Goal: Task Accomplishment & Management: Manage account settings

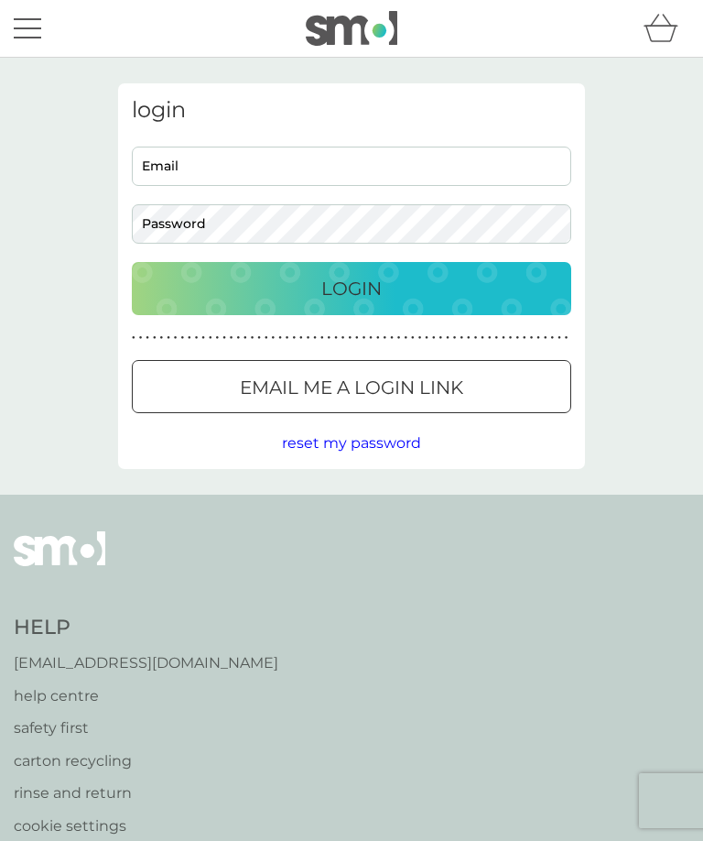
click at [369, 174] on input "Email" at bounding box center [352, 166] width 440 height 39
click at [329, 161] on input "Email" at bounding box center [352, 166] width 440 height 39
type input "[EMAIL_ADDRESS][DOMAIN_NAME]"
click at [352, 288] on button "Login" at bounding box center [352, 288] width 440 height 53
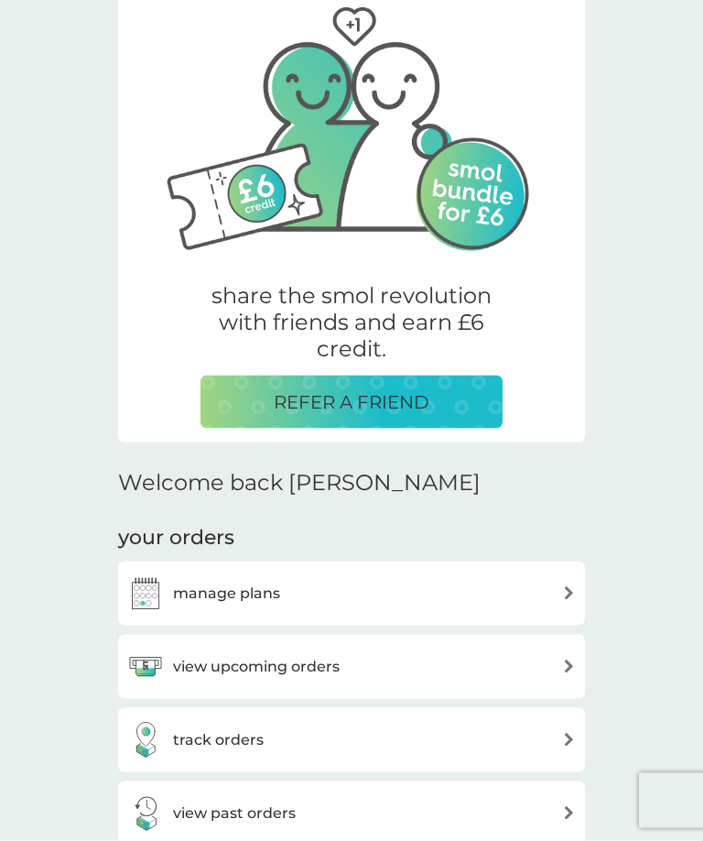
scroll to position [104, 0]
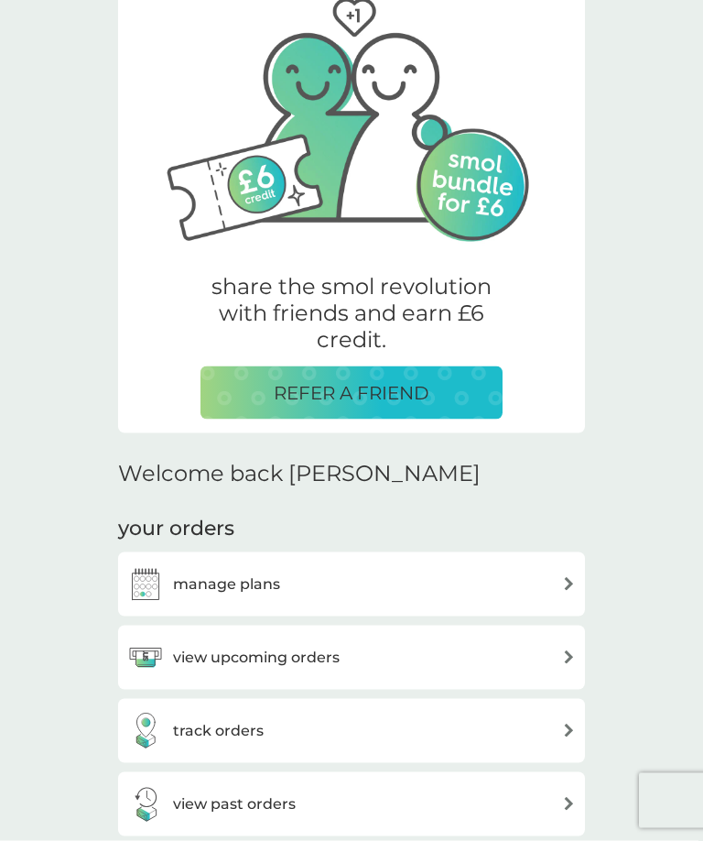
click at [538, 572] on div "manage plans" at bounding box center [351, 584] width 449 height 37
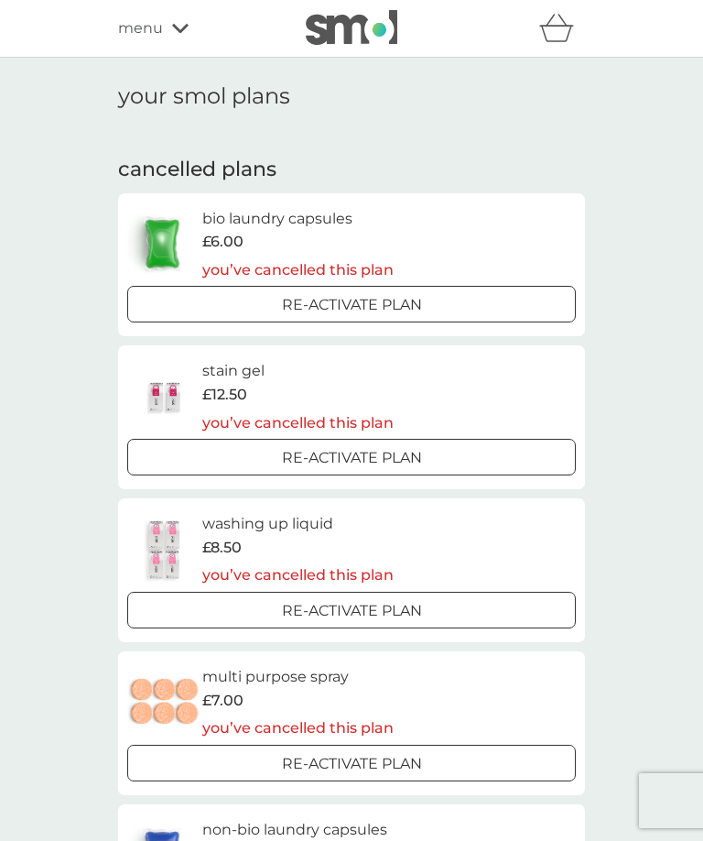
click at [419, 293] on p "Re-activate Plan" at bounding box center [352, 305] width 140 height 24
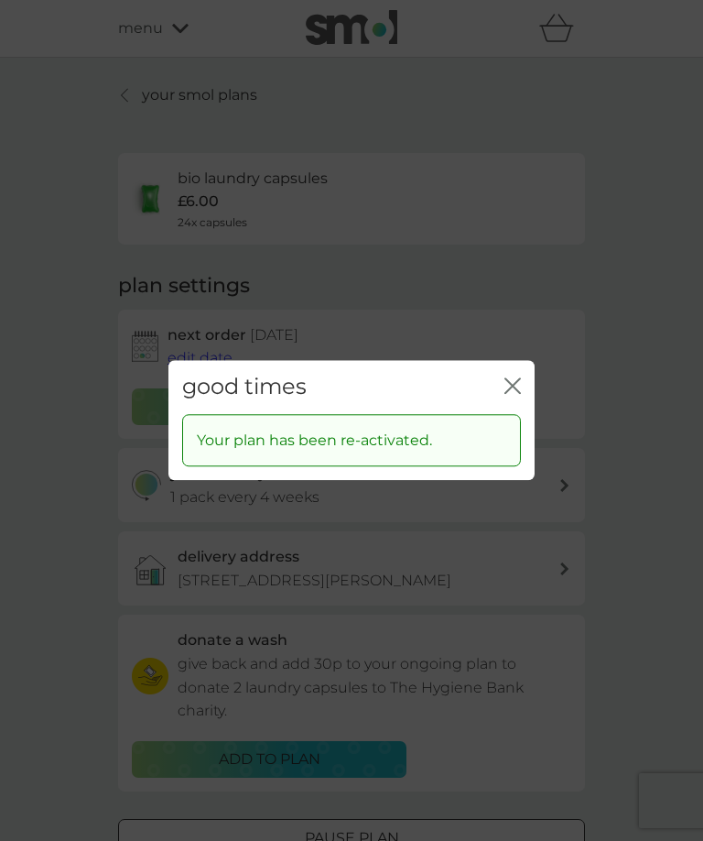
click at [510, 388] on icon "close" at bounding box center [508, 385] width 7 height 15
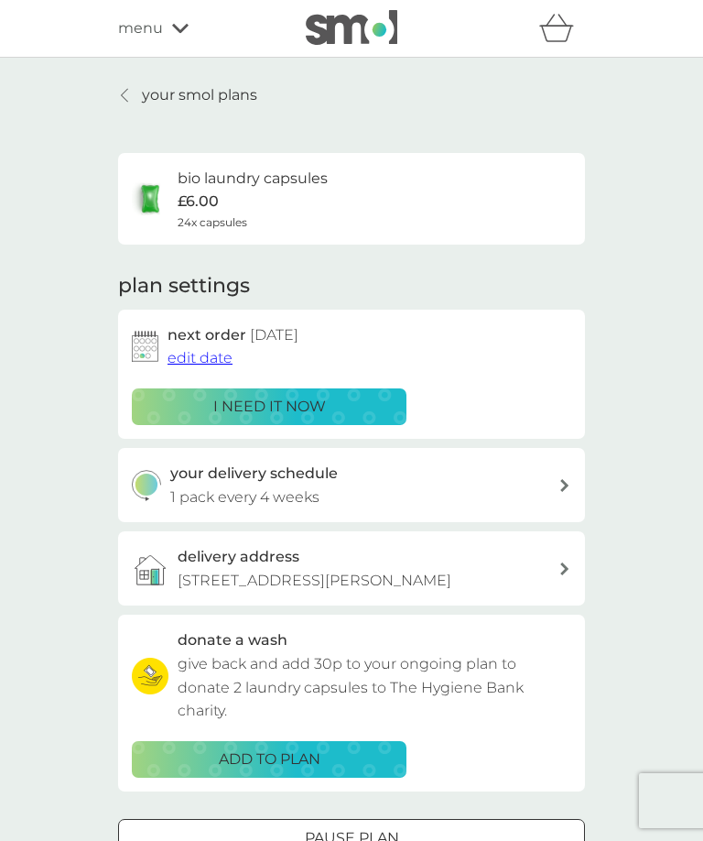
click at [452, 192] on div "bio laundry capsules £6.00 24x capsules" at bounding box center [352, 199] width 440 height 64
click at [547, 480] on div "your delivery schedule 1 pack every 4 weeks" at bounding box center [364, 485] width 389 height 47
select select "28"
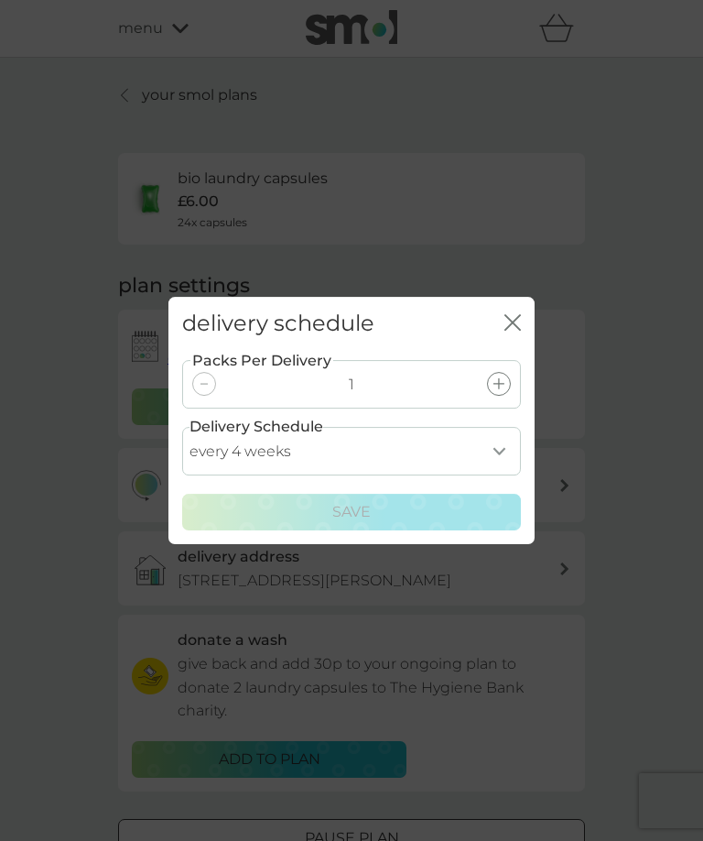
click at [499, 325] on div "delivery schedule close" at bounding box center [351, 324] width 366 height 54
click at [518, 326] on icon "close" at bounding box center [513, 322] width 16 height 16
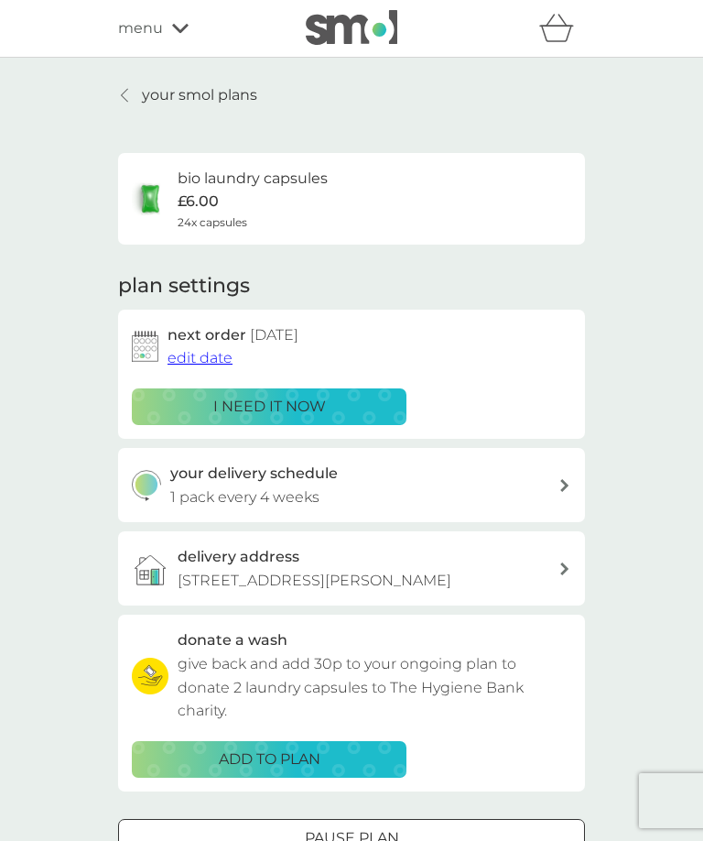
click at [338, 395] on div "i need it now" at bounding box center [269, 407] width 251 height 24
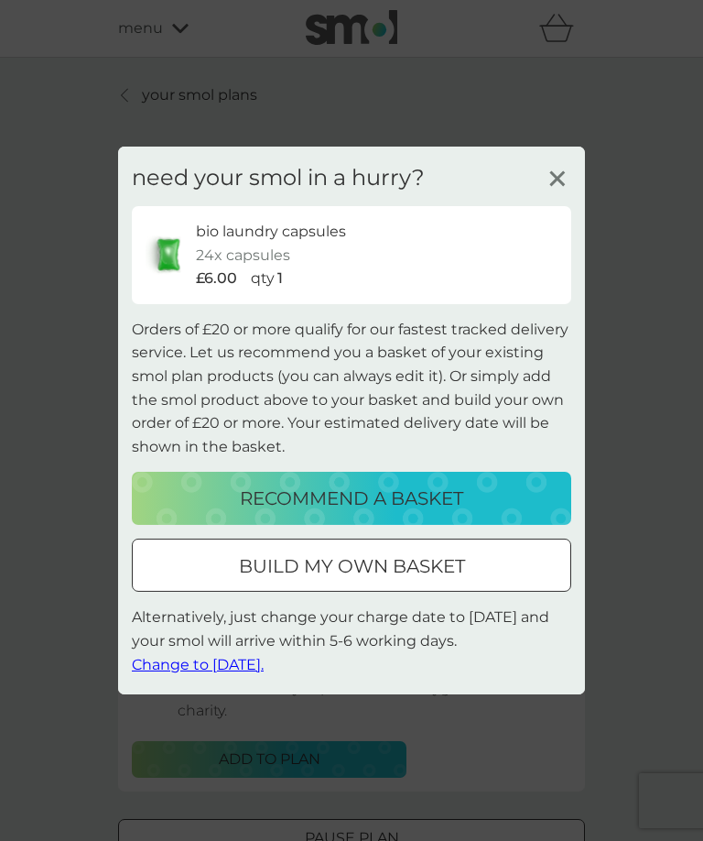
click at [433, 562] on p "build my own basket" at bounding box center [352, 565] width 226 height 29
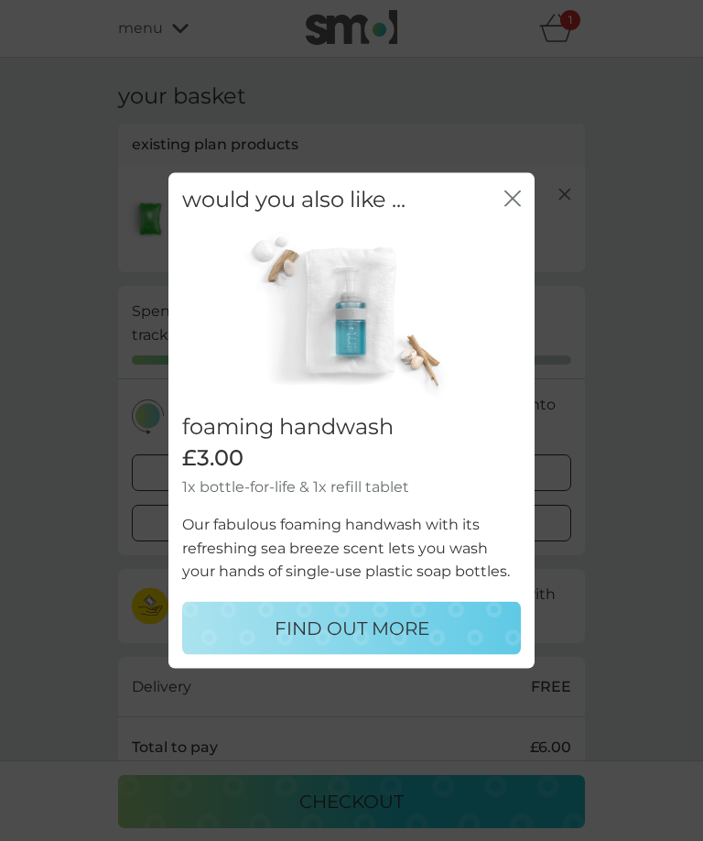
scroll to position [38, 0]
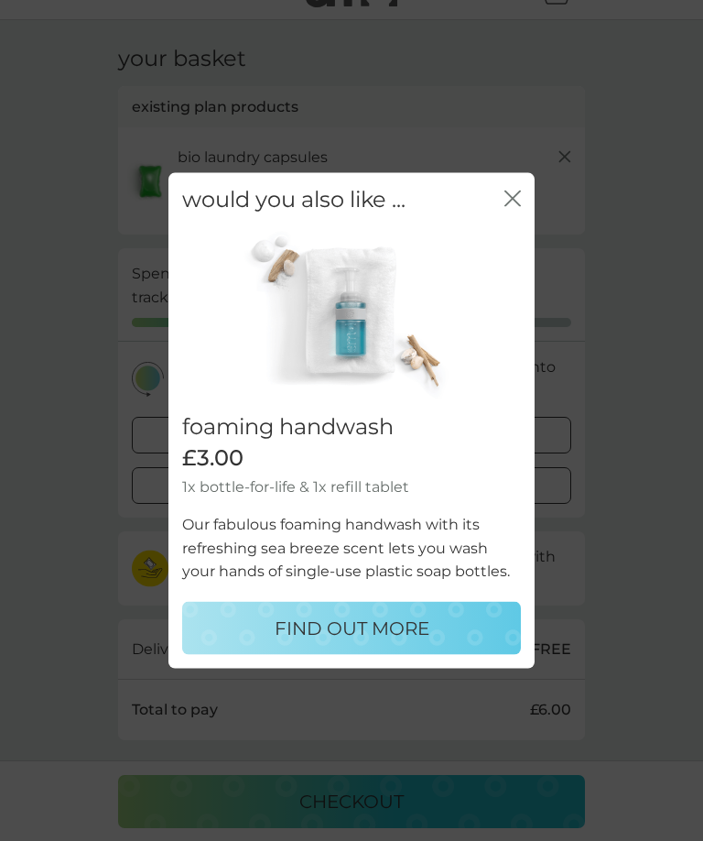
click at [394, 628] on p "FIND OUT MORE" at bounding box center [352, 627] width 155 height 29
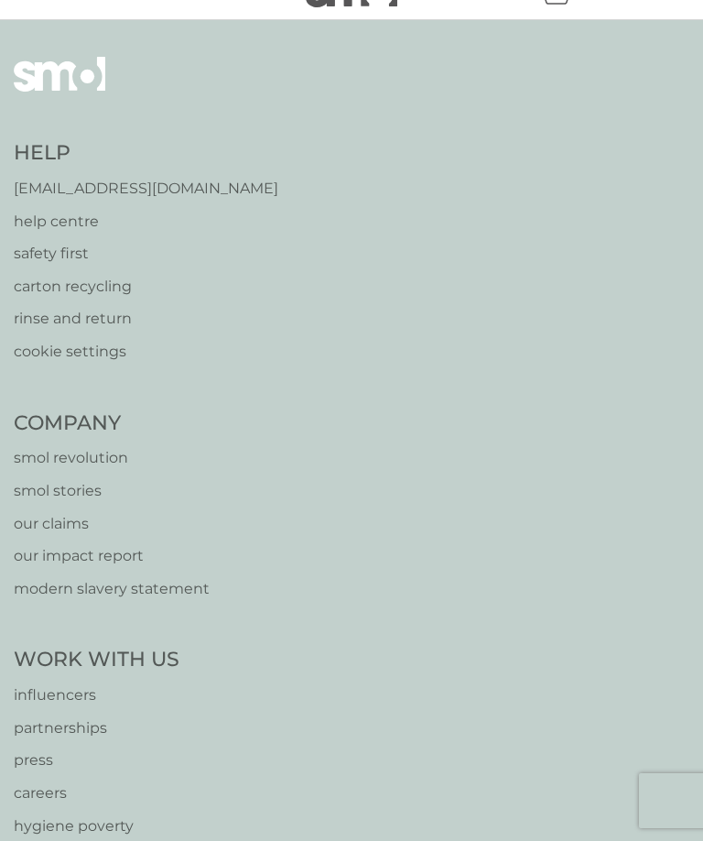
select select "119"
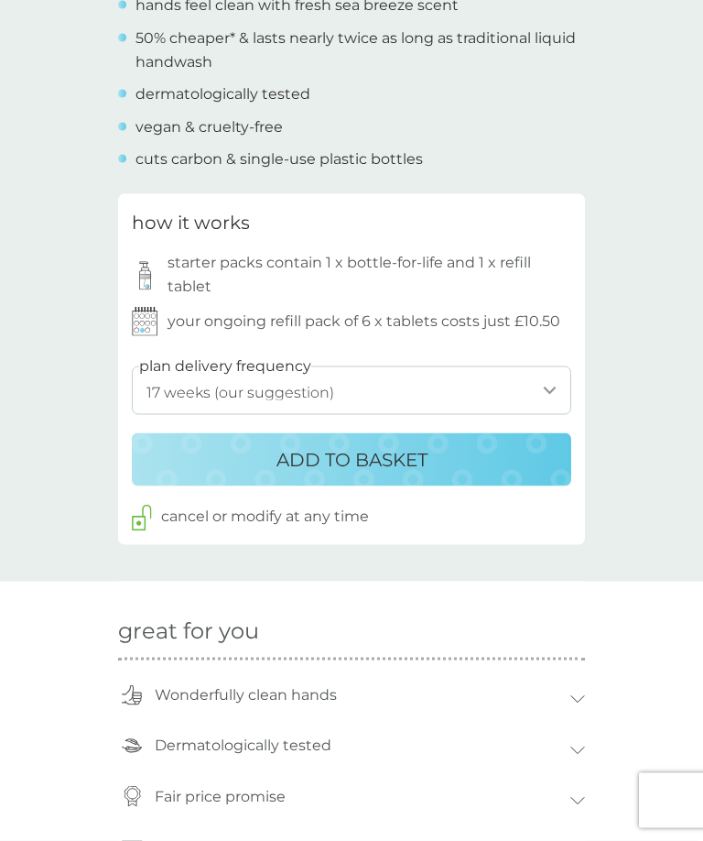
scroll to position [790, 0]
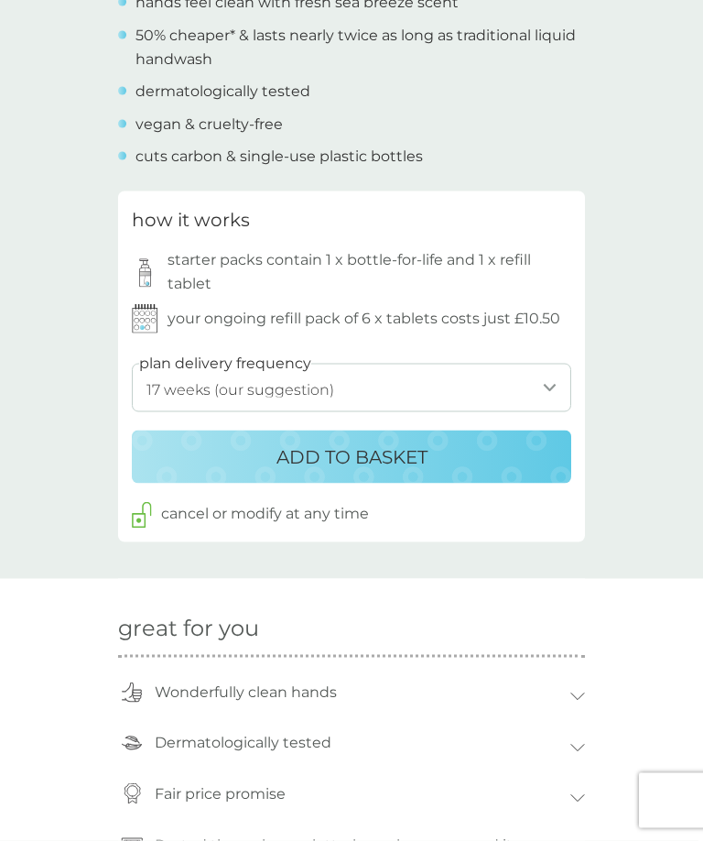
click at [318, 442] on p "ADD TO BASKET" at bounding box center [352, 456] width 151 height 29
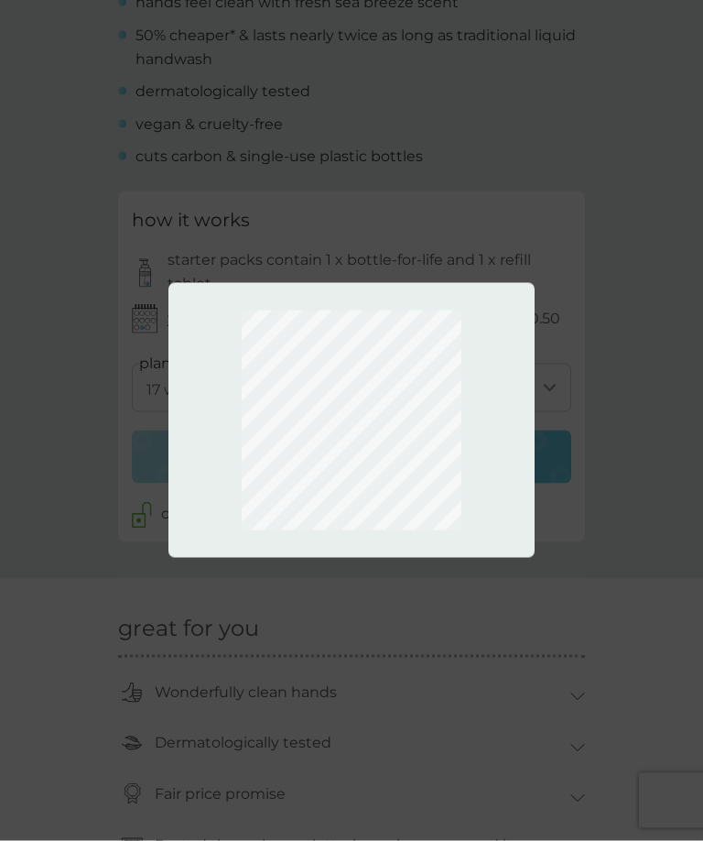
scroll to position [791, 0]
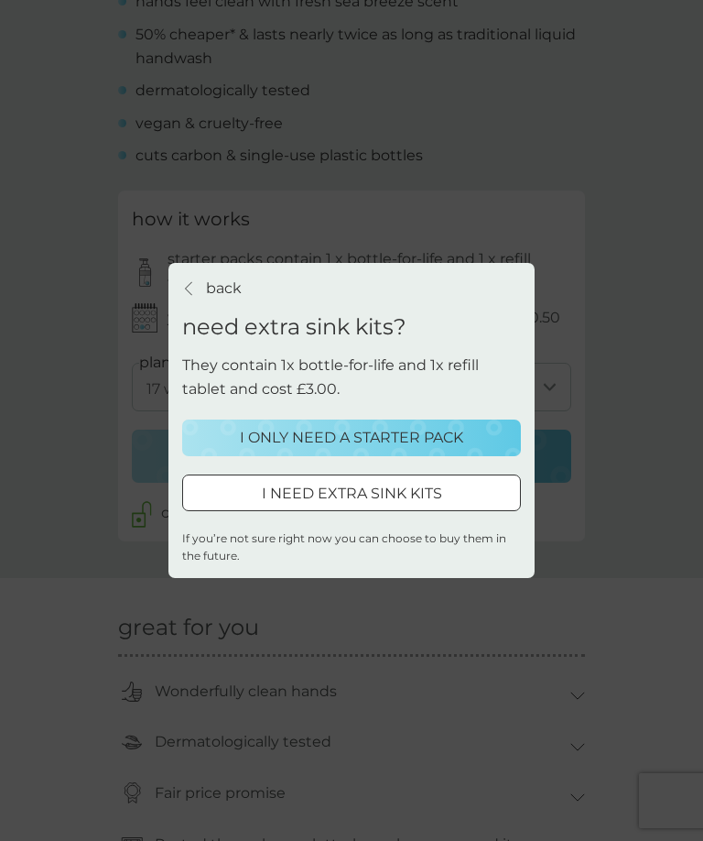
click at [414, 505] on p "I NEED EXTRA SINK KITS" at bounding box center [352, 494] width 180 height 24
select select "119"
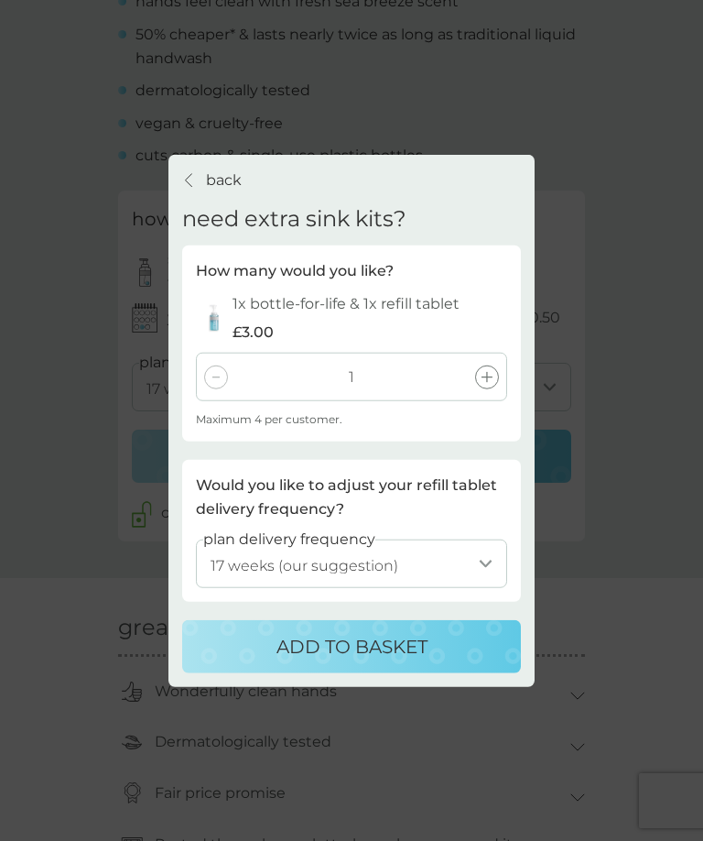
click at [494, 388] on div at bounding box center [487, 376] width 24 height 24
click at [400, 660] on p "ADD TO BASKET" at bounding box center [352, 645] width 151 height 29
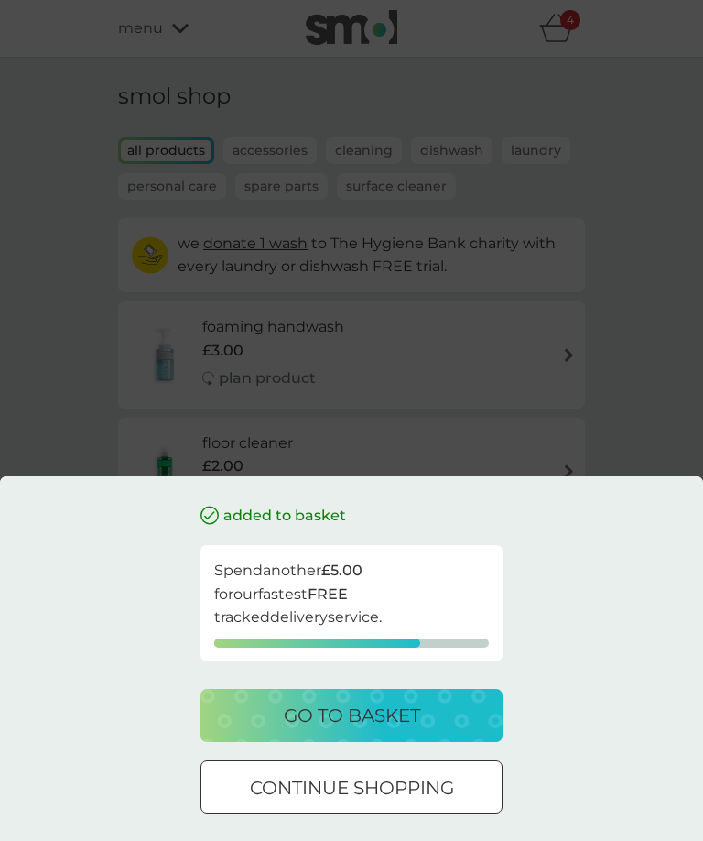
click at [659, 378] on div "added to basket Spend another £5.00 for our fastest FREE tracked delivery servi…" at bounding box center [351, 420] width 703 height 841
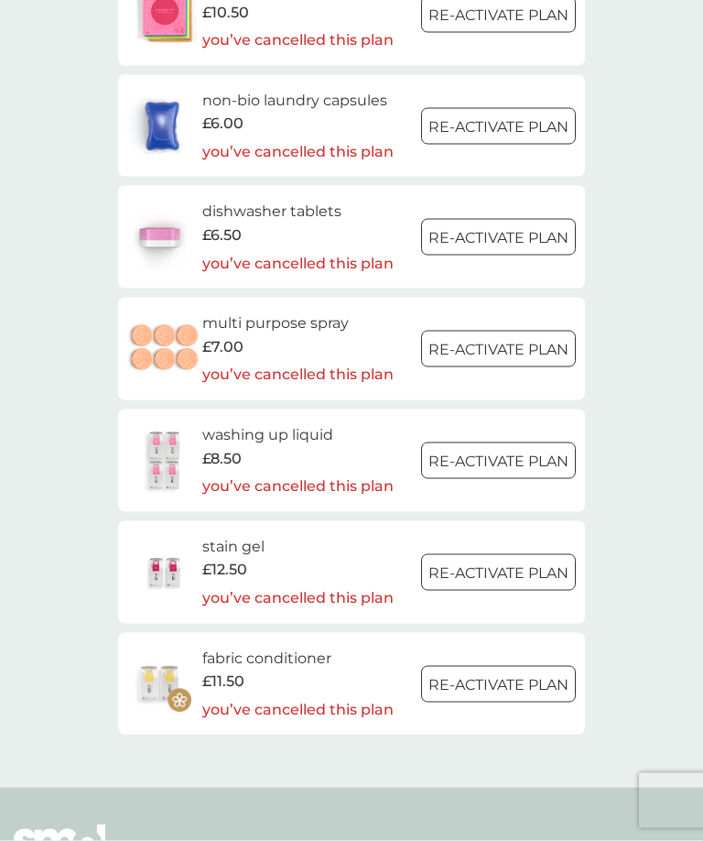
scroll to position [2470, 0]
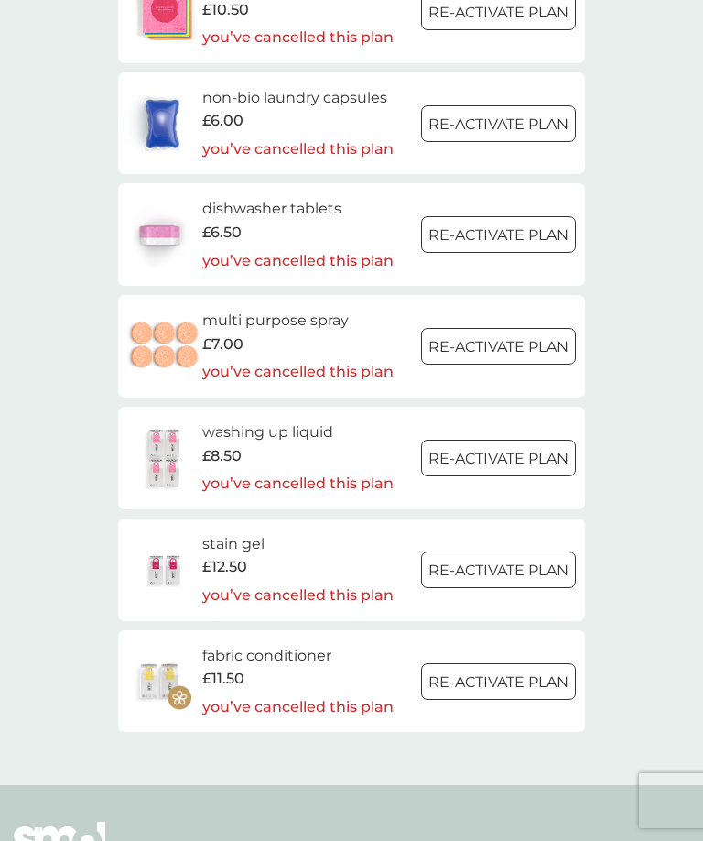
click at [495, 674] on div at bounding box center [499, 680] width 12 height 12
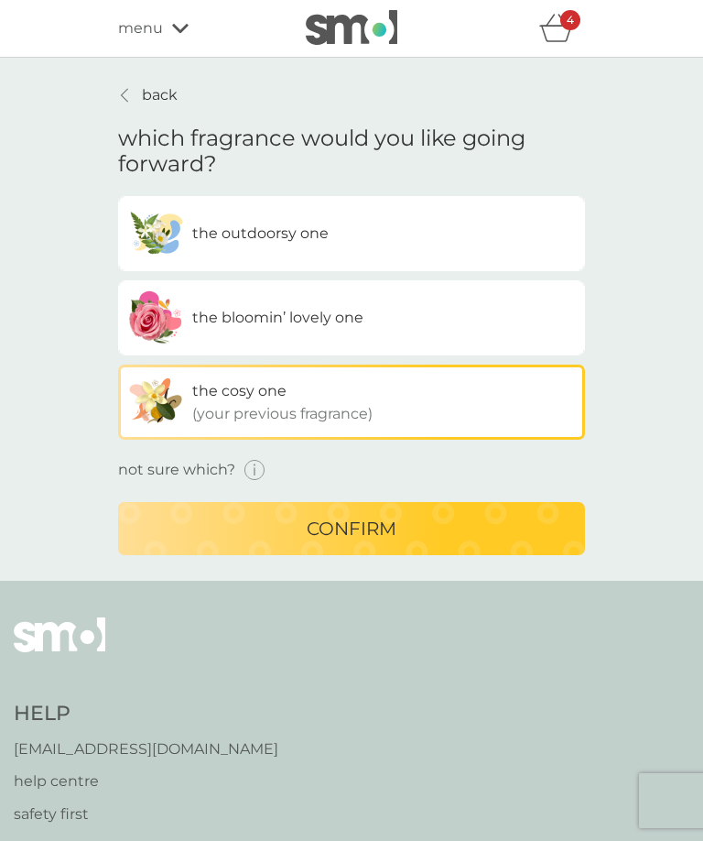
click at [440, 243] on label "the outdoorsy one" at bounding box center [351, 233] width 467 height 75
click at [118, 196] on input "the outdoorsy one" at bounding box center [118, 196] width 0 height 0
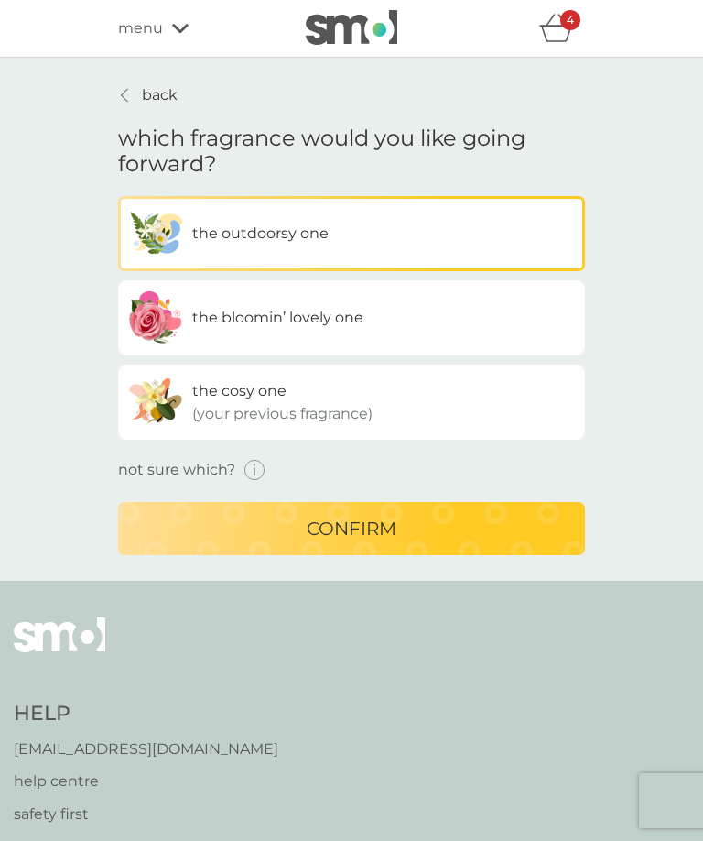
click at [423, 533] on div "confirm" at bounding box center [351, 528] width 430 height 29
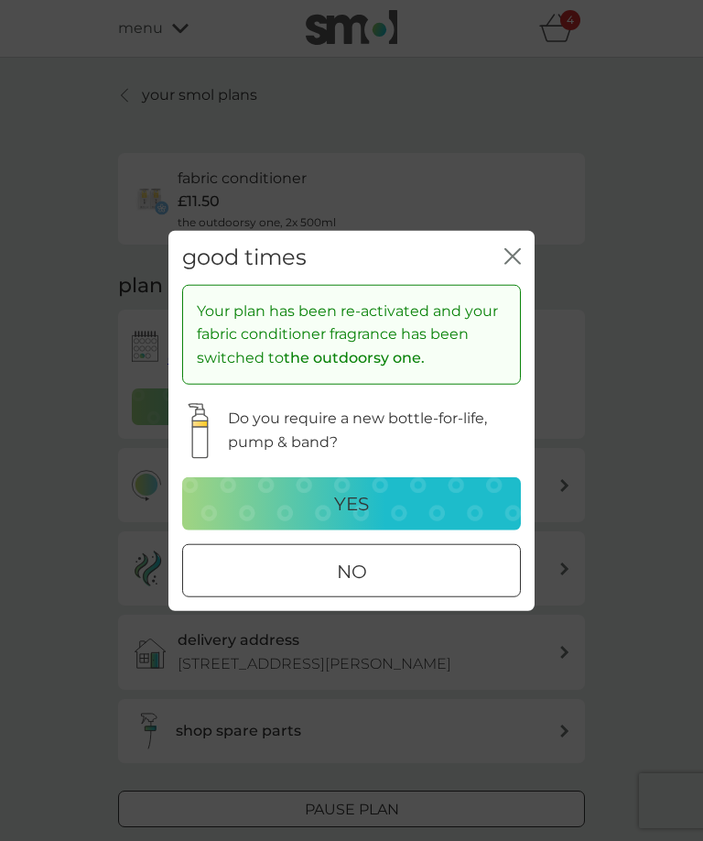
click at [397, 585] on div "no" at bounding box center [351, 570] width 337 height 29
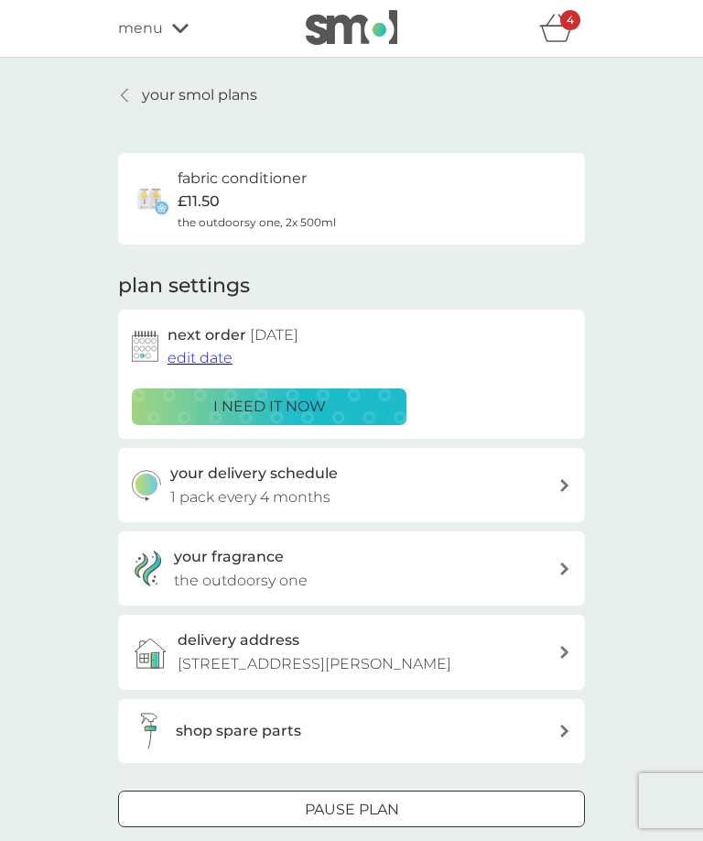
click at [341, 397] on div "i need it now" at bounding box center [269, 407] width 251 height 24
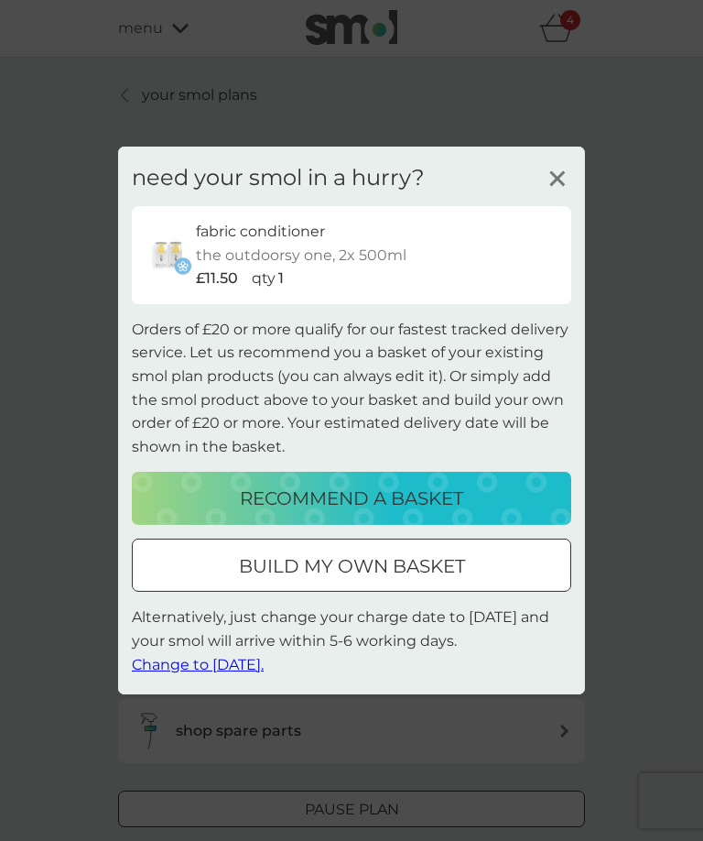
click at [424, 581] on p "build my own basket" at bounding box center [352, 565] width 226 height 29
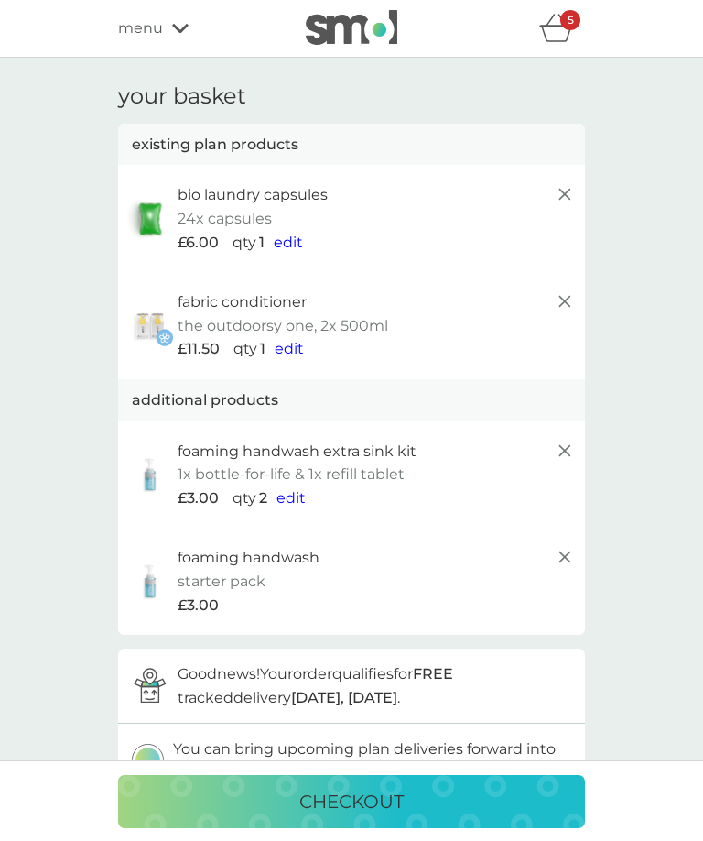
click at [564, 445] on line at bounding box center [564, 450] width 11 height 11
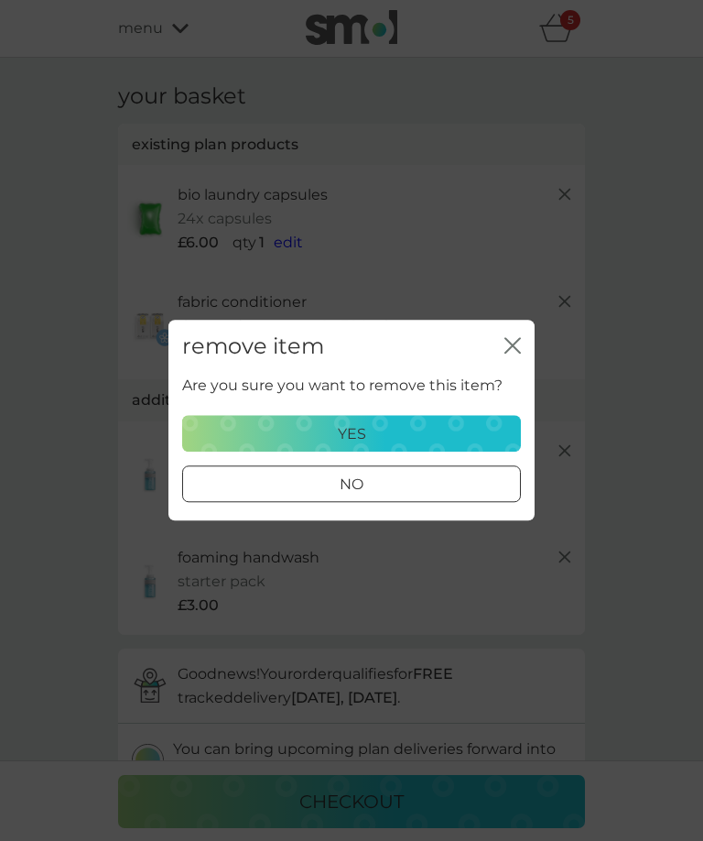
click at [472, 430] on div "yes" at bounding box center [351, 434] width 315 height 24
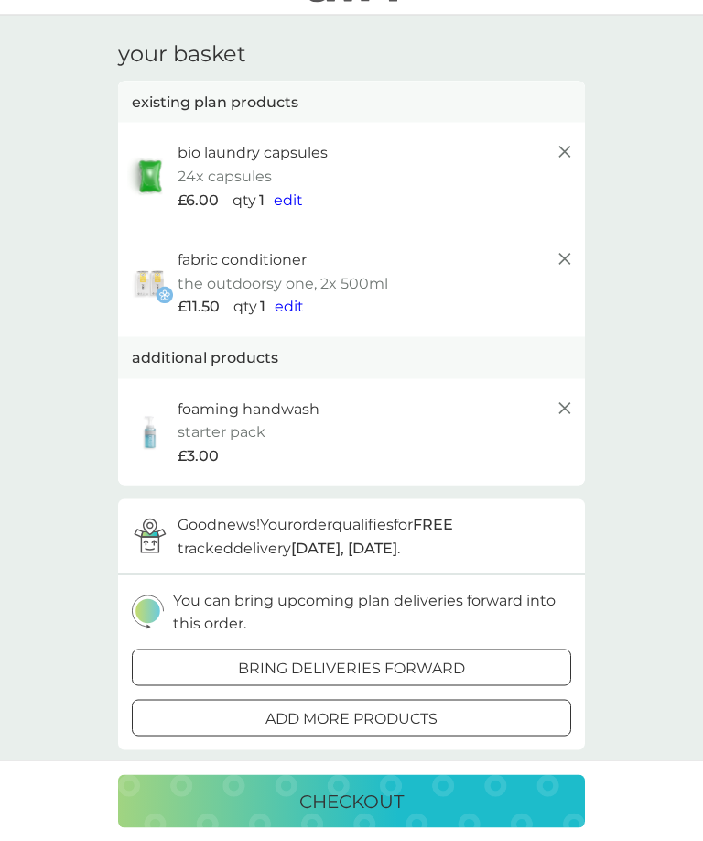
scroll to position [82, 0]
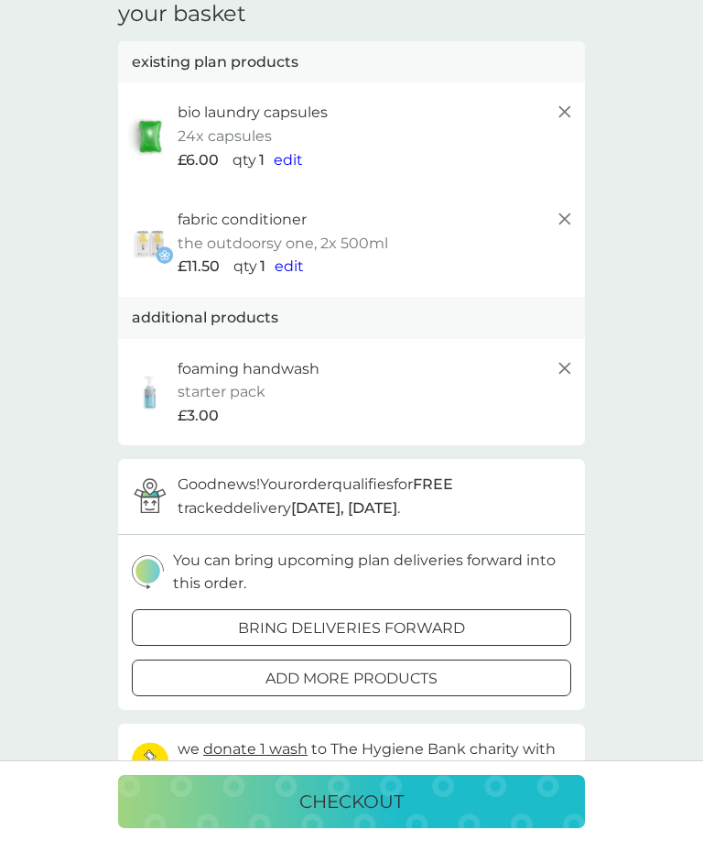
click at [405, 674] on p "add more products" at bounding box center [352, 679] width 172 height 24
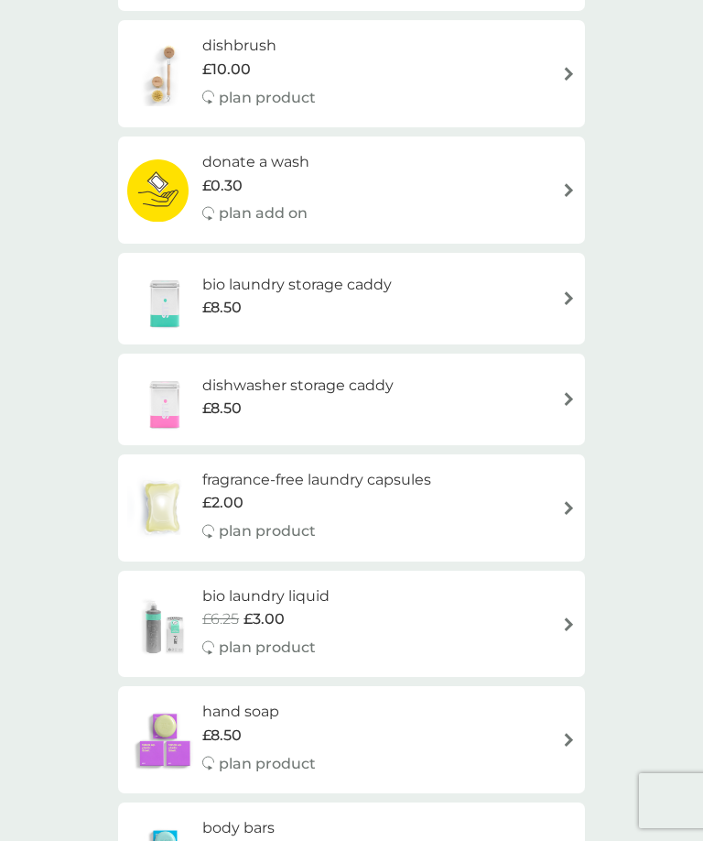
scroll to position [641, 0]
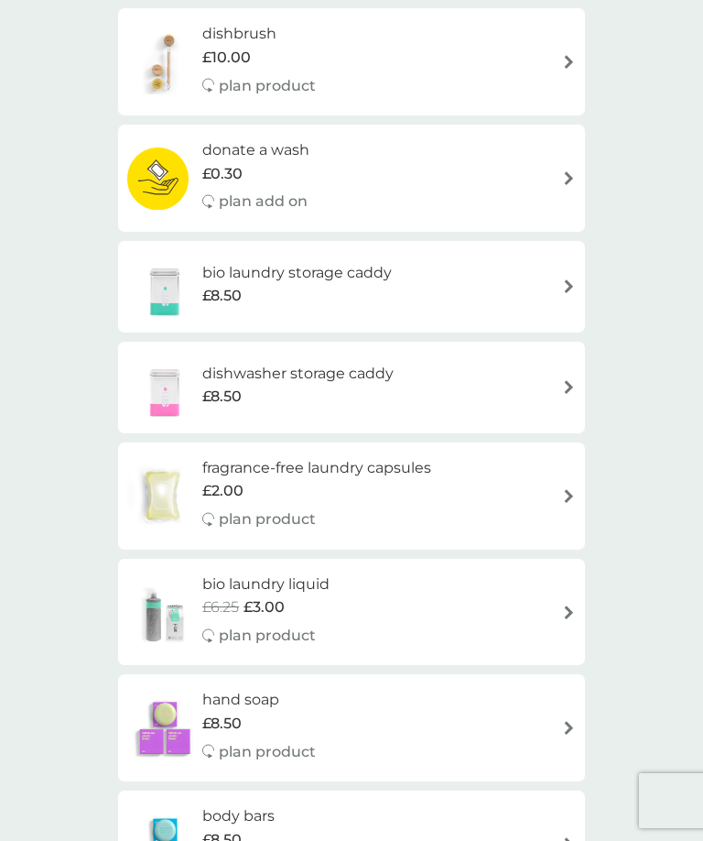
click at [399, 457] on h6 "fragrance-free laundry capsules" at bounding box center [316, 468] width 229 height 24
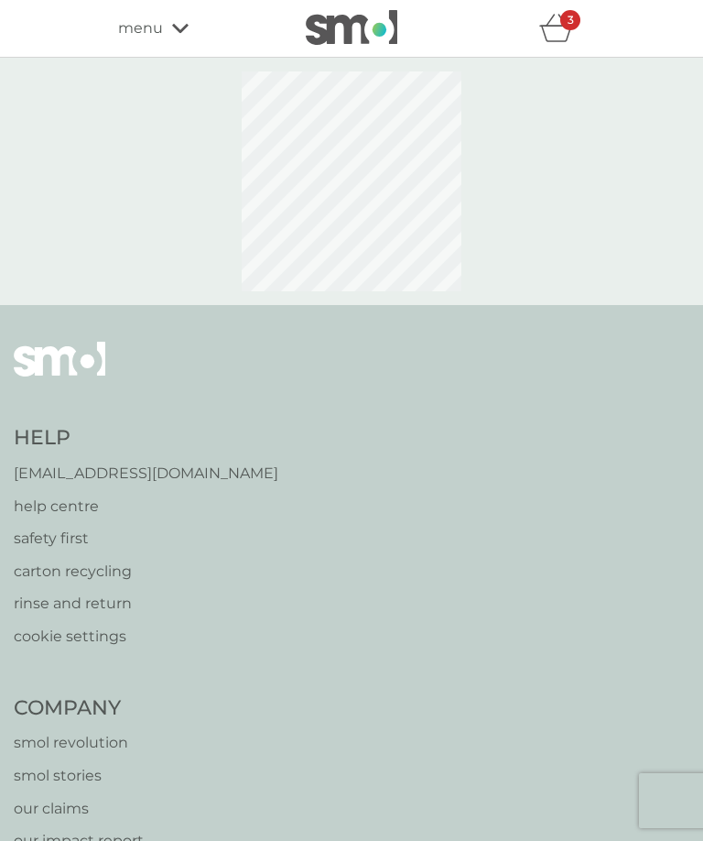
select select "42"
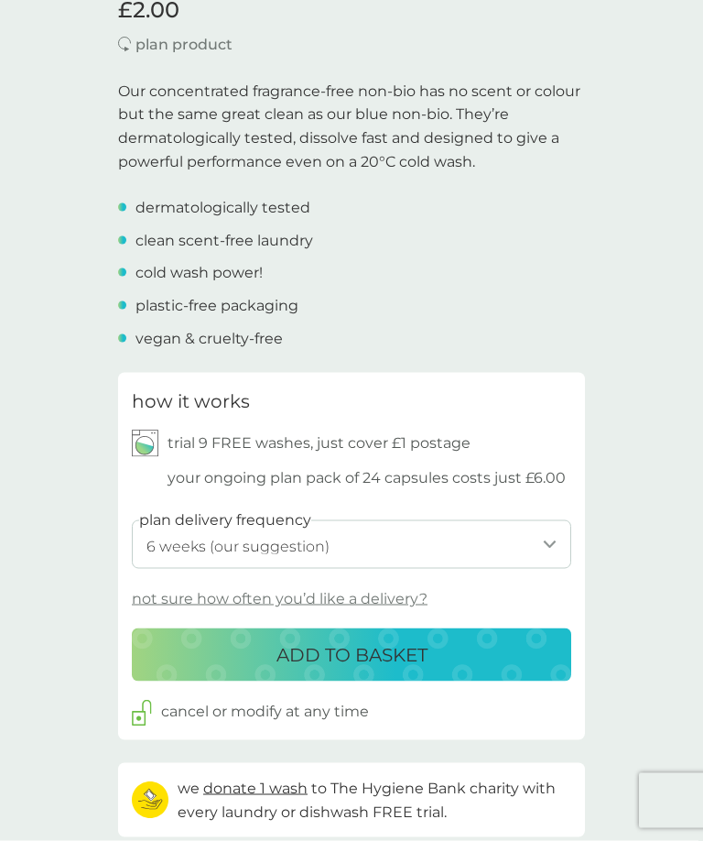
scroll to position [539, 0]
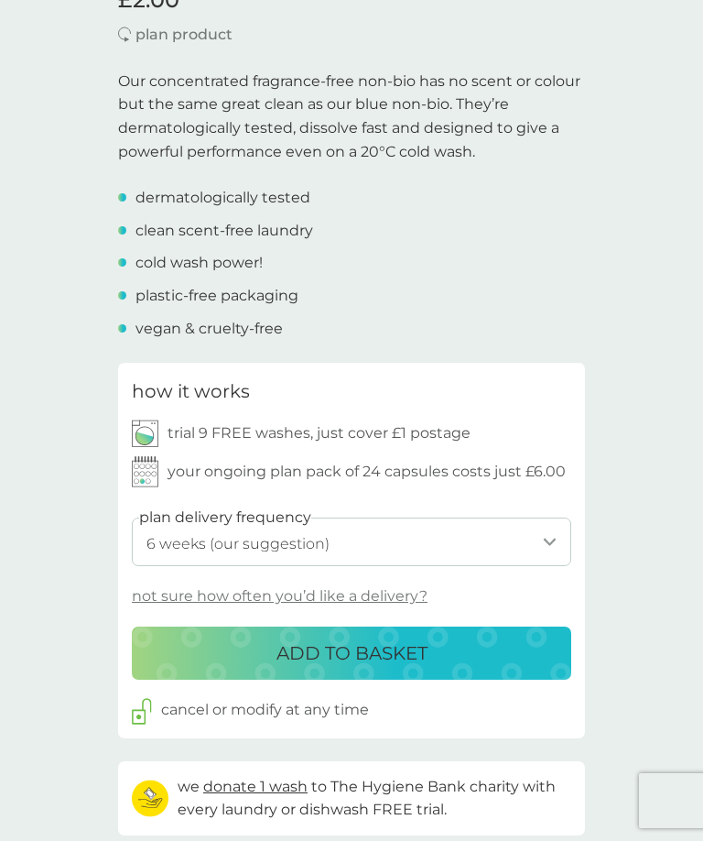
click at [416, 641] on p "ADD TO BASKET" at bounding box center [352, 652] width 151 height 29
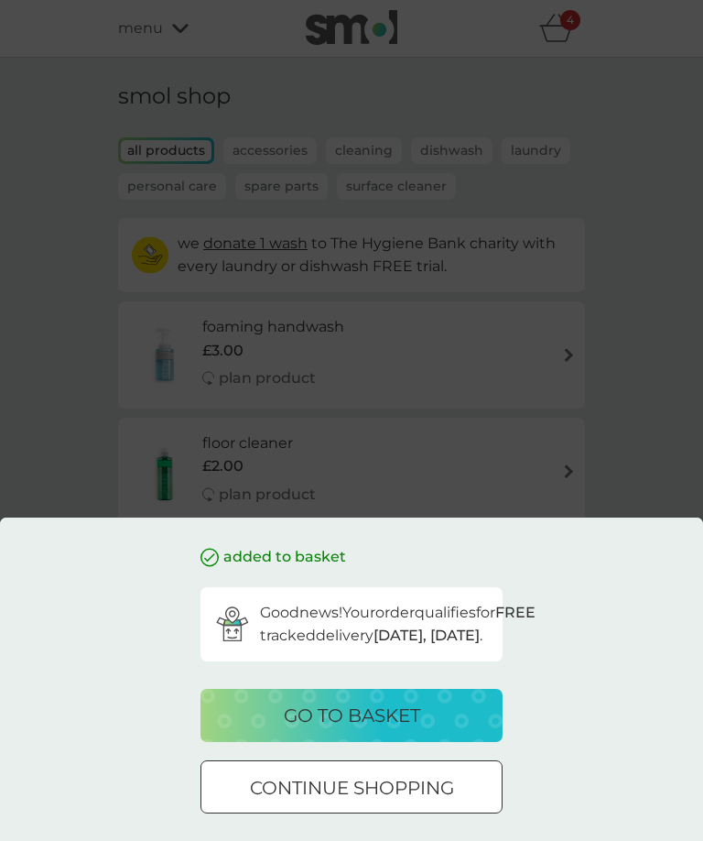
click at [376, 730] on p "go to basket" at bounding box center [352, 715] width 136 height 29
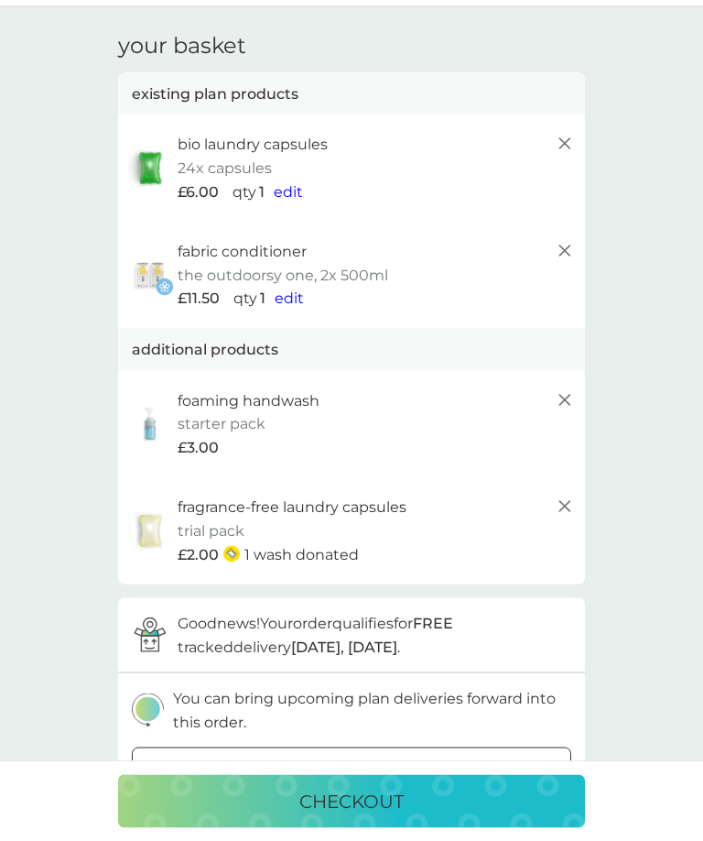
scroll to position [51, 0]
click at [325, 547] on p "1 wash donated" at bounding box center [301, 554] width 114 height 24
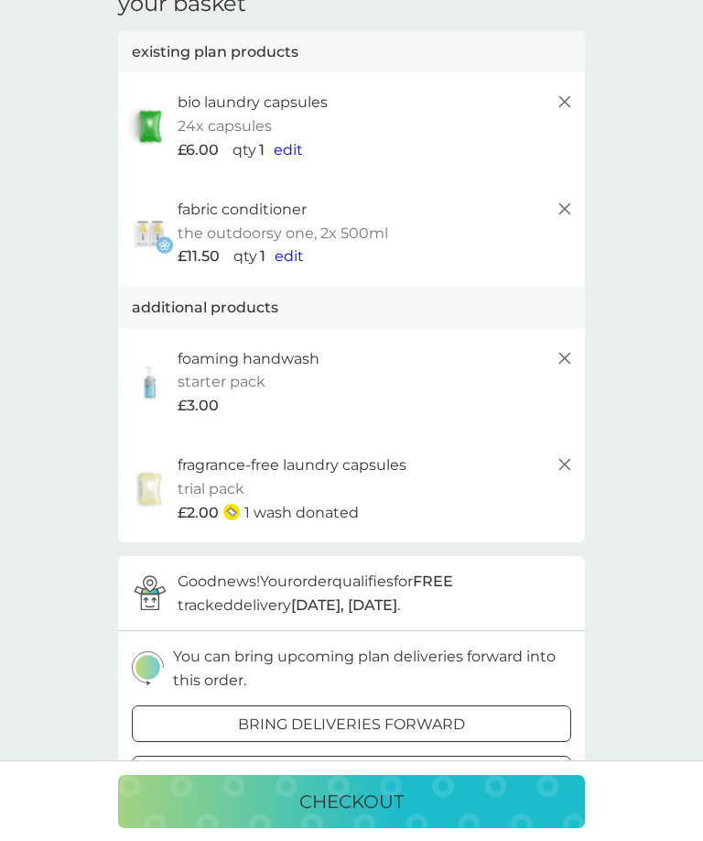
scroll to position [107, 0]
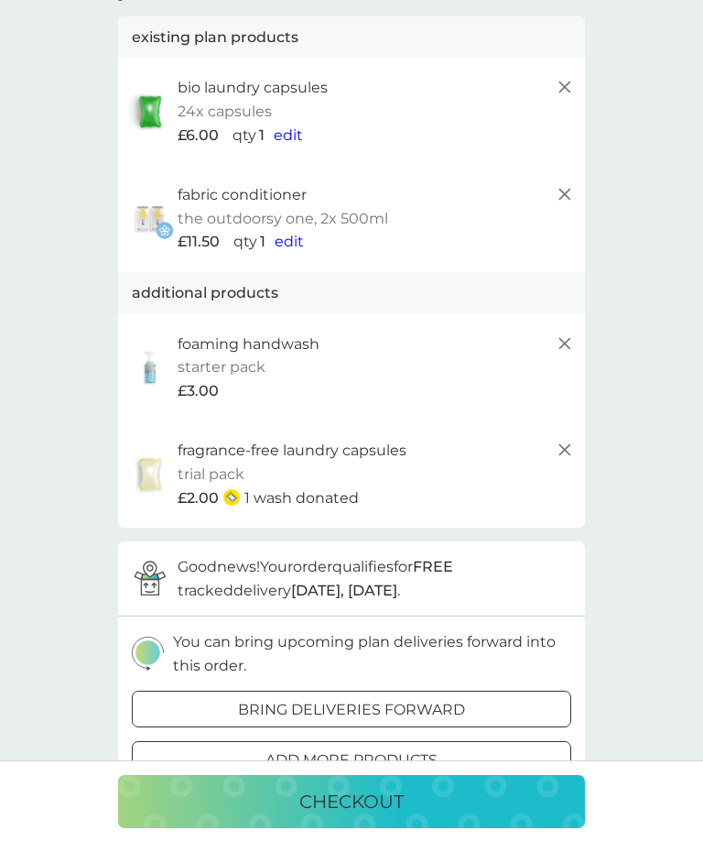
click at [562, 443] on icon at bounding box center [565, 450] width 22 height 22
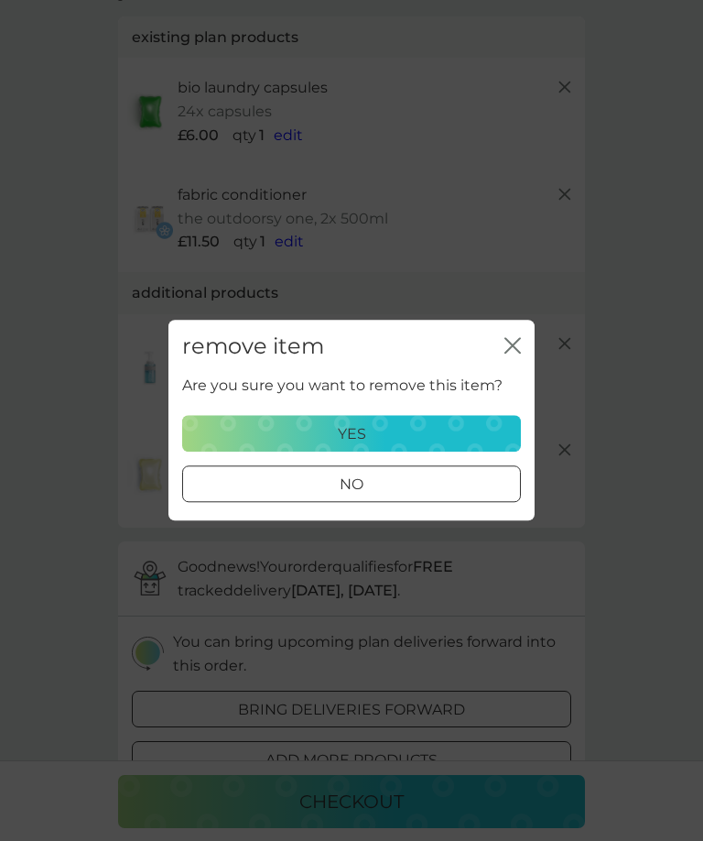
click at [437, 446] on div "yes" at bounding box center [351, 434] width 315 height 24
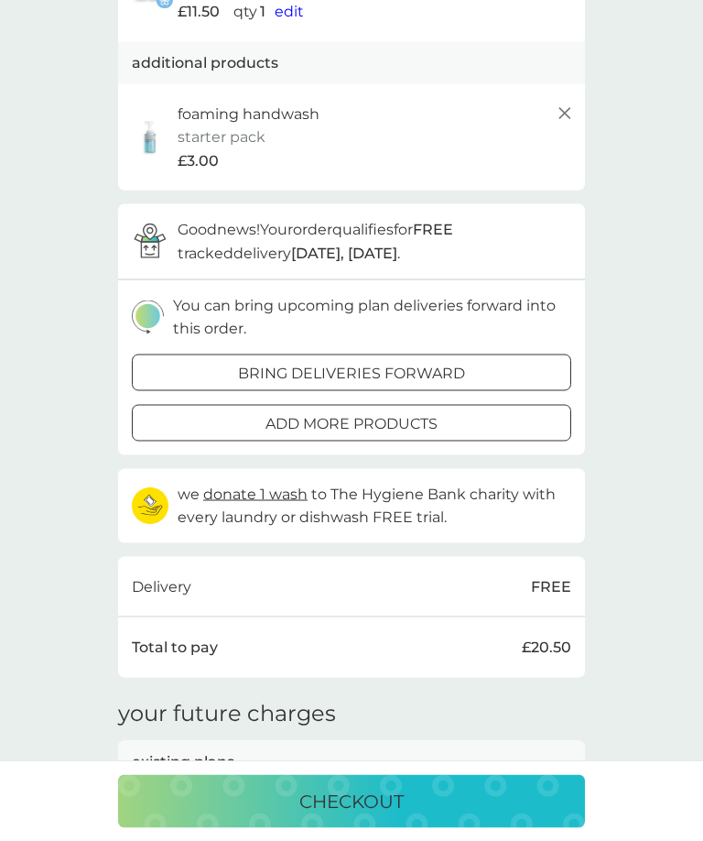
scroll to position [340, 0]
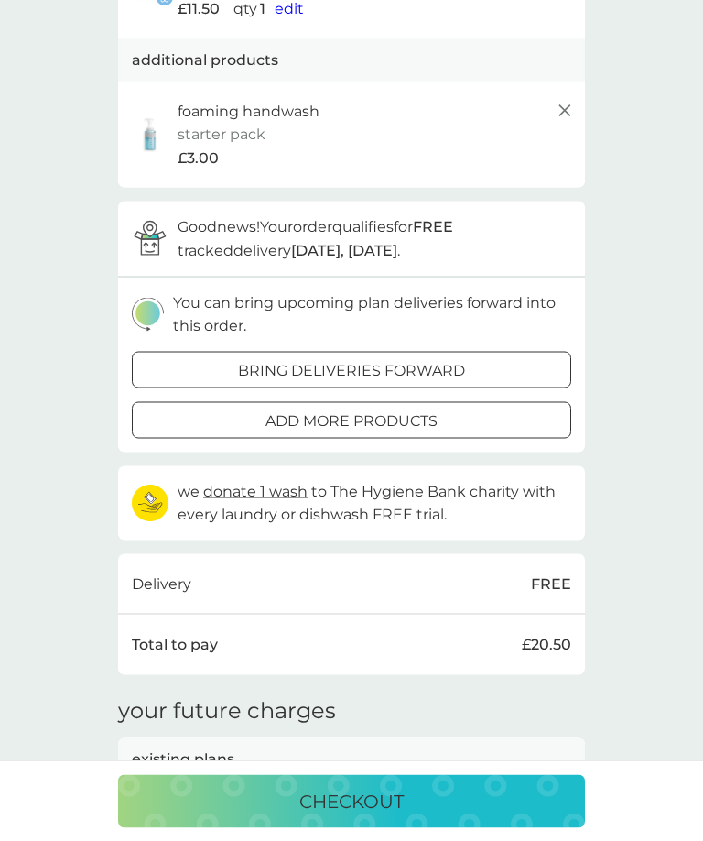
click at [449, 411] on div "add more products" at bounding box center [352, 421] width 438 height 24
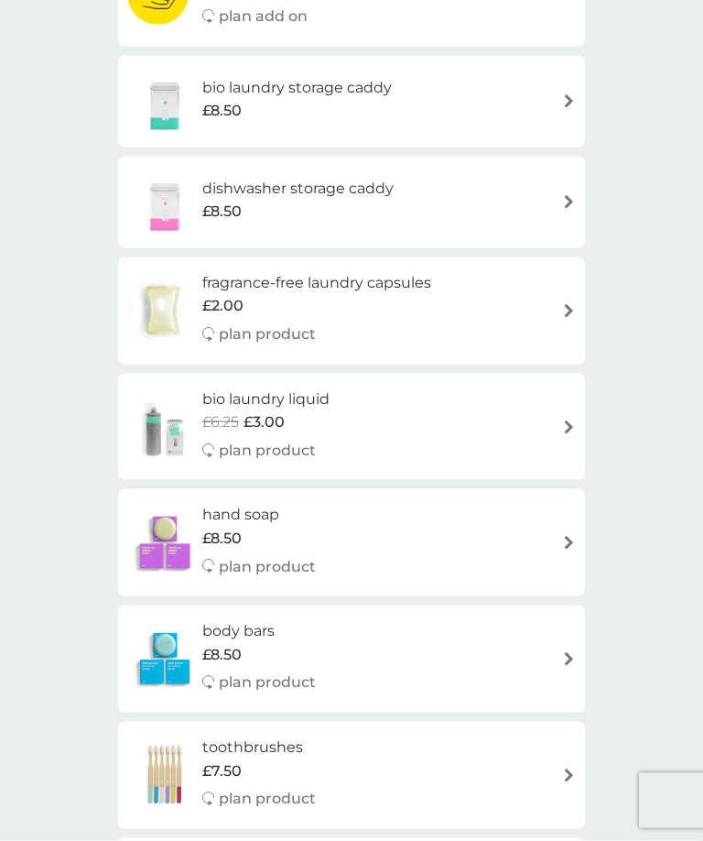
scroll to position [825, 0]
click at [510, 304] on div "fragrance-free laundry capsules £2.00 plan product" at bounding box center [351, 312] width 449 height 80
select select "42"
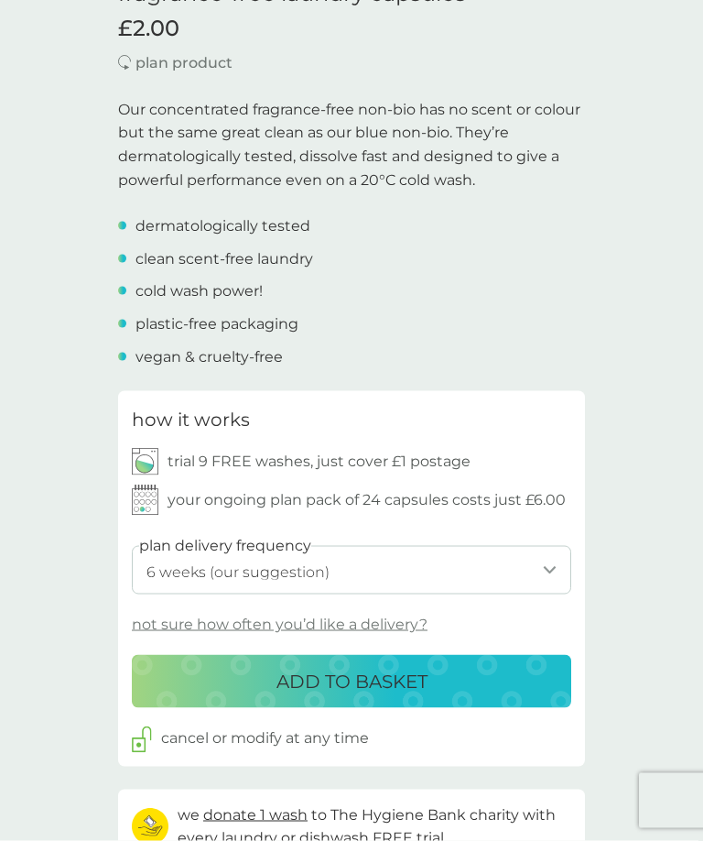
scroll to position [525, 0]
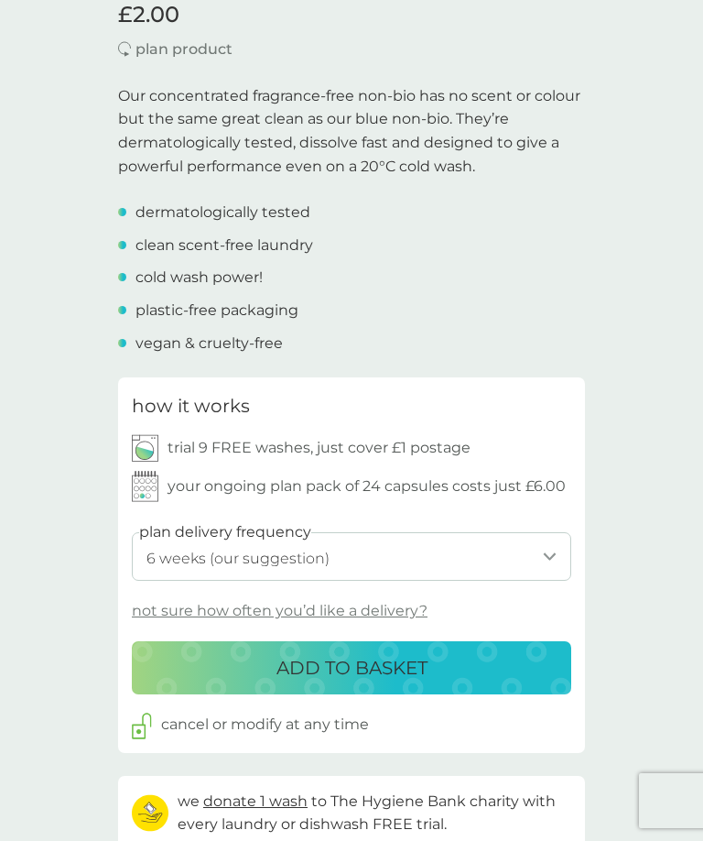
click at [431, 653] on div "ADD TO BASKET" at bounding box center [351, 667] width 403 height 29
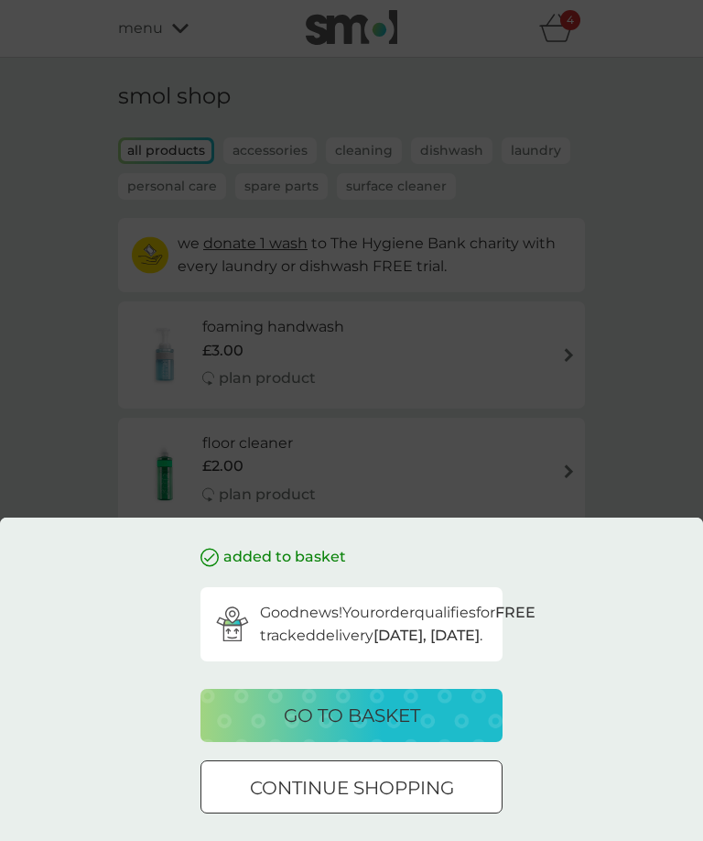
click at [414, 730] on p "go to basket" at bounding box center [352, 715] width 136 height 29
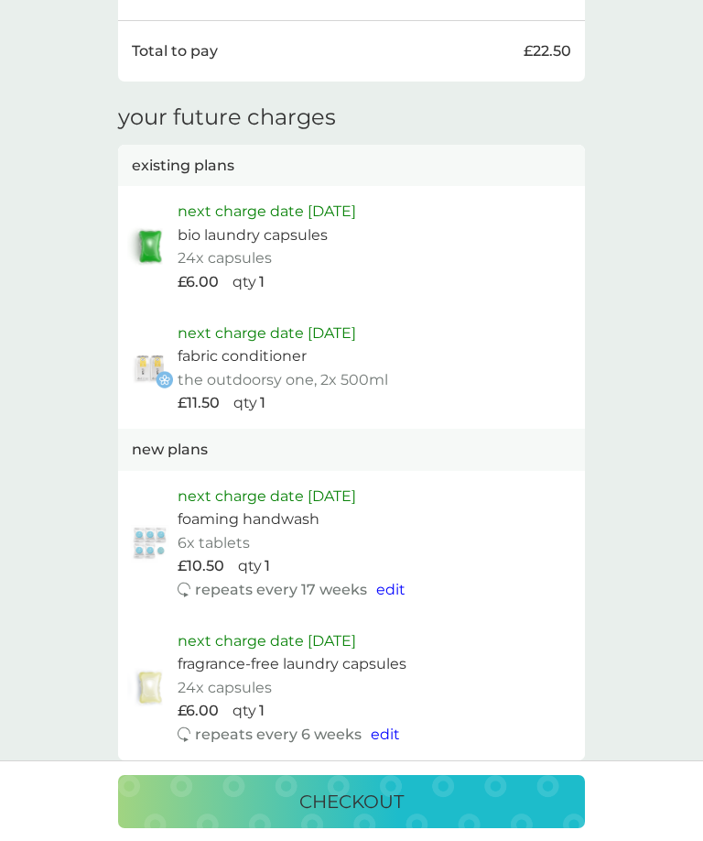
scroll to position [1039, 0]
click at [397, 581] on span "edit" at bounding box center [390, 589] width 29 height 17
select select "119"
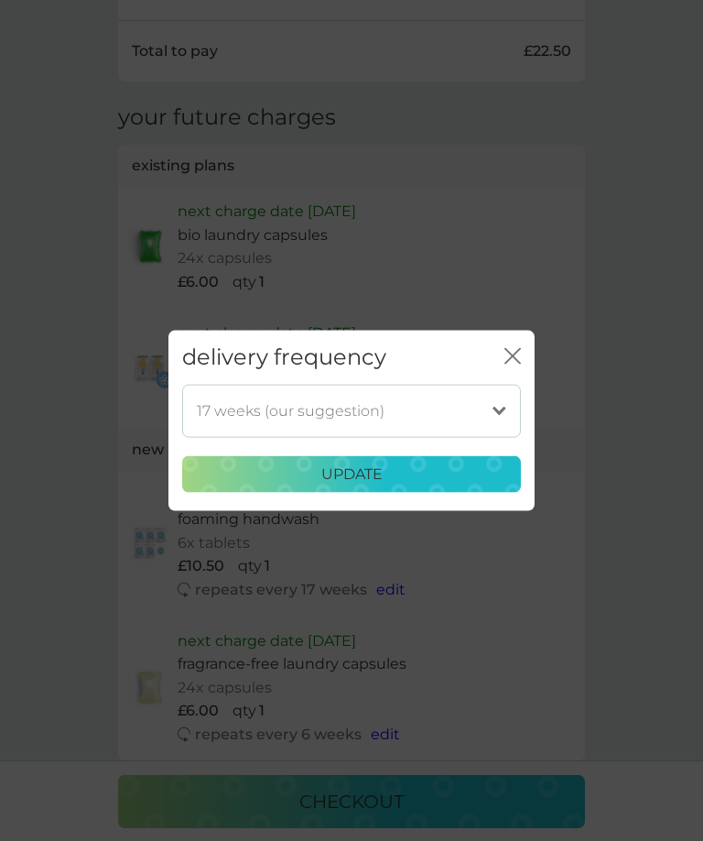
click at [511, 364] on icon "close" at bounding box center [508, 356] width 7 height 15
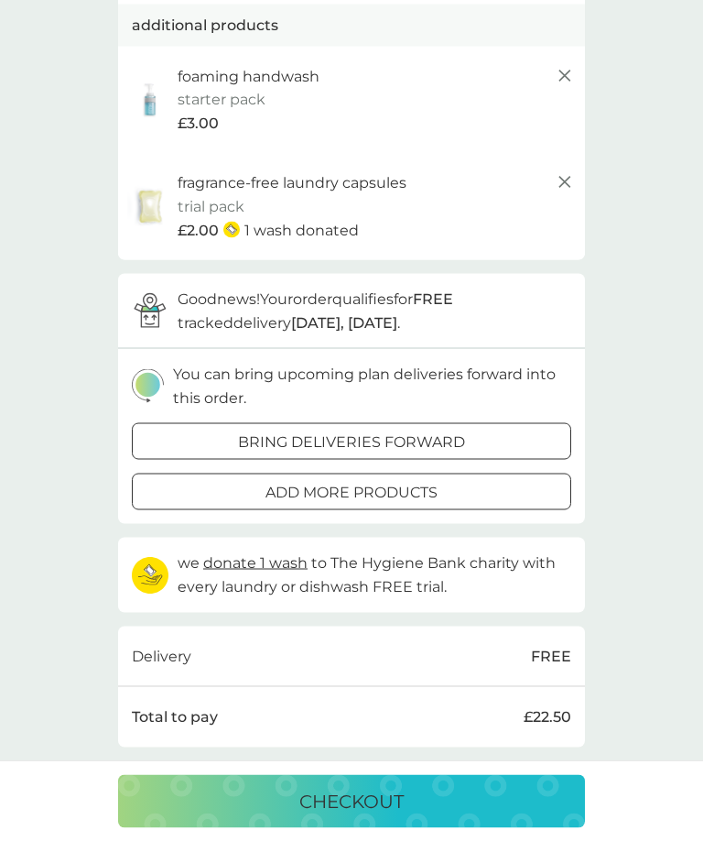
scroll to position [374, 0]
click at [386, 798] on p "checkout" at bounding box center [351, 801] width 104 height 29
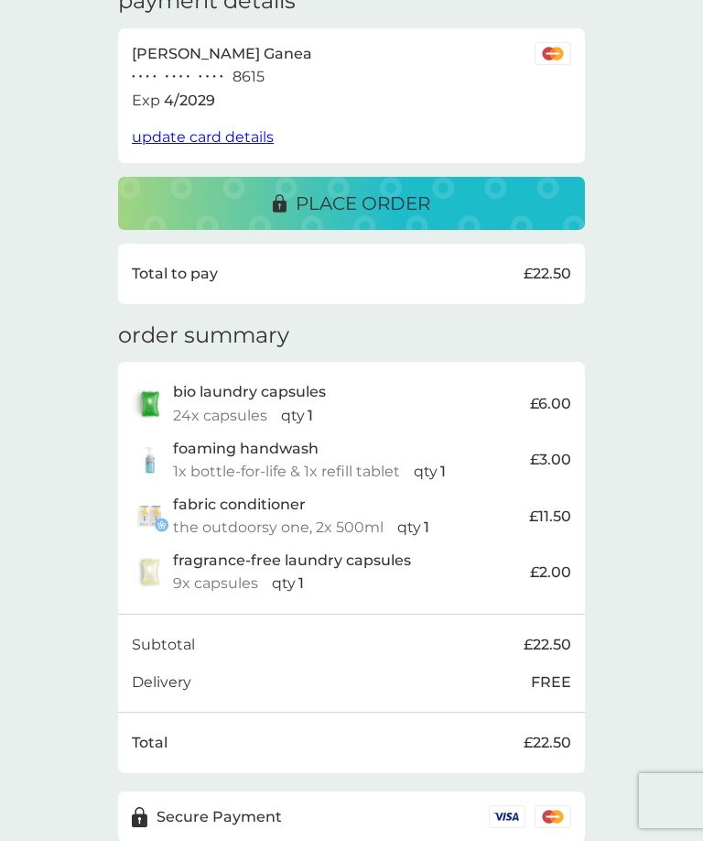
scroll to position [318, 0]
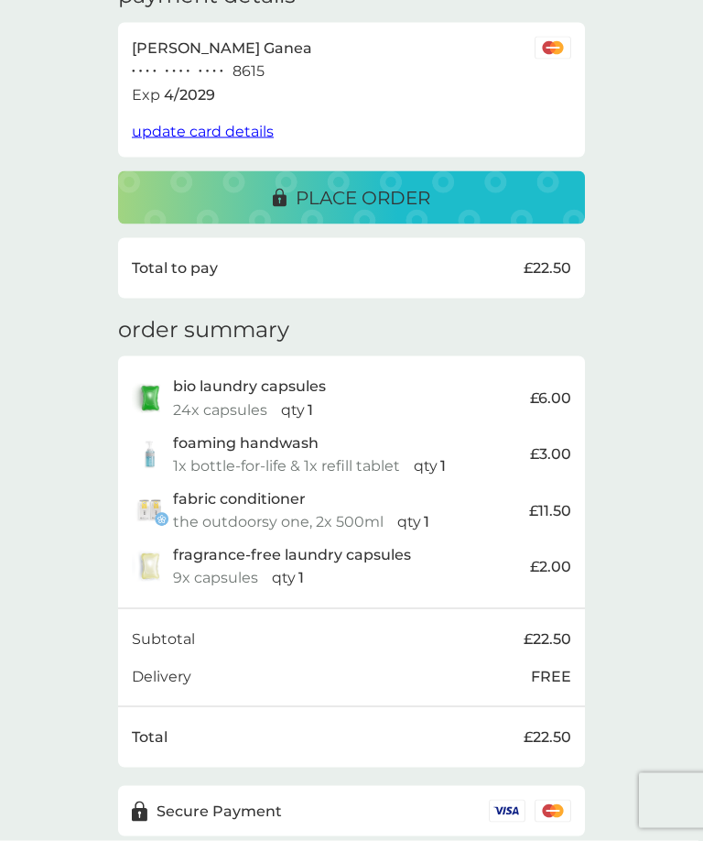
click at [463, 185] on div "place order" at bounding box center [351, 197] width 430 height 29
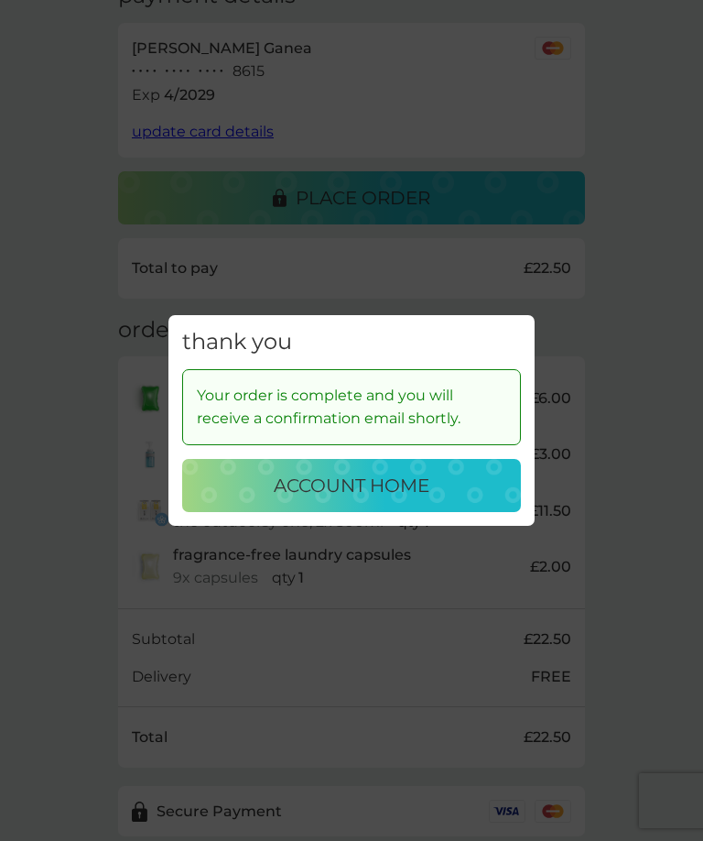
click at [416, 500] on p "account home" at bounding box center [352, 485] width 156 height 29
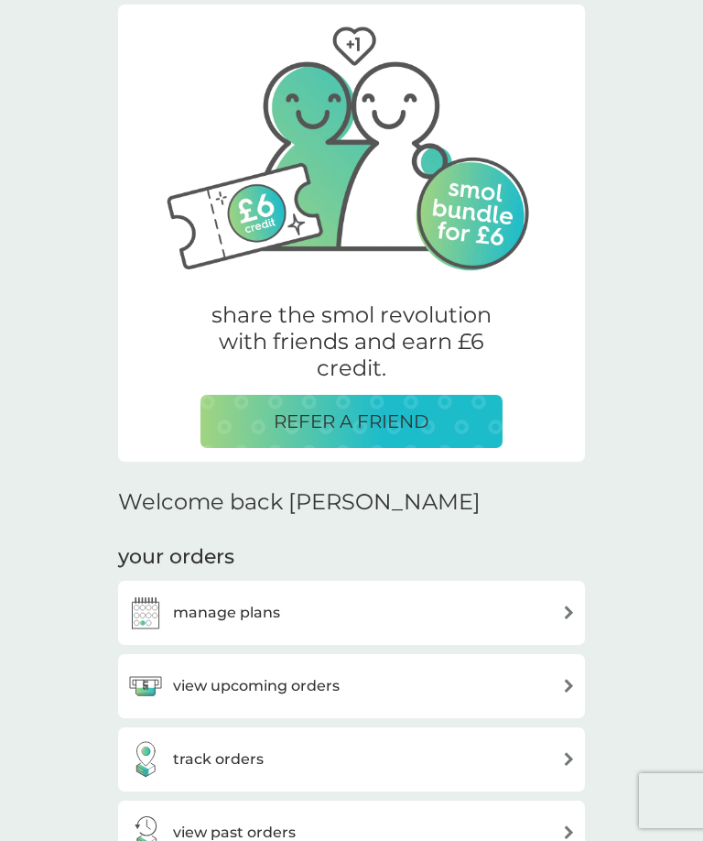
scroll to position [79, 0]
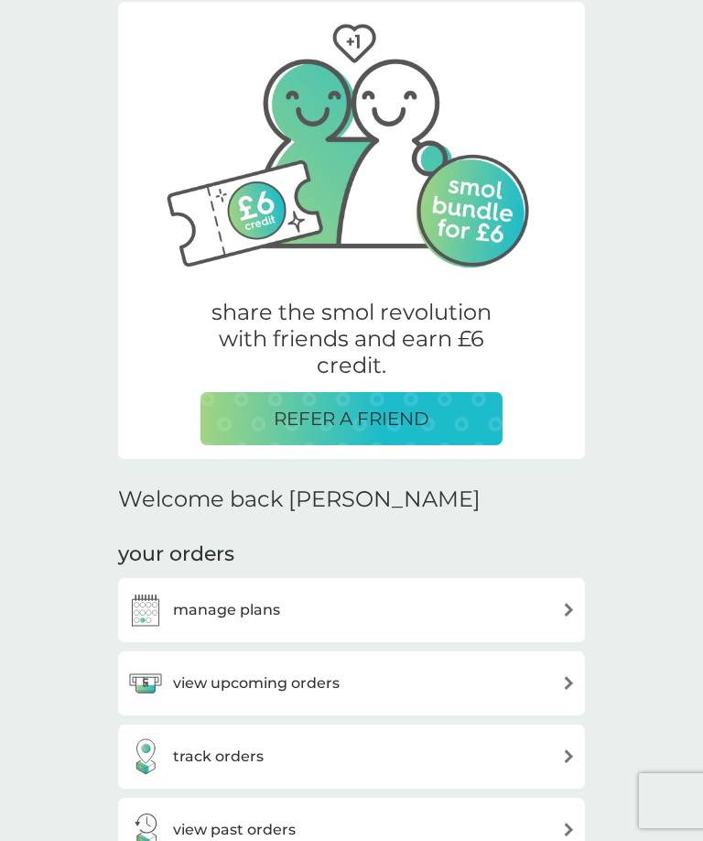
click at [525, 579] on div "manage plans" at bounding box center [351, 610] width 467 height 64
click at [538, 613] on div "manage plans" at bounding box center [351, 610] width 449 height 37
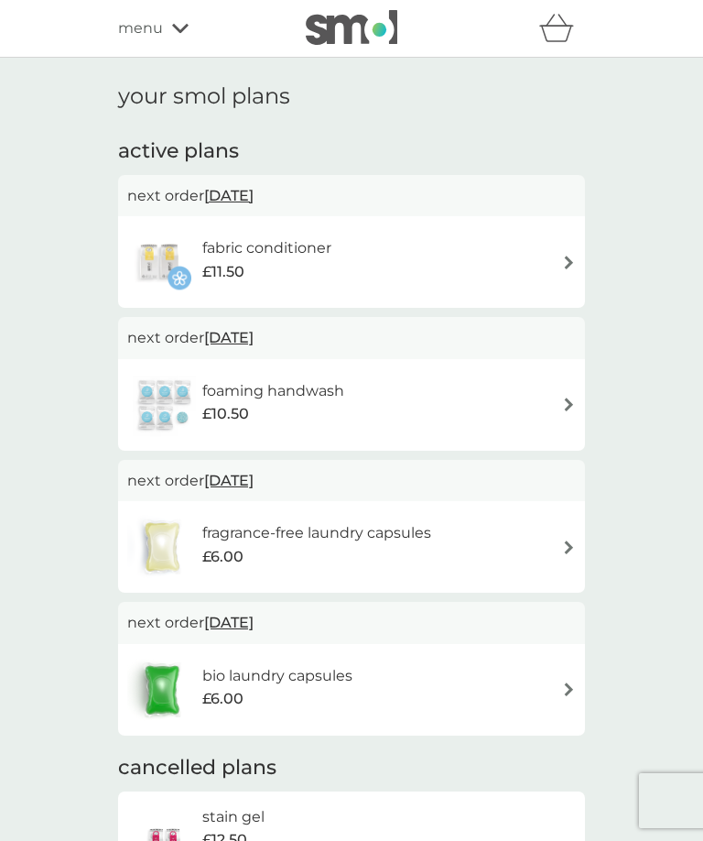
click at [555, 549] on div "fragrance-free laundry capsules £6.00" at bounding box center [351, 547] width 449 height 64
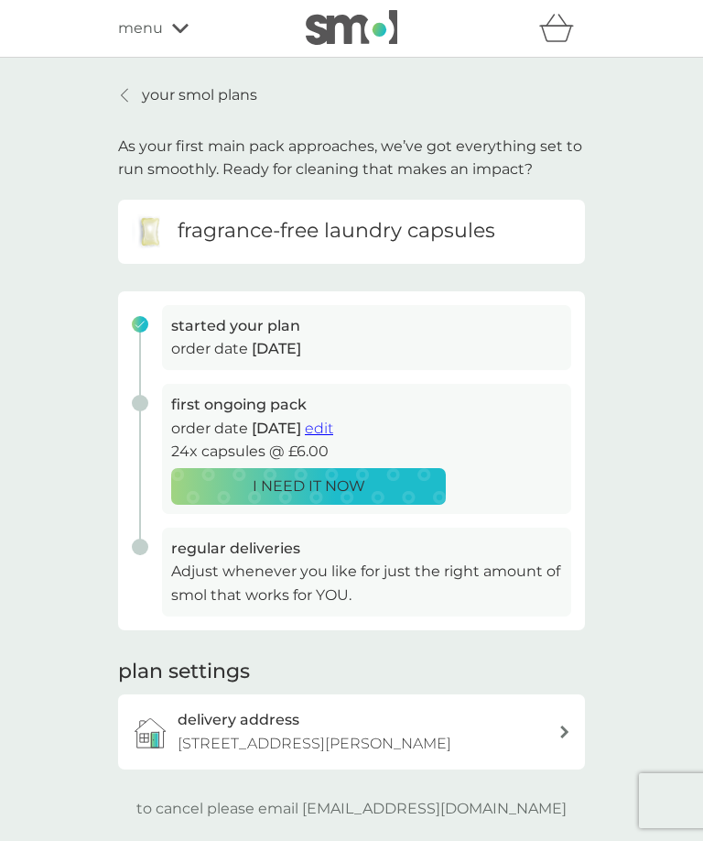
click at [143, 94] on p "your smol plans" at bounding box center [199, 95] width 115 height 24
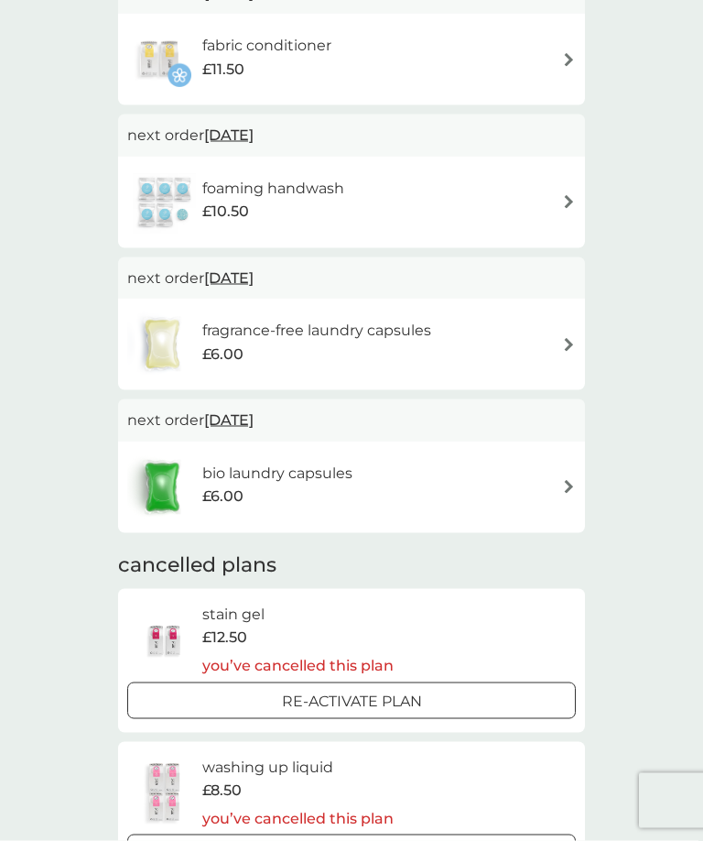
scroll to position [205, 0]
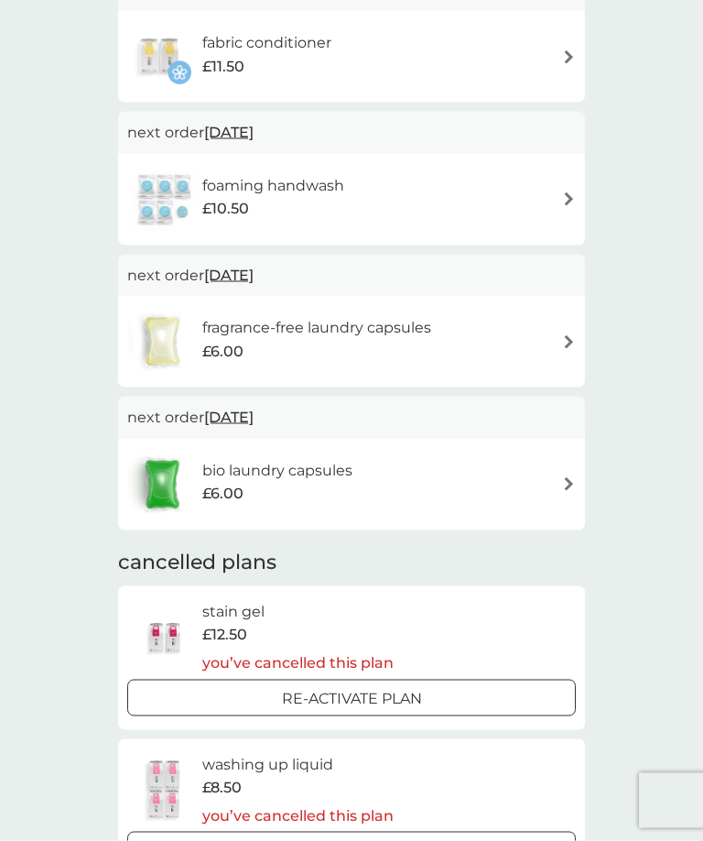
click at [563, 482] on img at bounding box center [569, 484] width 14 height 14
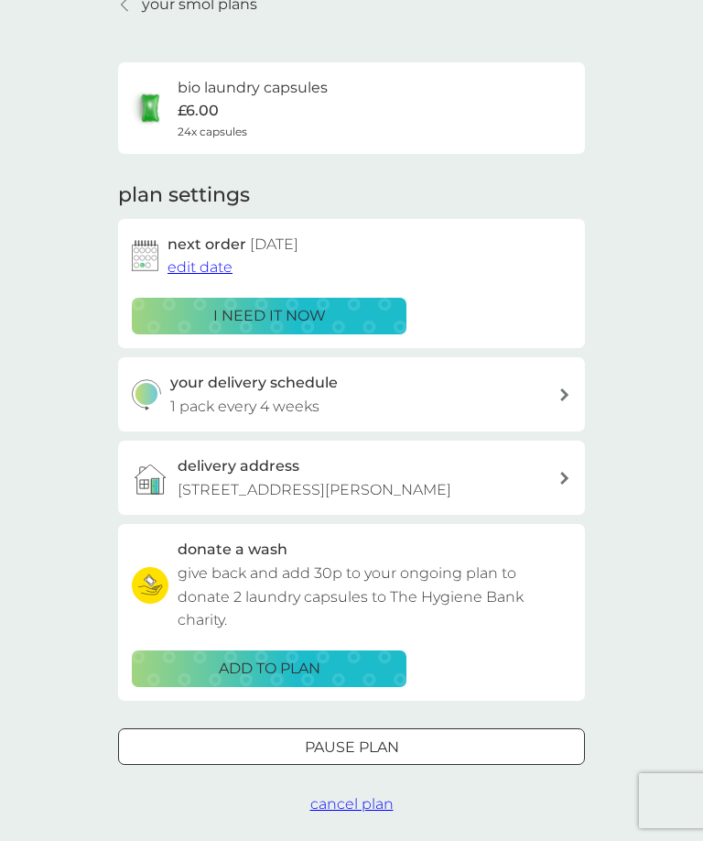
scroll to position [94, 0]
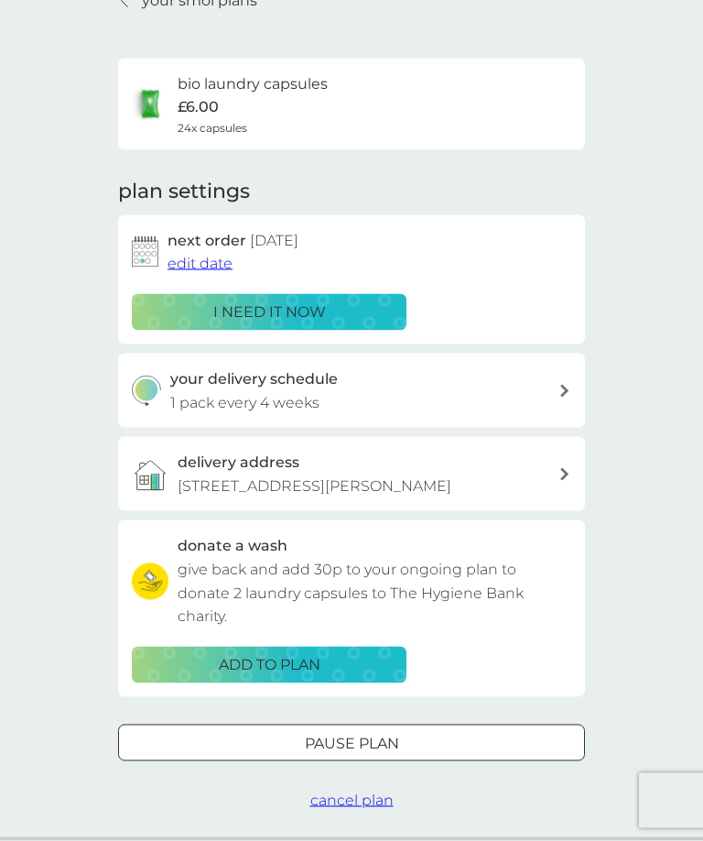
click at [368, 791] on span "cancel plan" at bounding box center [351, 799] width 83 height 17
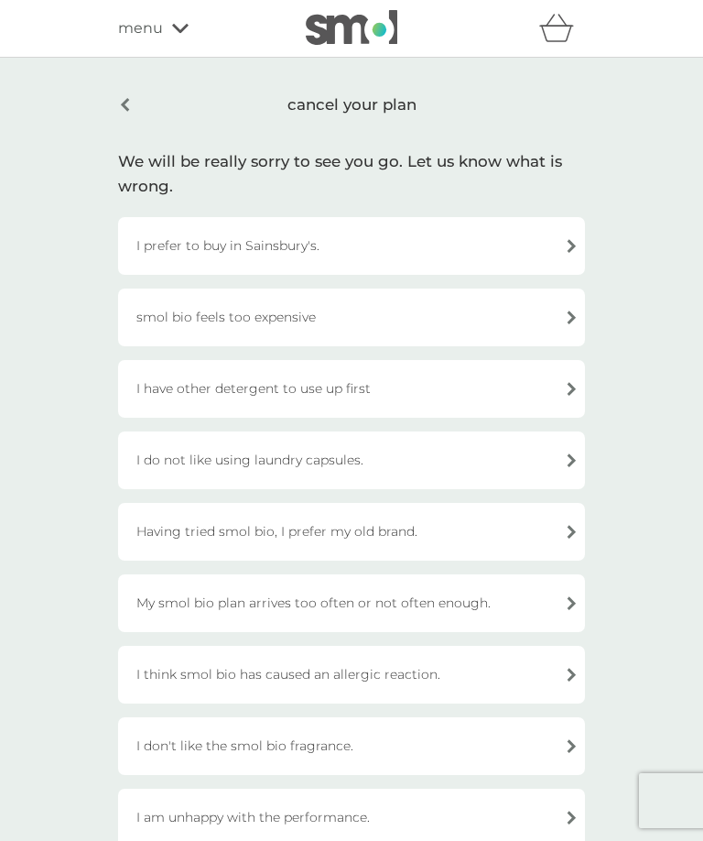
click at [137, 100] on div "cancel your plan" at bounding box center [351, 104] width 467 height 43
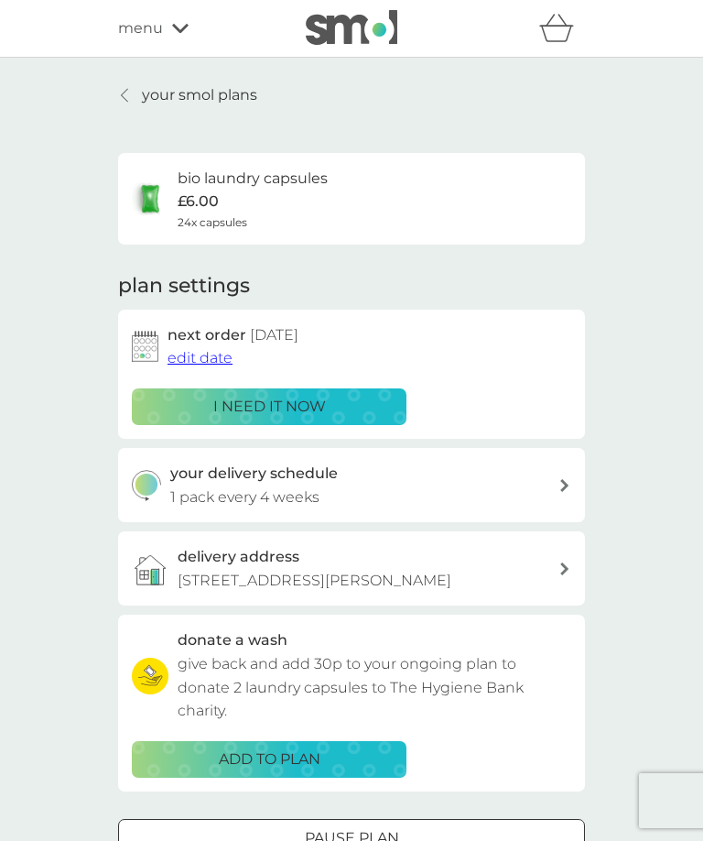
click at [133, 103] on link "your smol plans" at bounding box center [187, 95] width 139 height 24
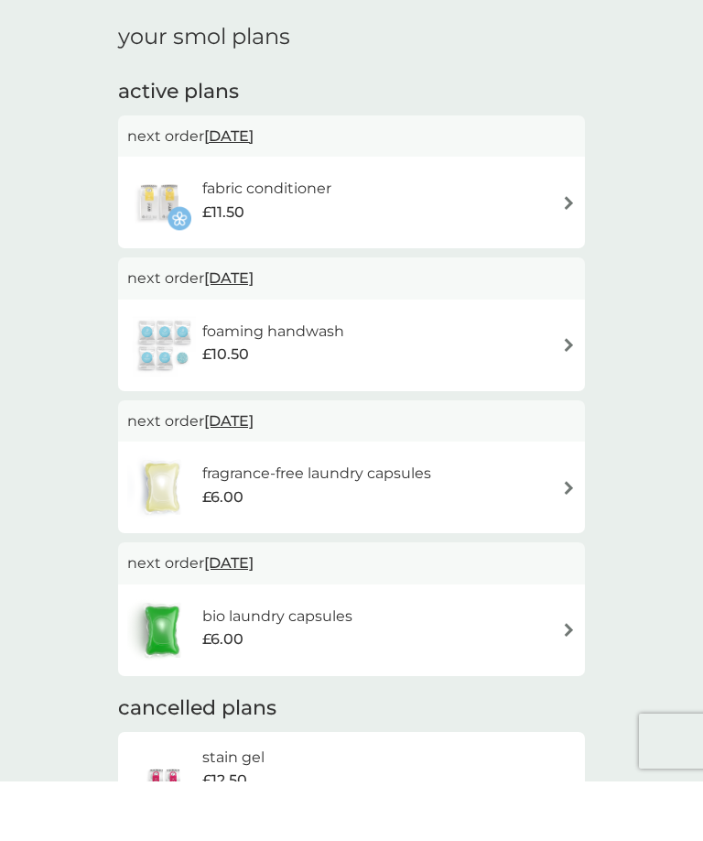
scroll to position [60, 0]
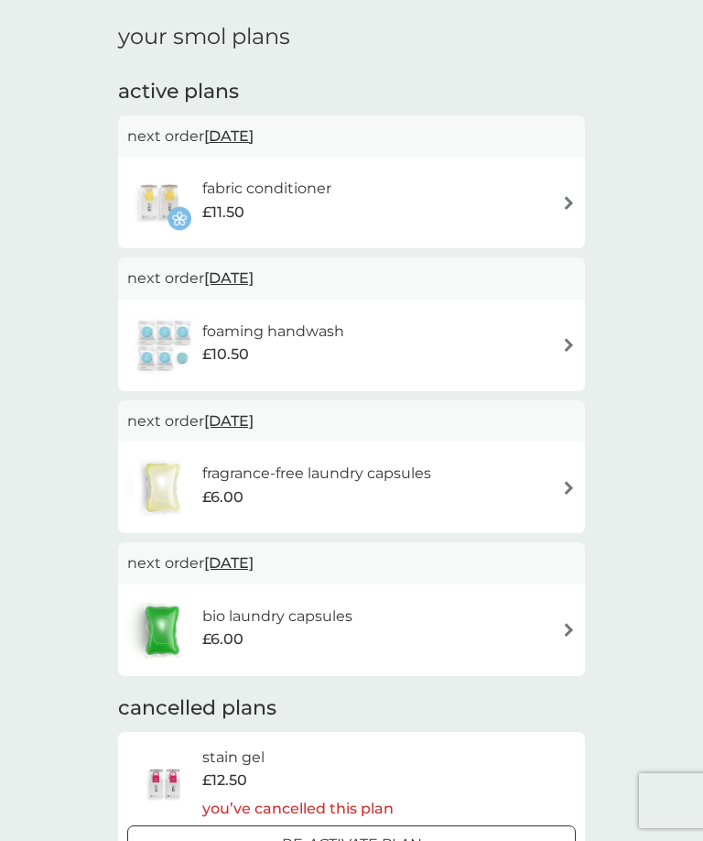
click at [552, 198] on div "fabric conditioner £11.50" at bounding box center [351, 202] width 449 height 64
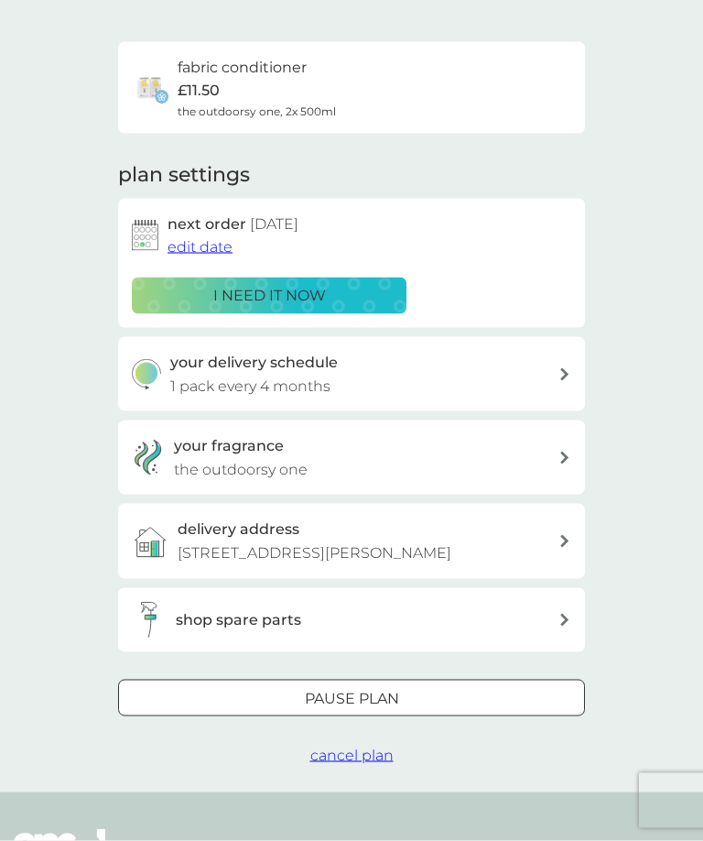
scroll to position [114, 0]
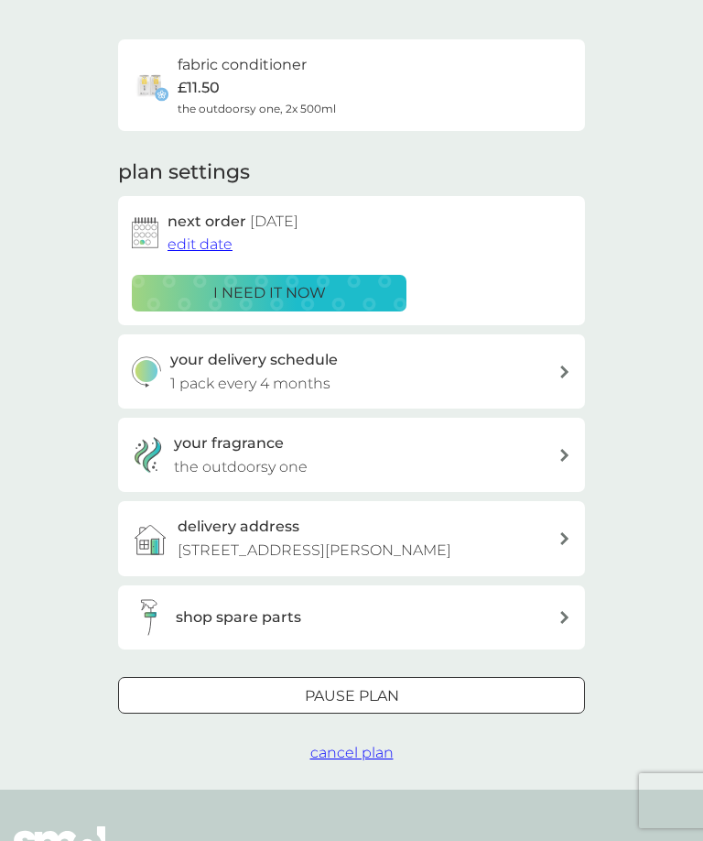
click at [371, 744] on span "cancel plan" at bounding box center [351, 752] width 83 height 17
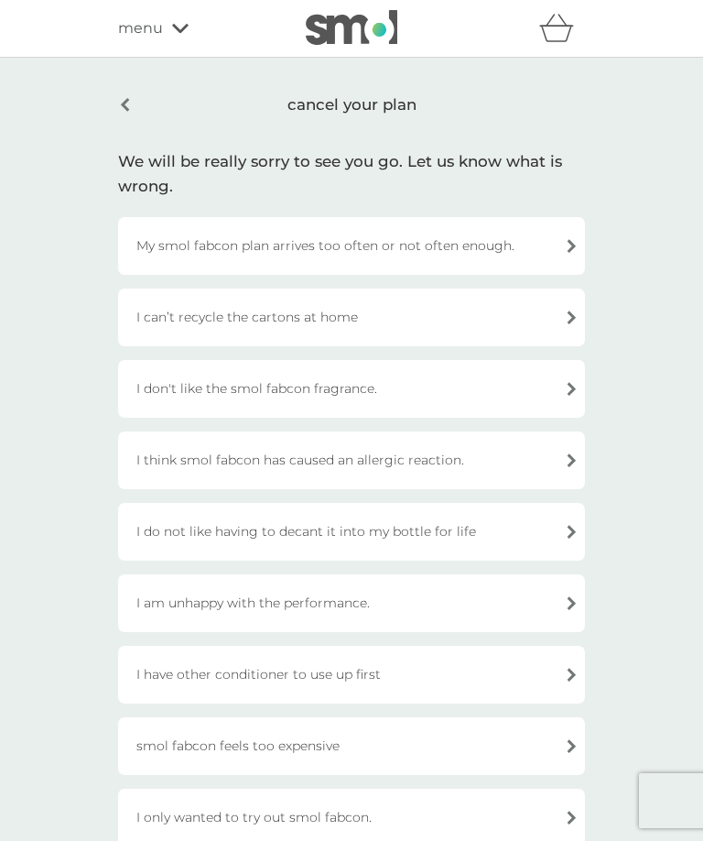
click at [553, 244] on div "My smol fabcon plan arrives too often or not often enough." at bounding box center [351, 246] width 467 height 58
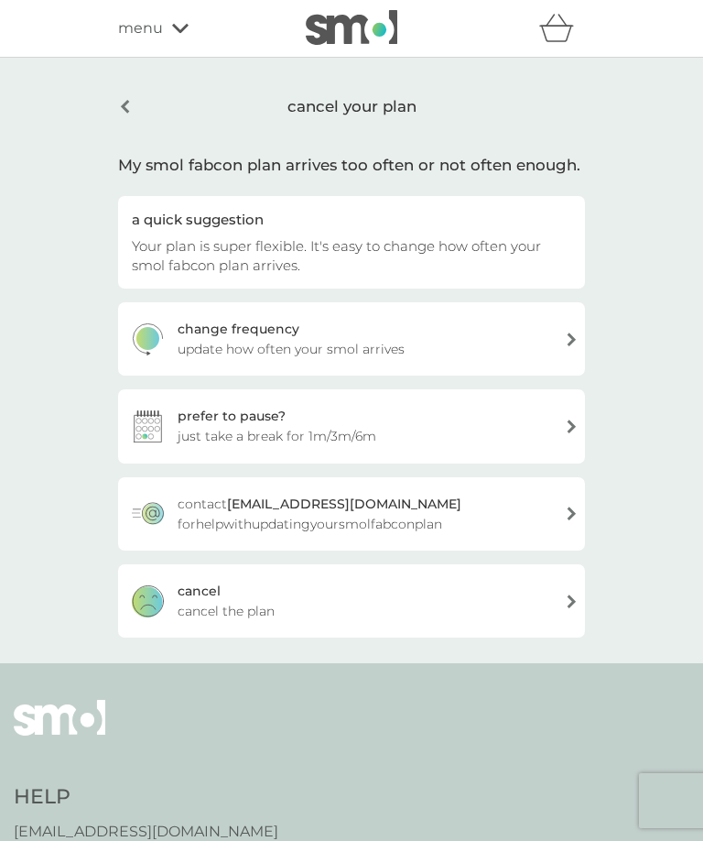
click at [382, 584] on div "cancel cancel the plan" at bounding box center [351, 600] width 467 height 73
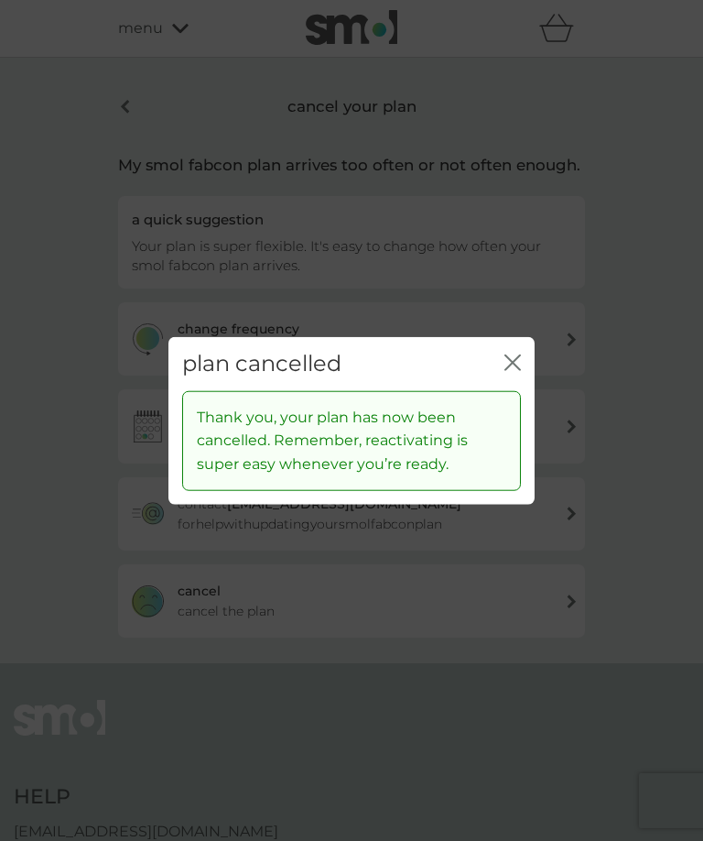
click at [491, 205] on div "plan cancelled close Thank you, your plan has now been cancelled. Remember, rea…" at bounding box center [351, 420] width 703 height 841
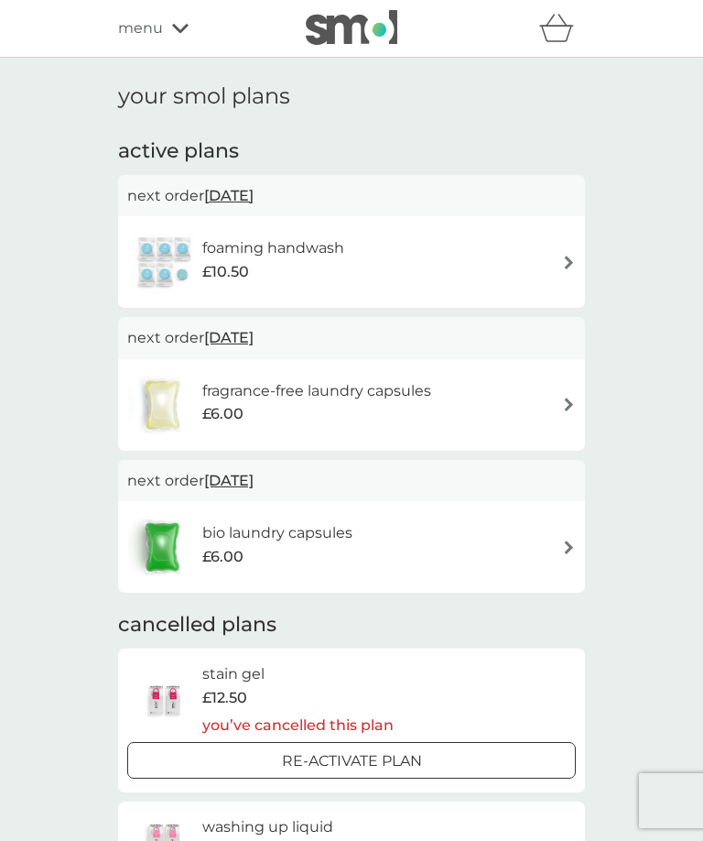
click at [518, 360] on div "fragrance-free laundry capsules £6.00" at bounding box center [351, 405] width 467 height 92
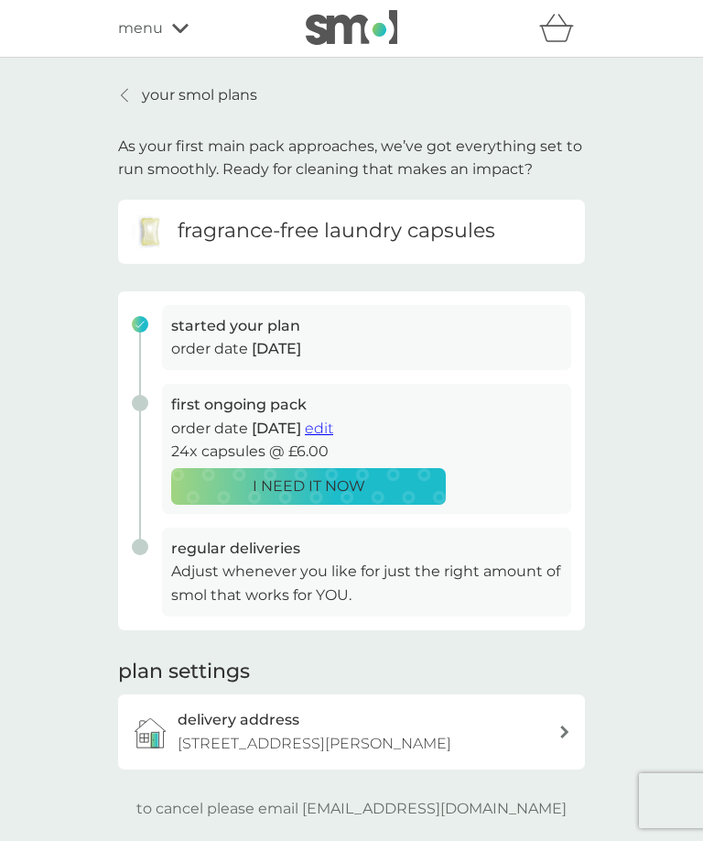
click at [186, 21] on div "menu" at bounding box center [196, 28] width 156 height 24
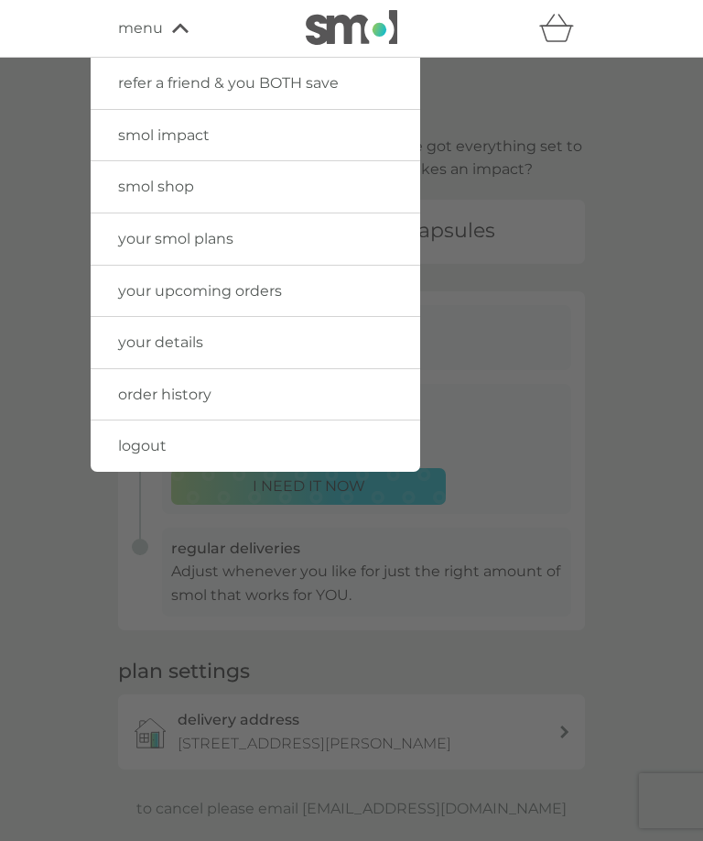
click at [544, 117] on div at bounding box center [351, 478] width 703 height 841
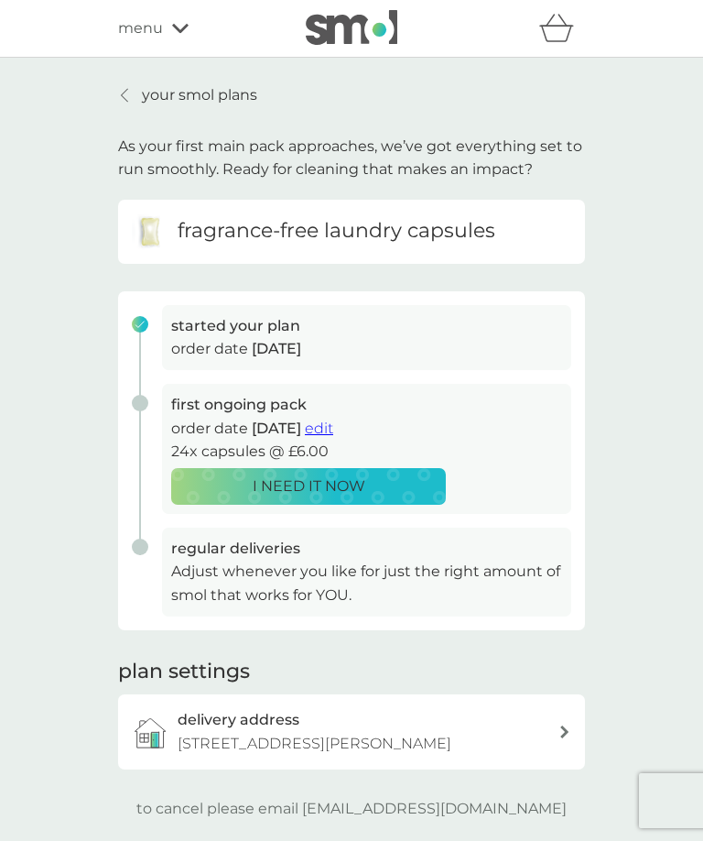
click at [137, 103] on link "your smol plans" at bounding box center [187, 95] width 139 height 24
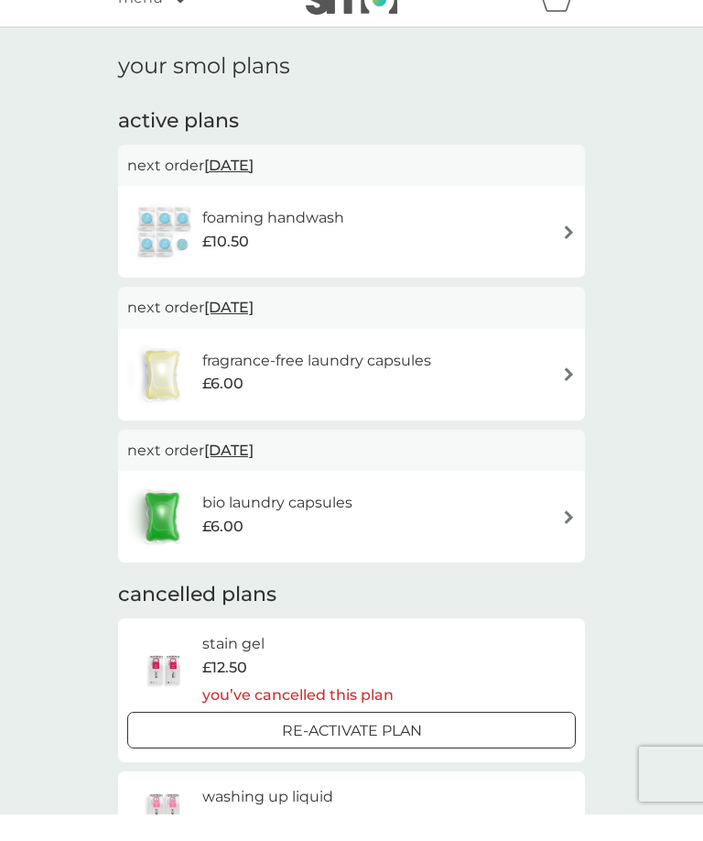
scroll to position [31, 0]
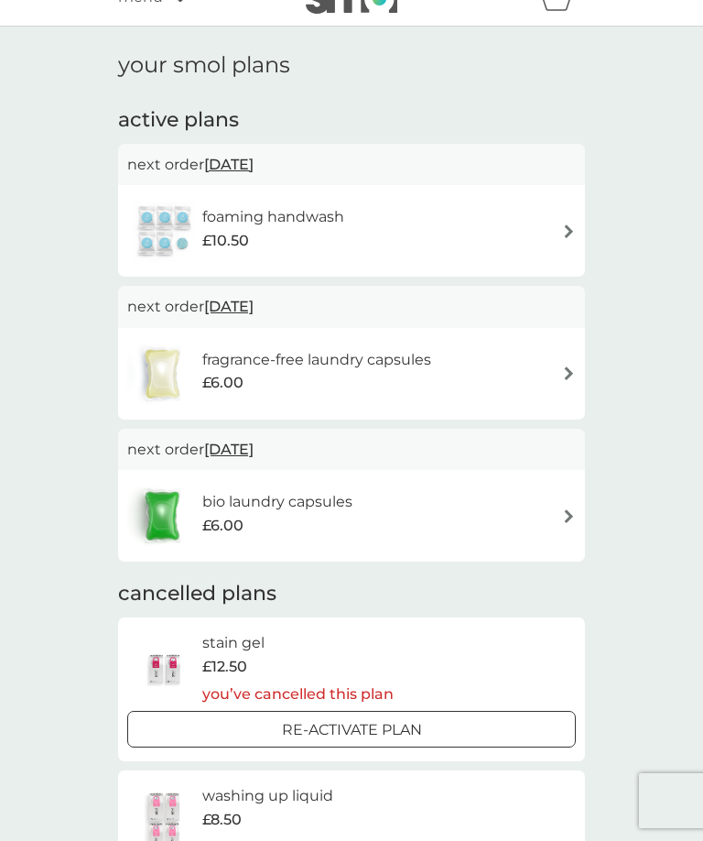
click at [554, 234] on div "foaming handwash £10.50" at bounding box center [351, 231] width 449 height 64
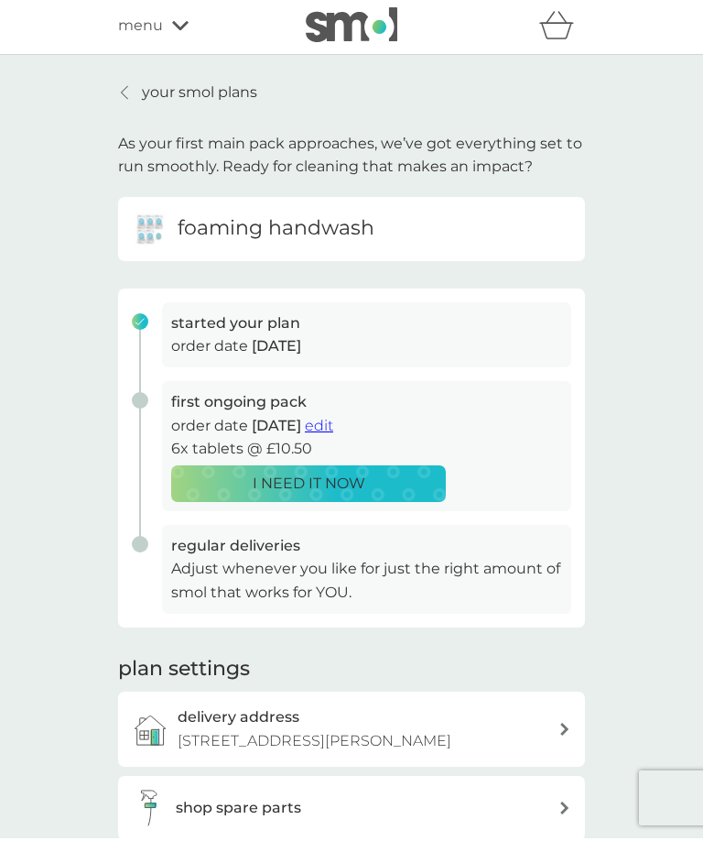
scroll to position [2, 0]
click at [333, 422] on span "edit" at bounding box center [319, 426] width 28 height 17
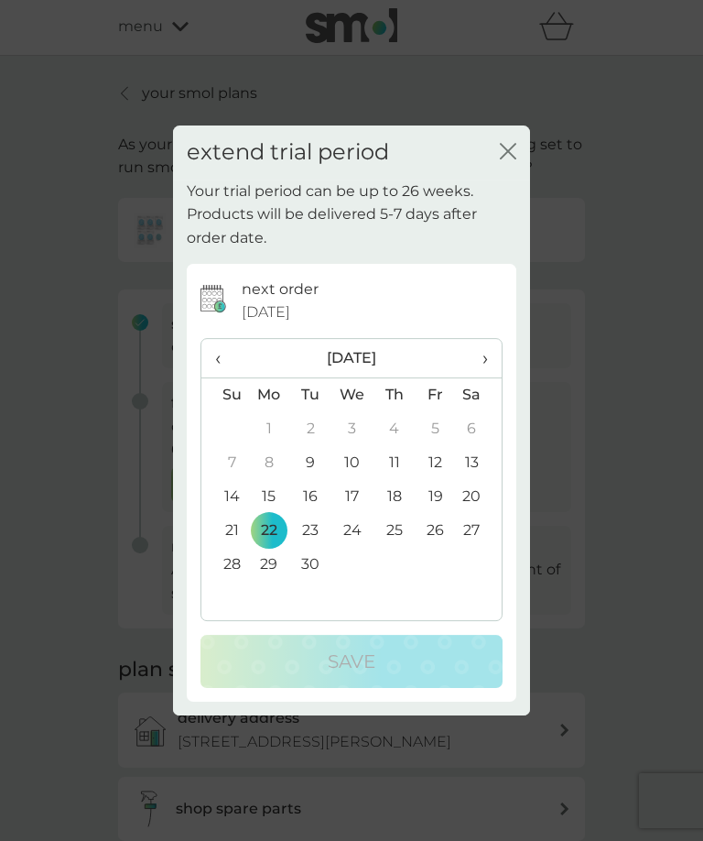
click at [481, 377] on span "›" at bounding box center [479, 358] width 18 height 38
click at [403, 548] on td "23" at bounding box center [394, 531] width 41 height 34
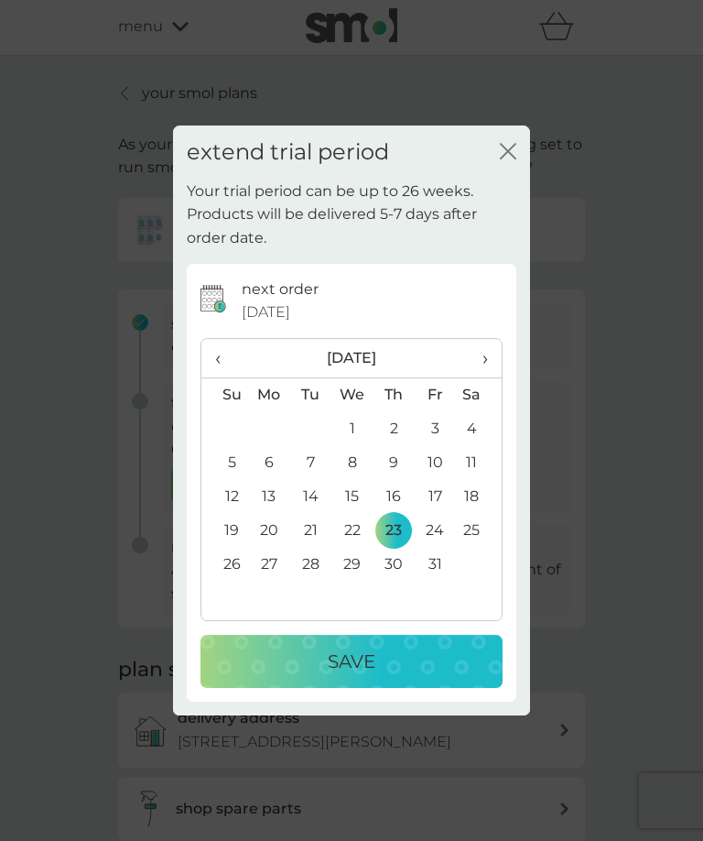
click at [433, 676] on div "Save" at bounding box center [352, 660] width 266 height 29
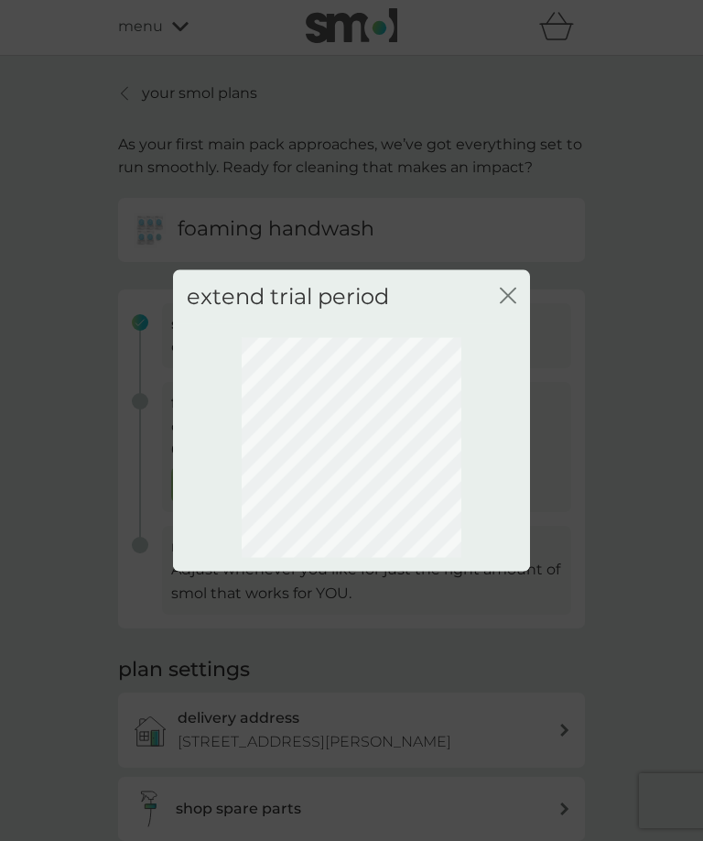
click at [501, 304] on icon "close" at bounding box center [508, 296] width 16 height 16
click at [549, 296] on div "extend trial period close" at bounding box center [351, 420] width 703 height 841
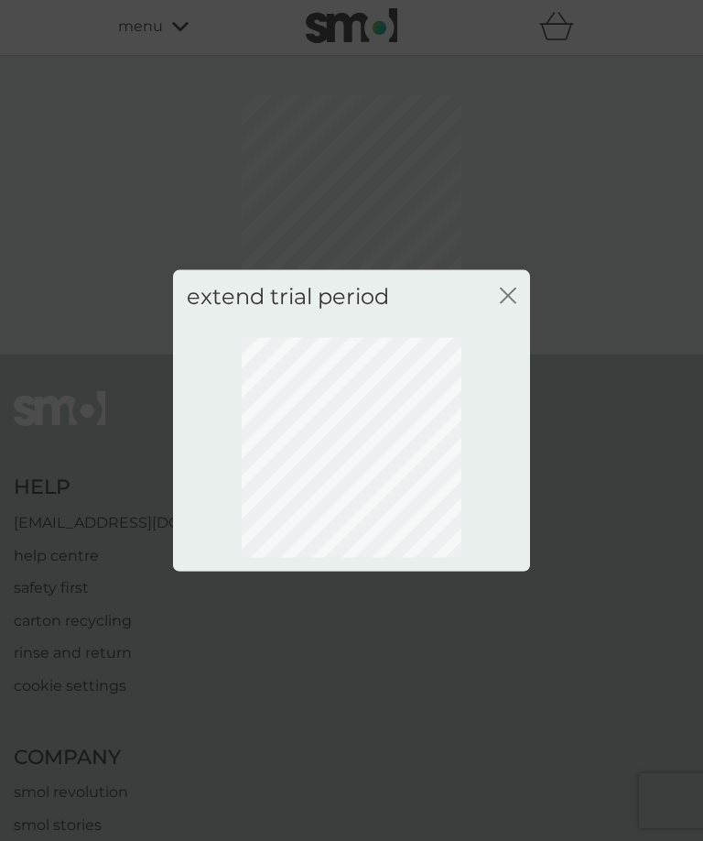
click at [507, 304] on icon "close" at bounding box center [508, 296] width 16 height 16
click at [504, 304] on icon "close" at bounding box center [508, 296] width 16 height 16
click at [508, 307] on button "close" at bounding box center [508, 297] width 16 height 19
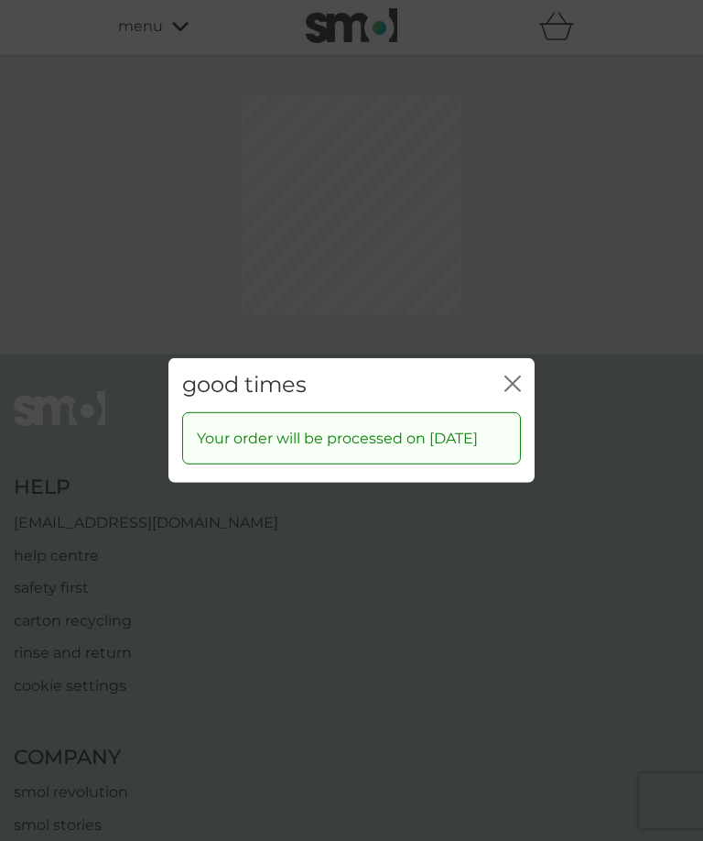
click at [516, 334] on div "good times close Your order will be processed on 23 Oct 2025" at bounding box center [351, 420] width 703 height 841
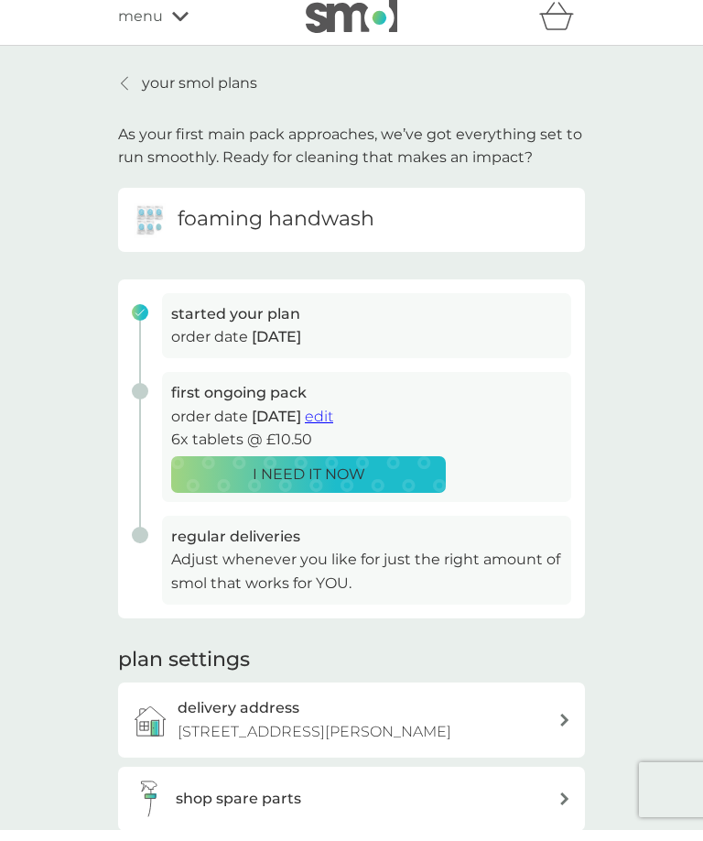
scroll to position [0, 0]
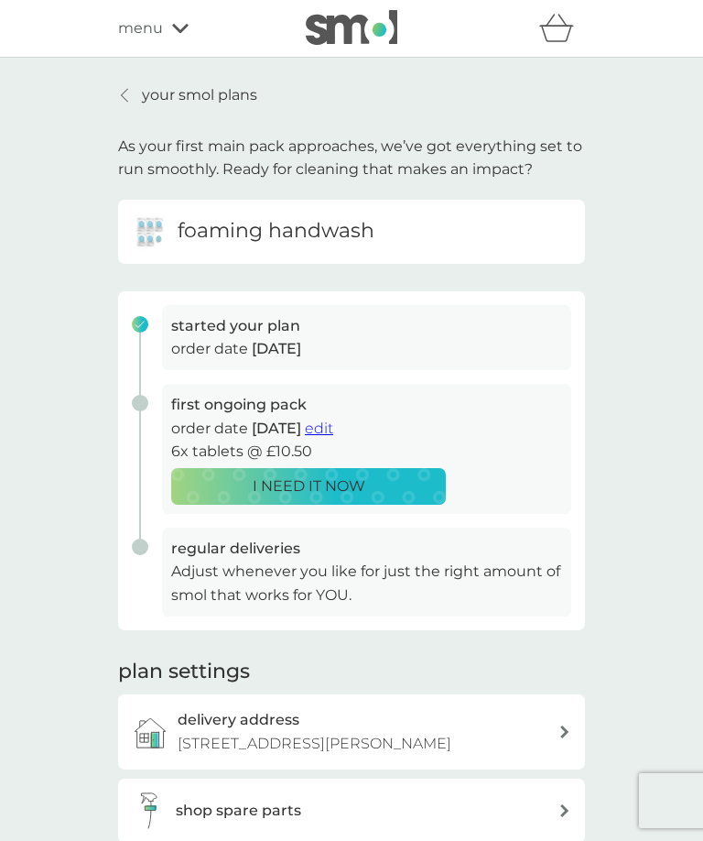
click at [147, 99] on p "your smol plans" at bounding box center [199, 95] width 115 height 24
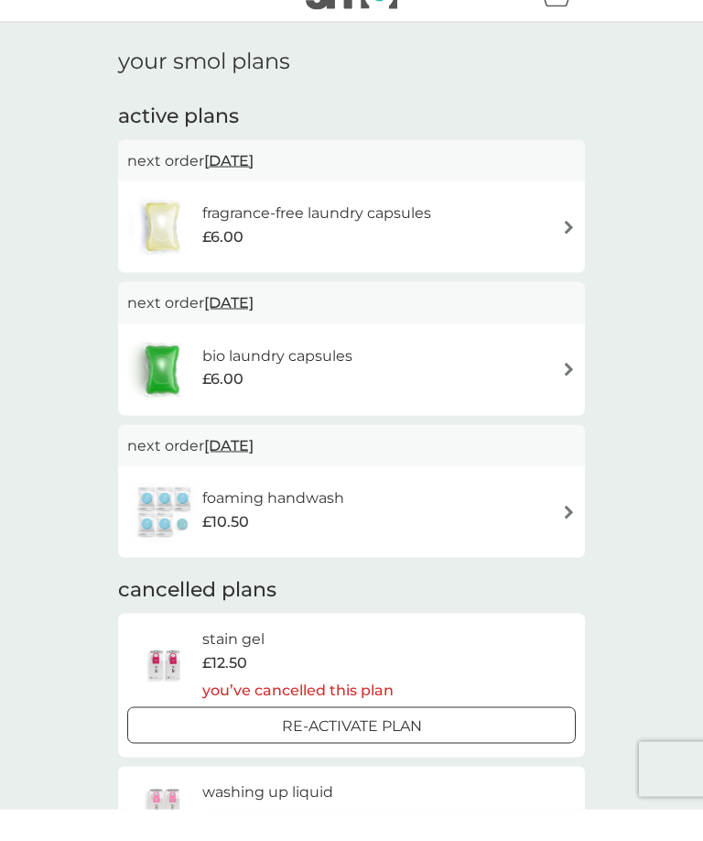
scroll to position [38, 0]
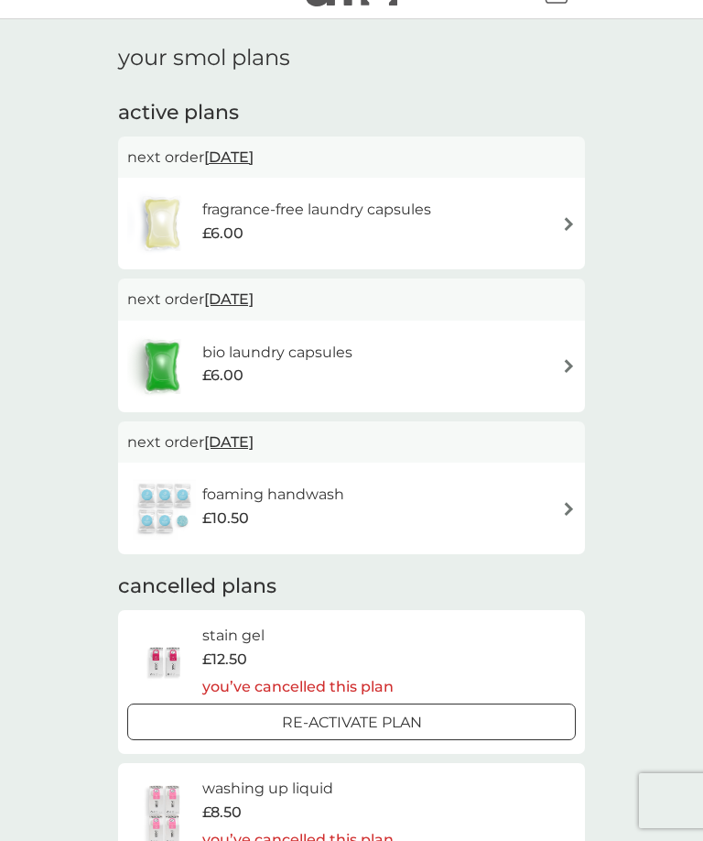
click at [553, 358] on div "bio laundry capsules £6.00" at bounding box center [351, 366] width 449 height 64
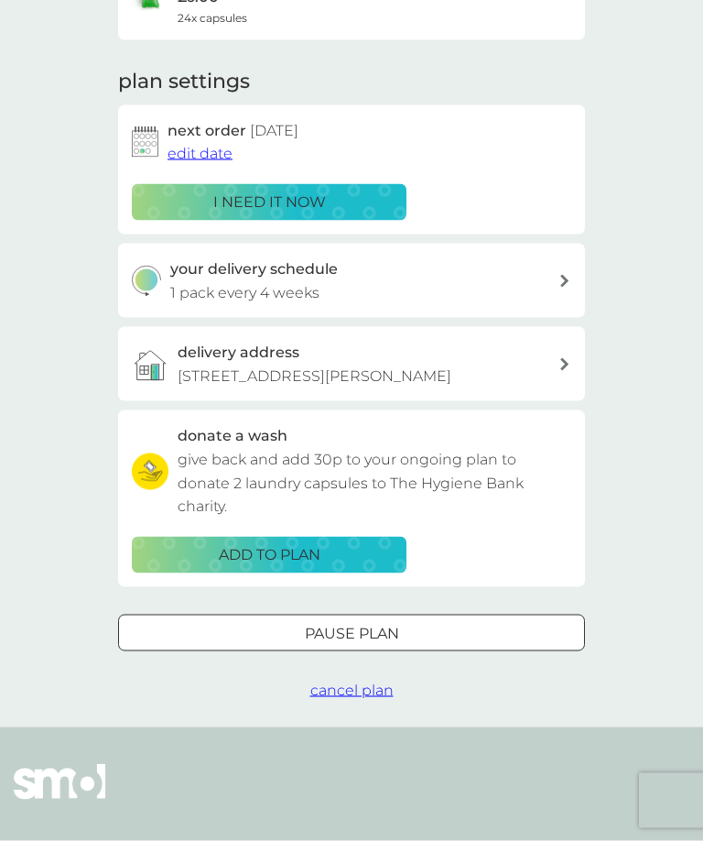
scroll to position [208, 0]
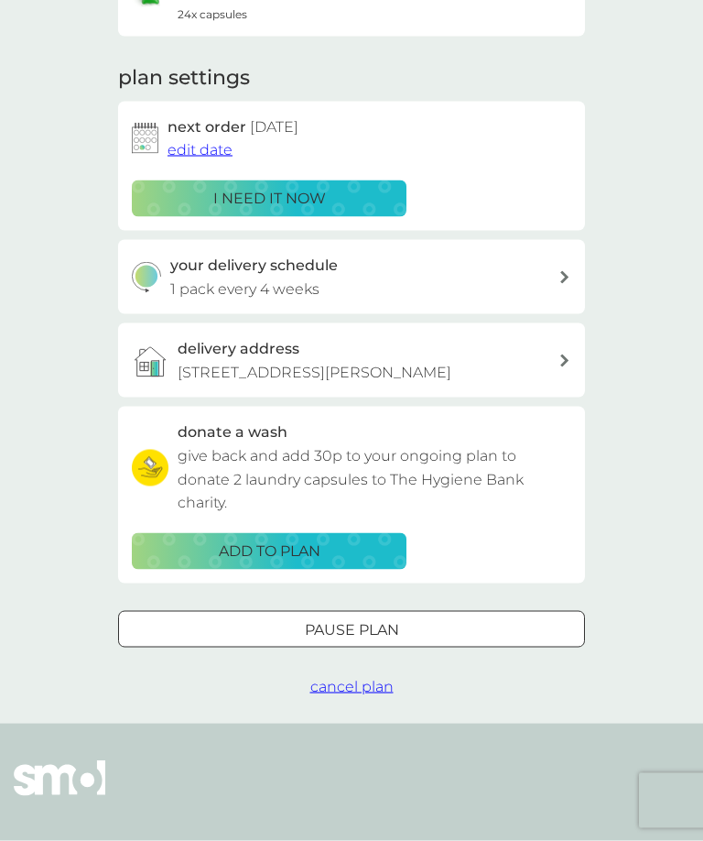
click at [362, 685] on span "cancel plan" at bounding box center [351, 686] width 83 height 17
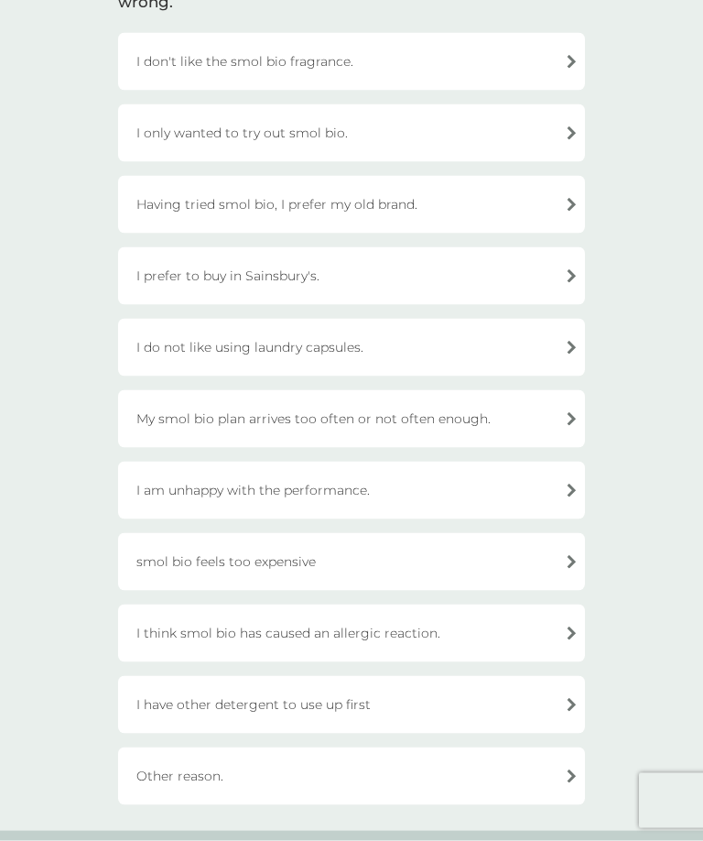
scroll to position [187, 0]
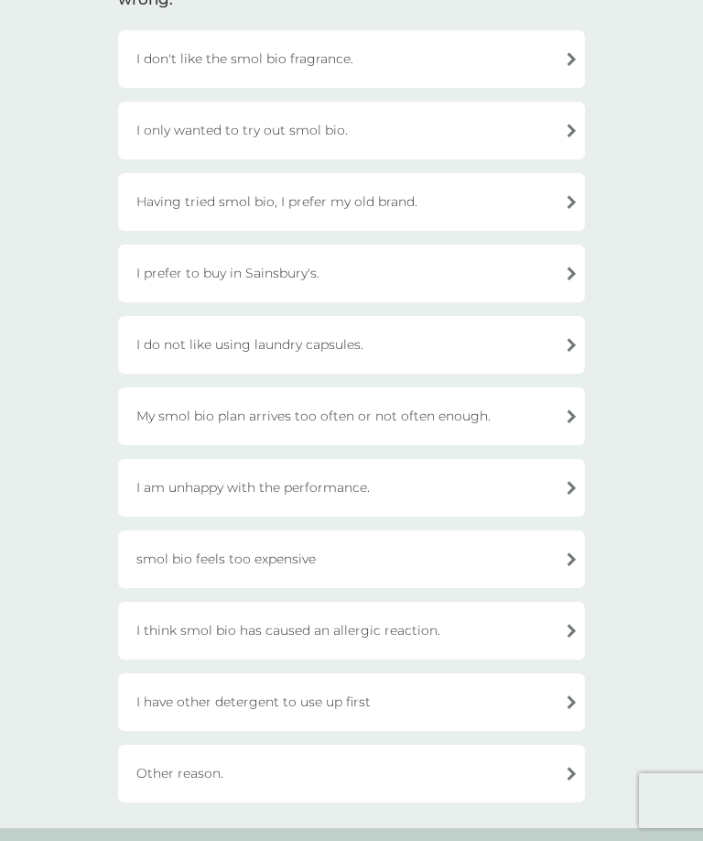
click at [341, 782] on div "Other reason." at bounding box center [351, 773] width 467 height 58
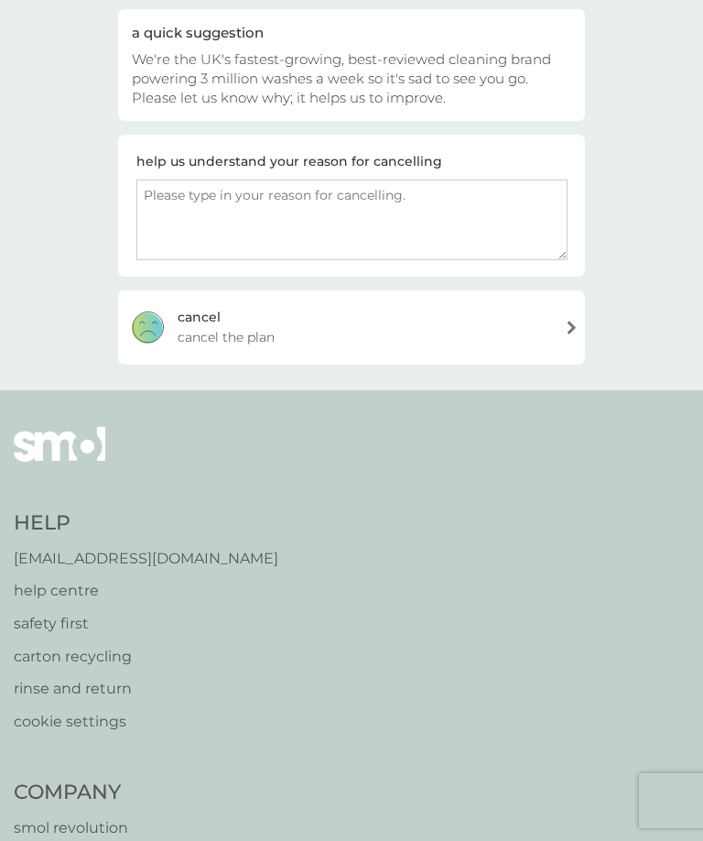
click at [546, 330] on div "cancel cancel the plan" at bounding box center [351, 326] width 467 height 73
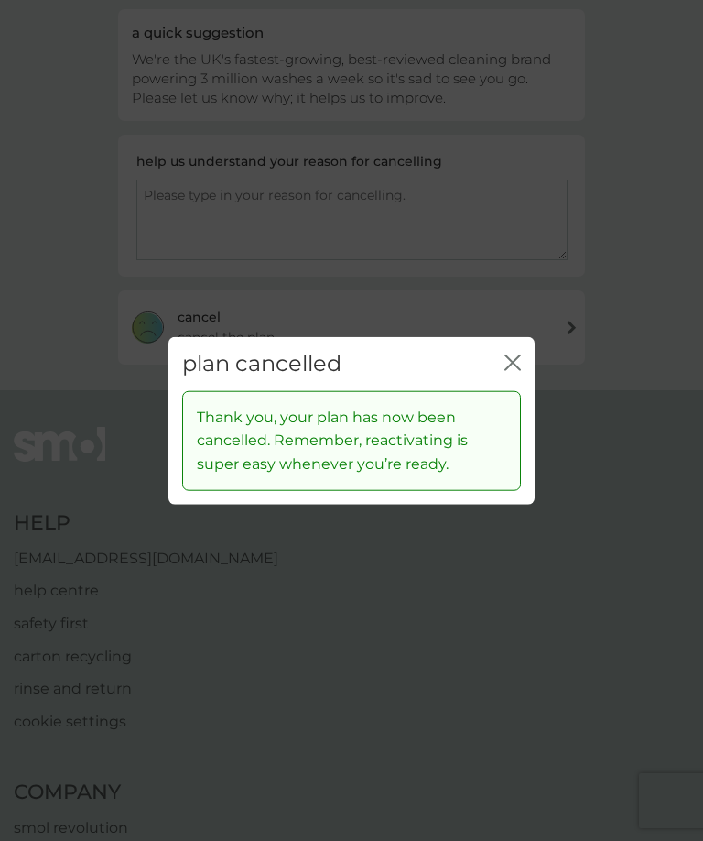
click at [520, 371] on icon "close" at bounding box center [513, 362] width 16 height 16
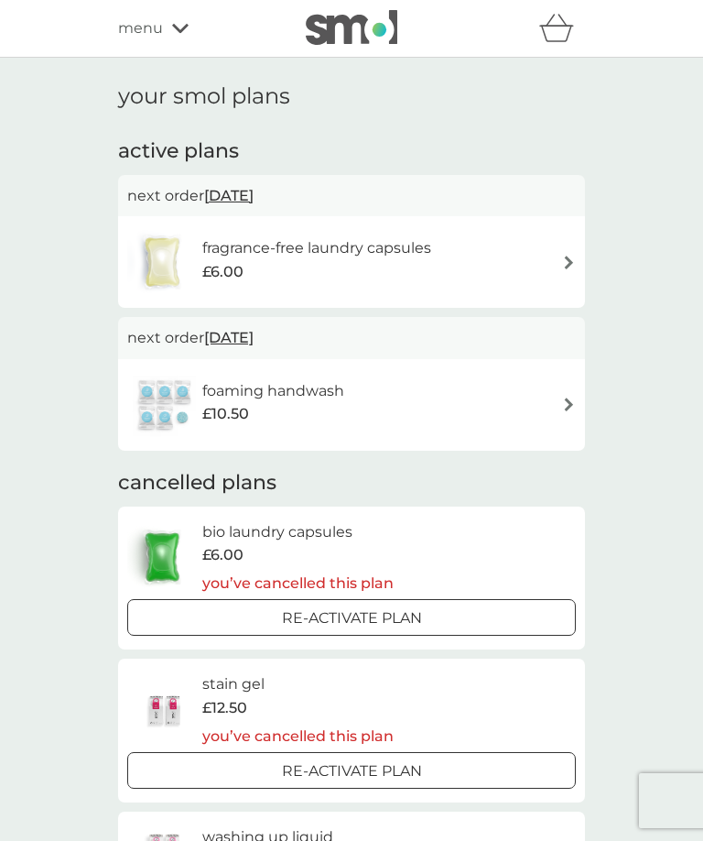
click at [543, 253] on div "fragrance-free laundry capsules £6.00" at bounding box center [351, 262] width 449 height 64
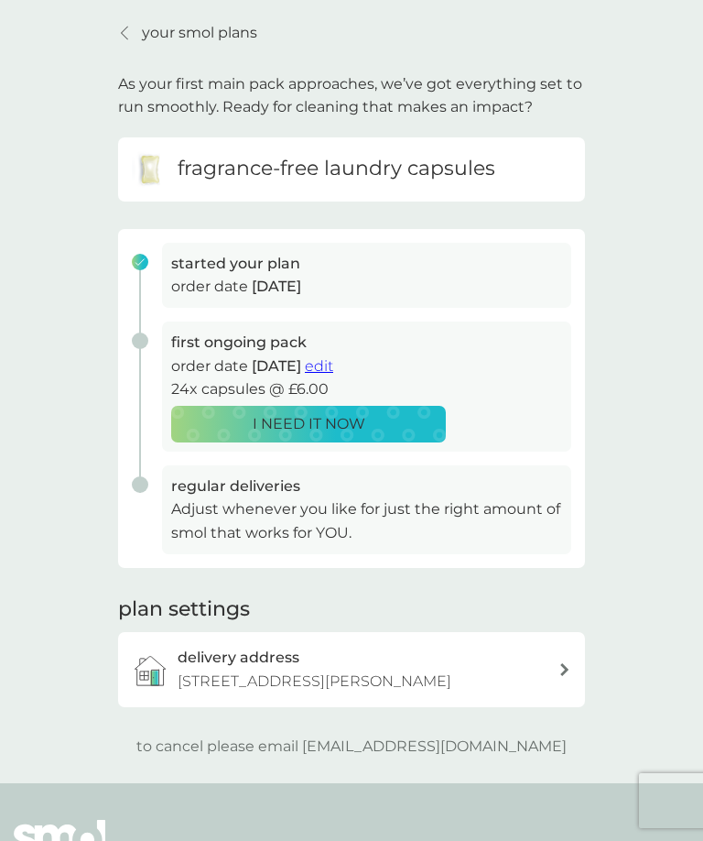
scroll to position [64, 0]
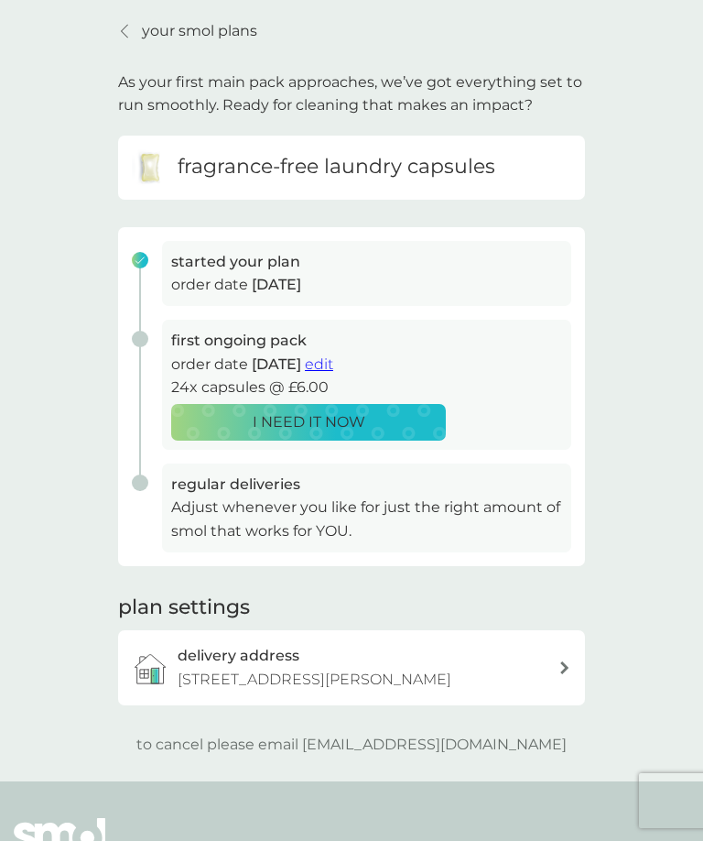
click at [333, 355] on span "edit" at bounding box center [319, 363] width 28 height 17
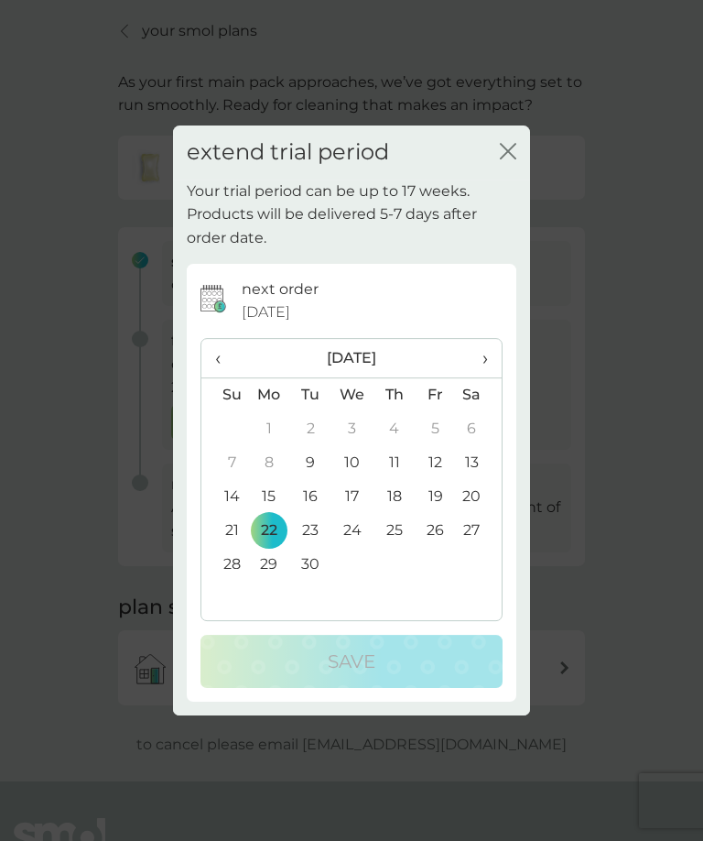
click at [483, 377] on span "›" at bounding box center [479, 358] width 18 height 38
click at [311, 581] on td "28" at bounding box center [310, 565] width 41 height 34
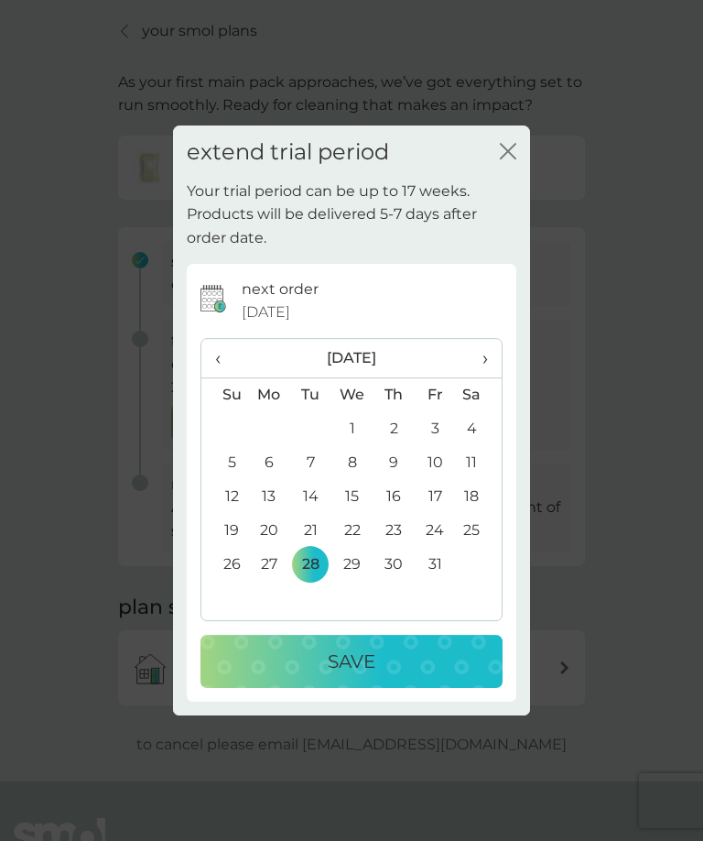
click at [368, 676] on p "Save" at bounding box center [352, 660] width 48 height 29
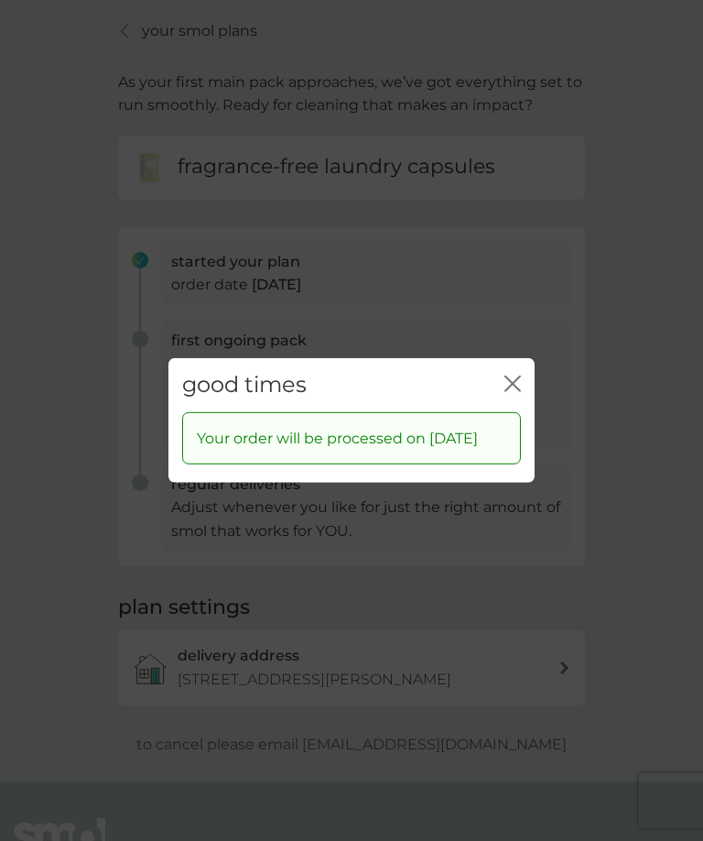
click at [510, 391] on icon "close" at bounding box center [508, 383] width 7 height 15
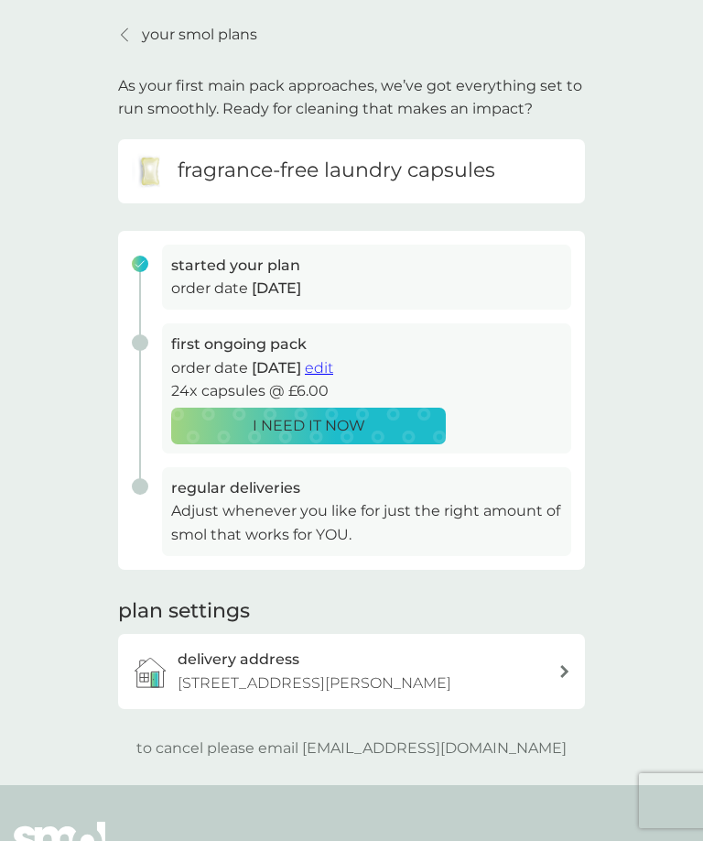
scroll to position [0, 0]
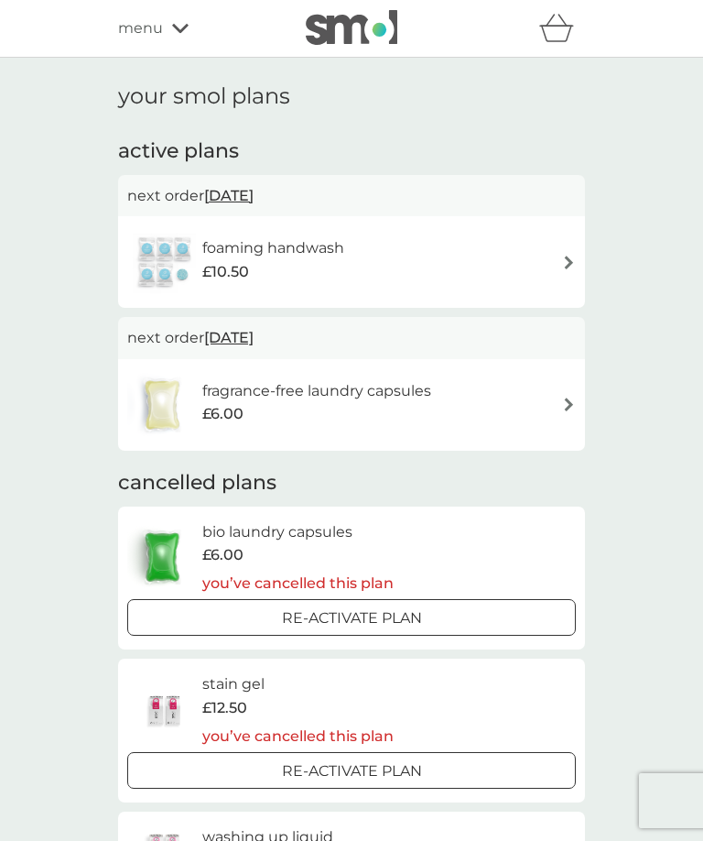
click at [186, 28] on icon at bounding box center [180, 28] width 16 height 11
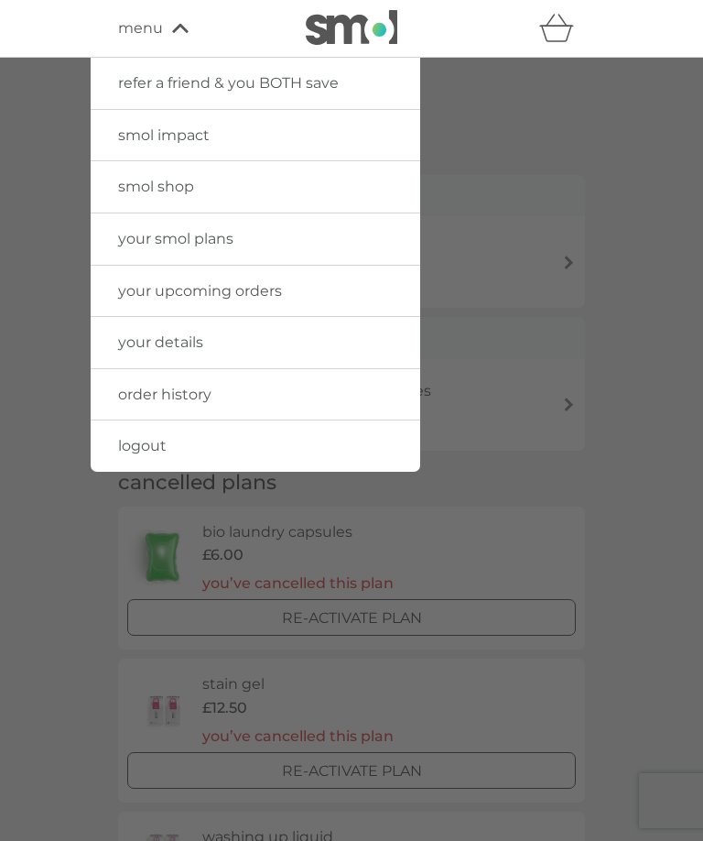
click at [214, 390] on link "order history" at bounding box center [256, 394] width 330 height 51
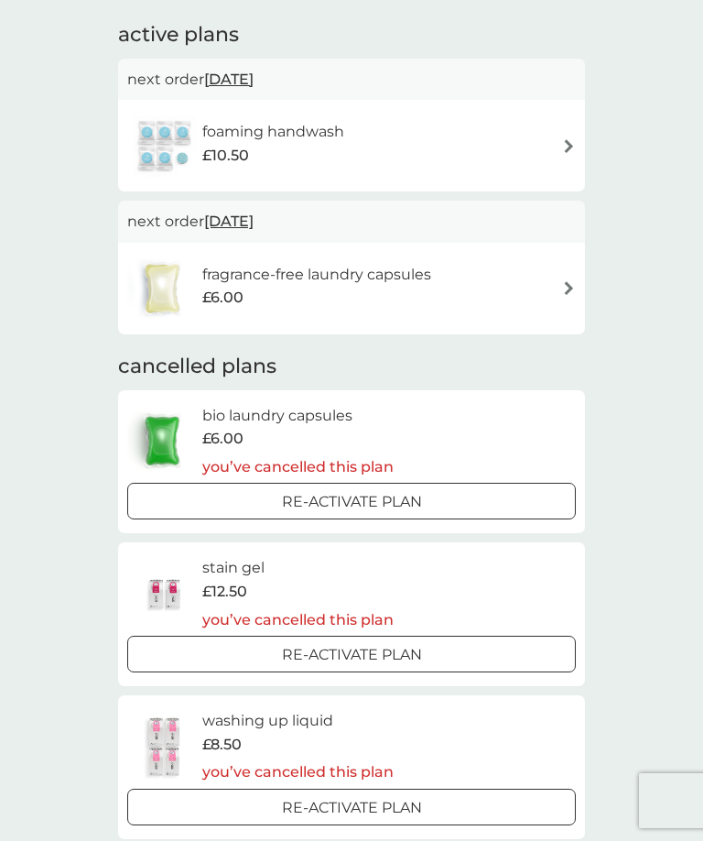
scroll to position [115, 0]
click at [362, 416] on h6 "bio laundry capsules" at bounding box center [297, 417] width 191 height 24
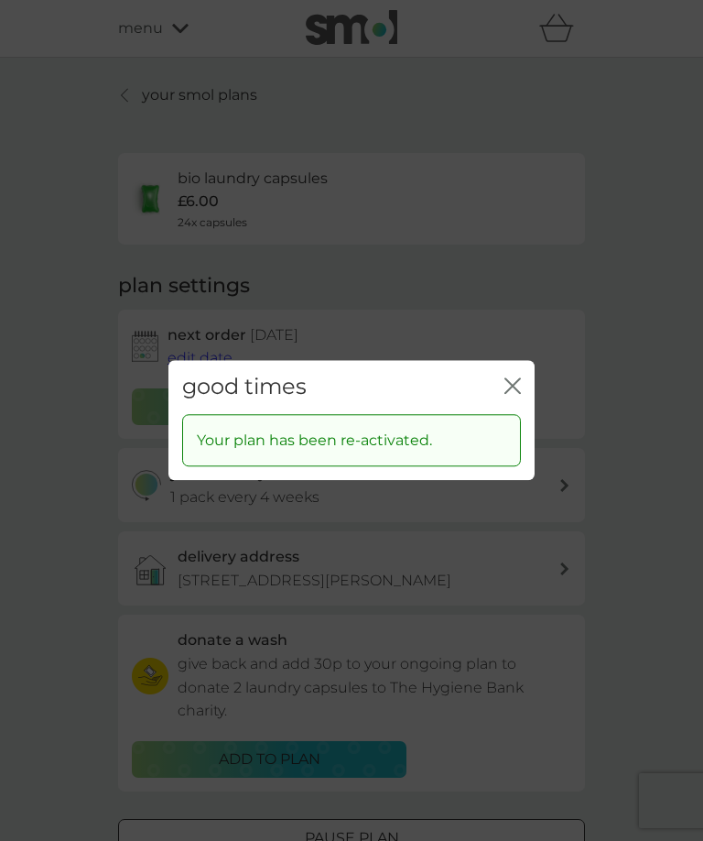
click at [517, 385] on icon "close" at bounding box center [513, 385] width 16 height 16
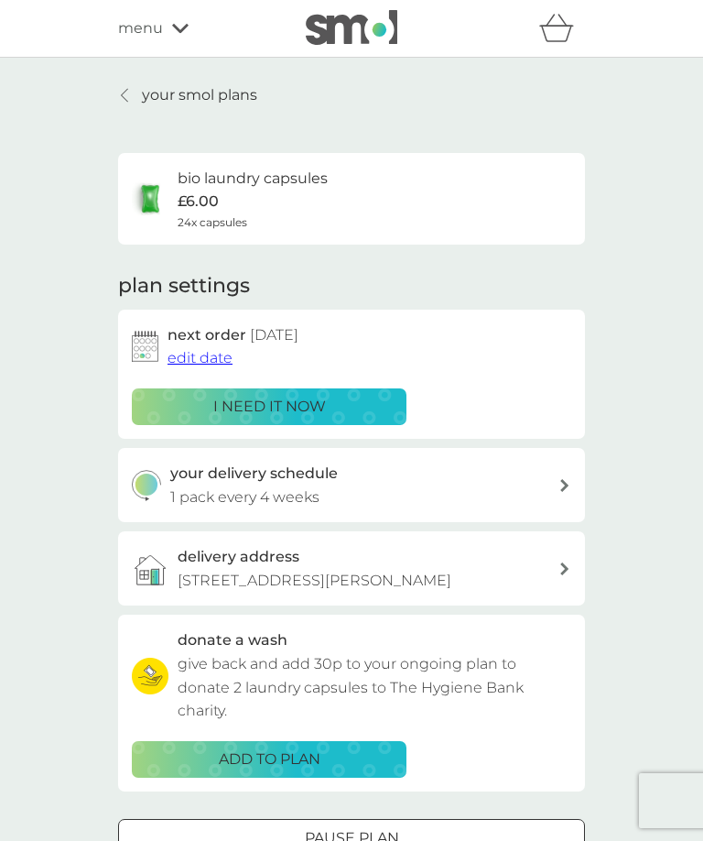
click at [495, 191] on div "bio laundry capsules £6.00 24x capsules" at bounding box center [352, 199] width 440 height 64
click at [494, 190] on div "bio laundry capsules £6.00 24x capsules" at bounding box center [352, 199] width 440 height 64
click at [538, 487] on div "your delivery schedule 1 pack every 4 weeks" at bounding box center [364, 485] width 389 height 47
select select "28"
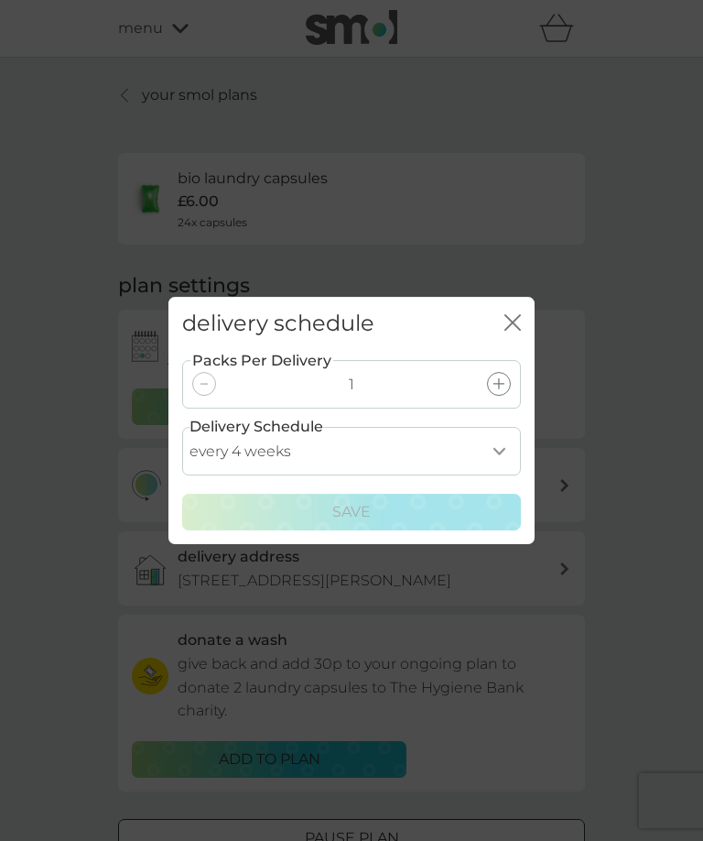
click at [496, 384] on icon at bounding box center [499, 383] width 11 height 11
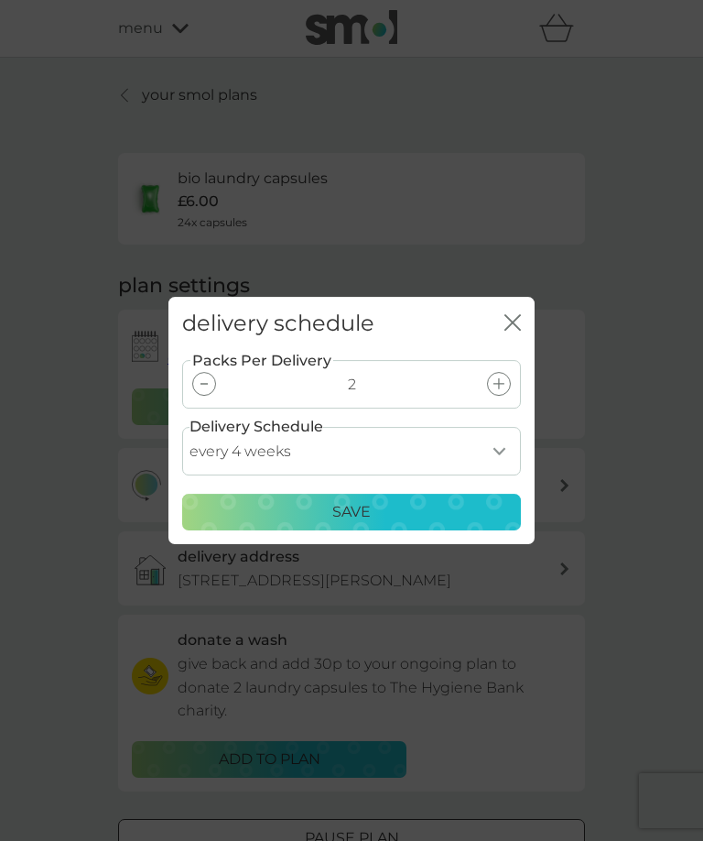
click at [429, 510] on div "Save" at bounding box center [351, 512] width 315 height 24
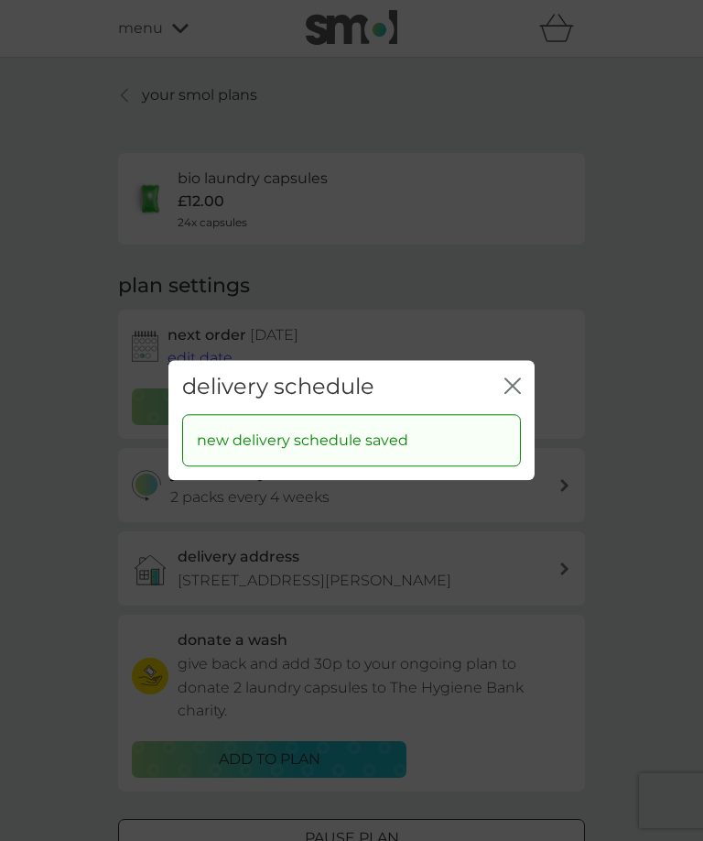
click at [518, 389] on icon "close" at bounding box center [513, 385] width 16 height 16
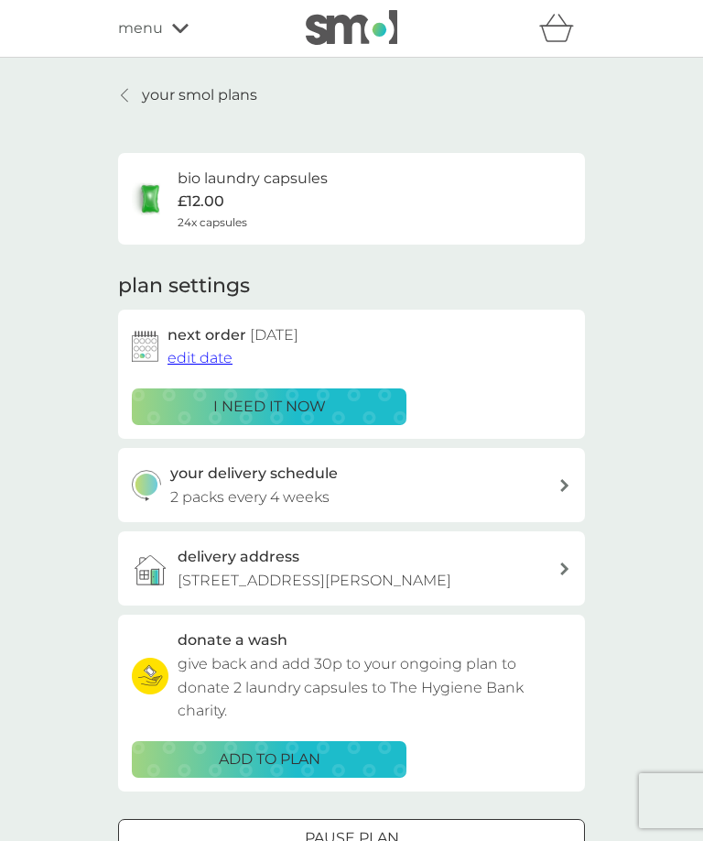
click at [409, 380] on div "next order 9 Sep 2025 edit date i need it now" at bounding box center [352, 374] width 440 height 102
click at [344, 410] on div "i need it now" at bounding box center [269, 407] width 251 height 24
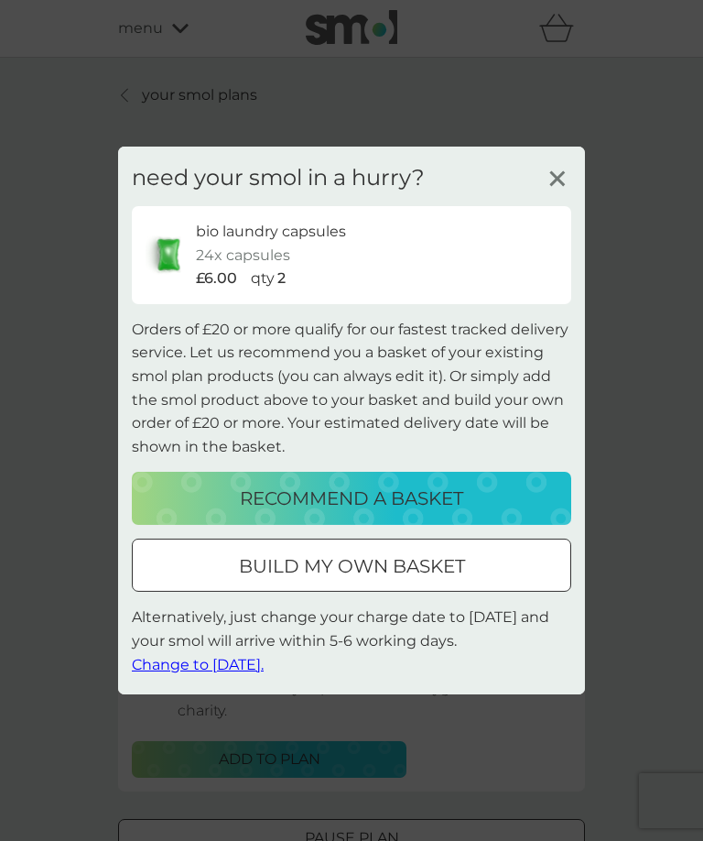
click at [560, 179] on line at bounding box center [557, 179] width 14 height 14
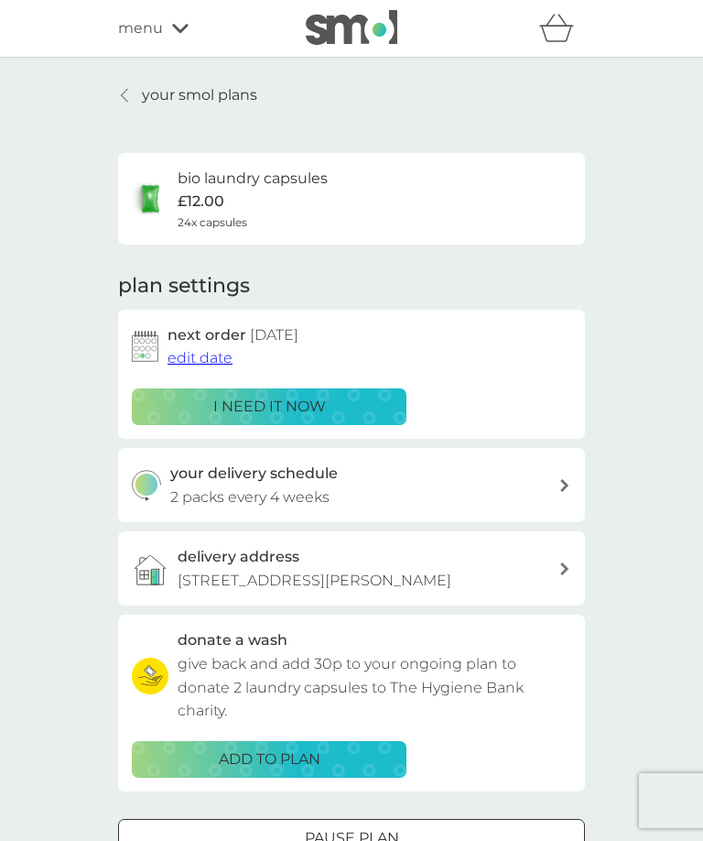
click at [220, 349] on span "edit date" at bounding box center [200, 357] width 65 height 17
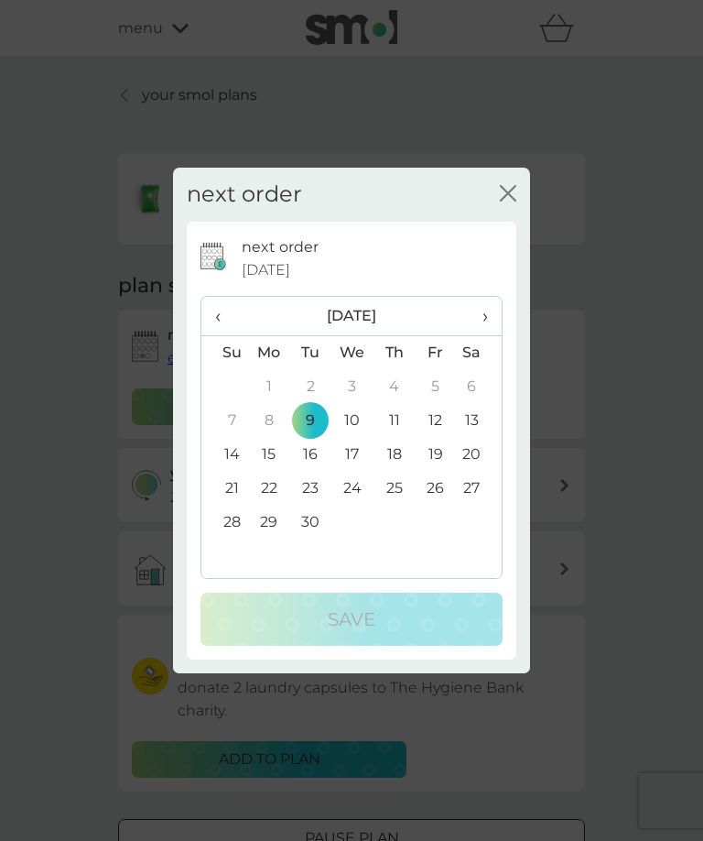
click at [501, 190] on icon "close" at bounding box center [508, 193] width 16 height 16
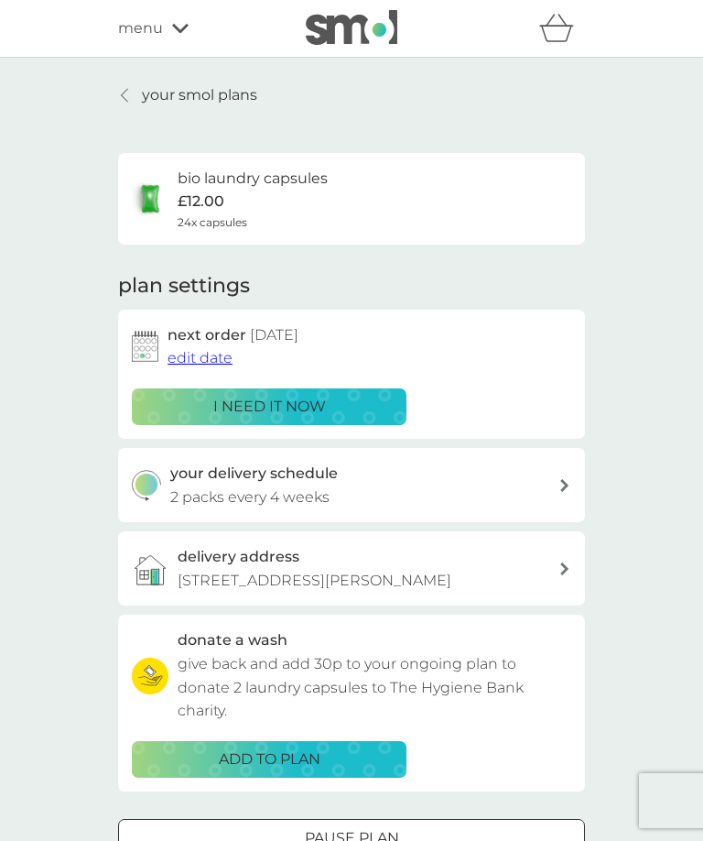
click at [516, 195] on div "bio laundry capsules £12.00 24x capsules" at bounding box center [352, 199] width 440 height 64
click at [557, 487] on div "your delivery schedule 2 packs every 4 weeks" at bounding box center [364, 485] width 389 height 47
select select "28"
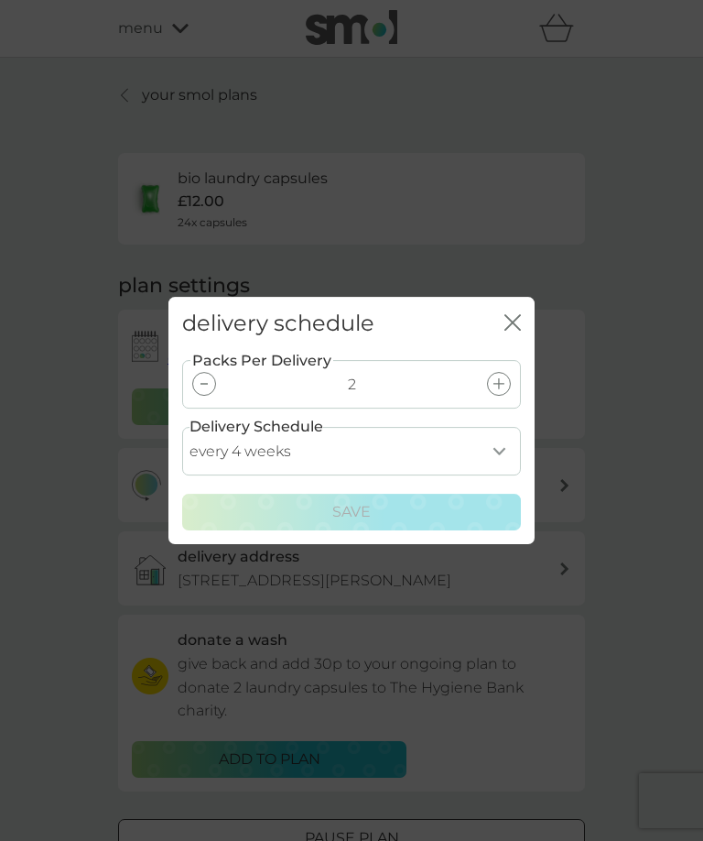
click at [206, 389] on div at bounding box center [204, 384] width 24 height 24
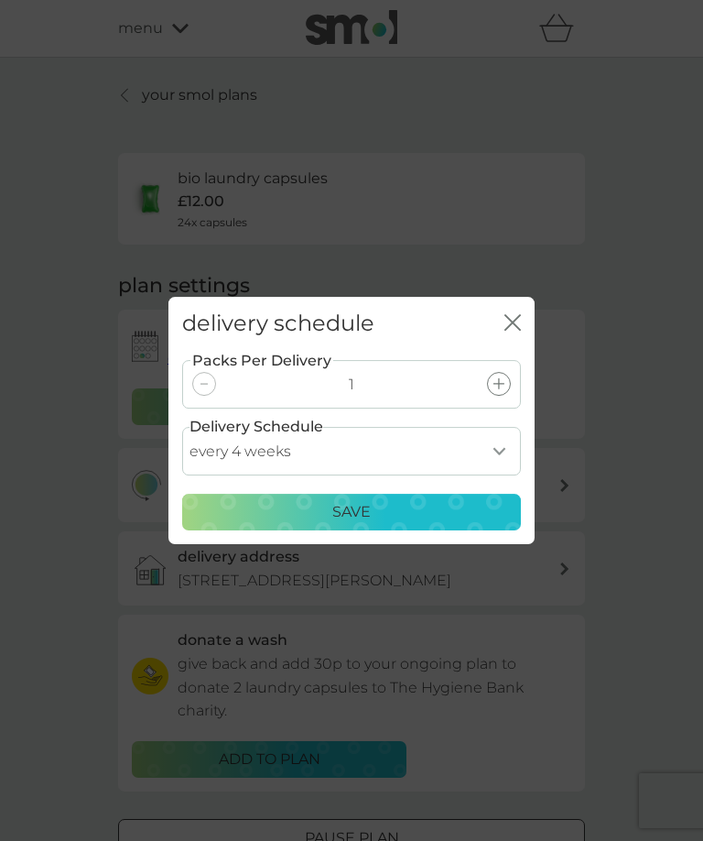
click at [488, 516] on div "Save" at bounding box center [351, 512] width 315 height 24
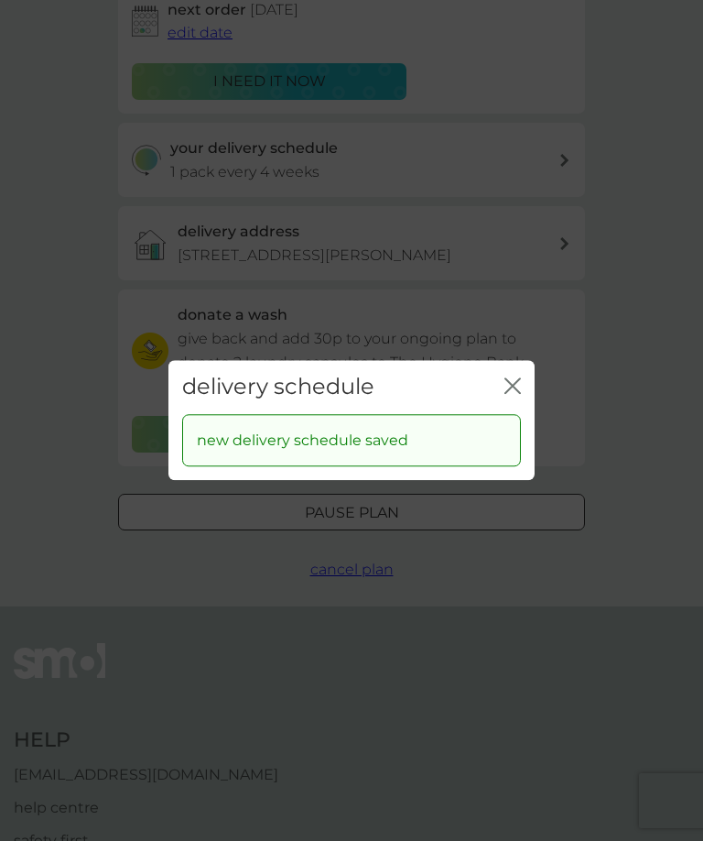
scroll to position [327, 0]
click at [510, 393] on icon "close" at bounding box center [508, 385] width 7 height 15
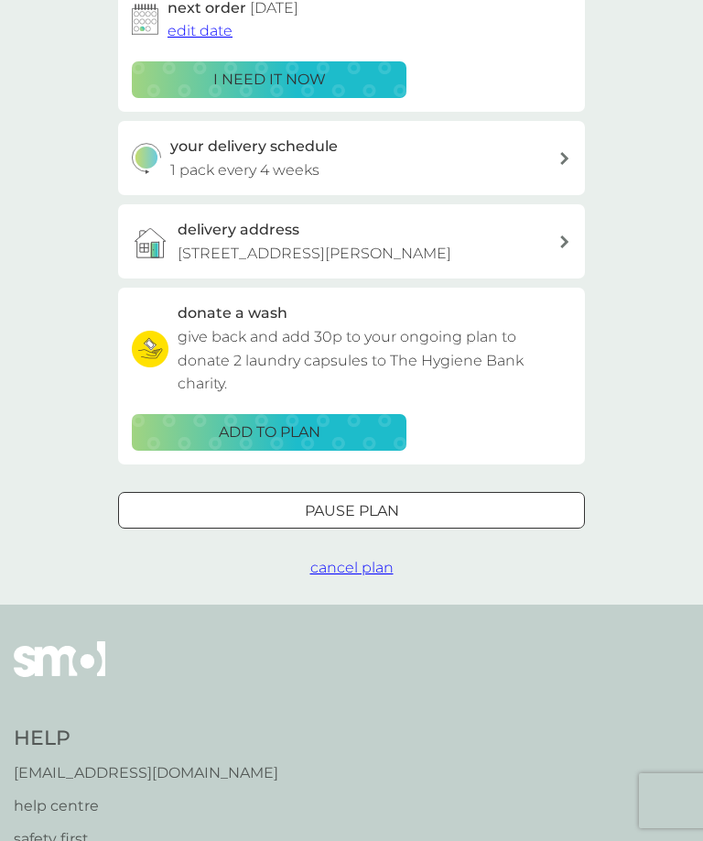
click at [375, 563] on span "cancel plan" at bounding box center [351, 567] width 83 height 17
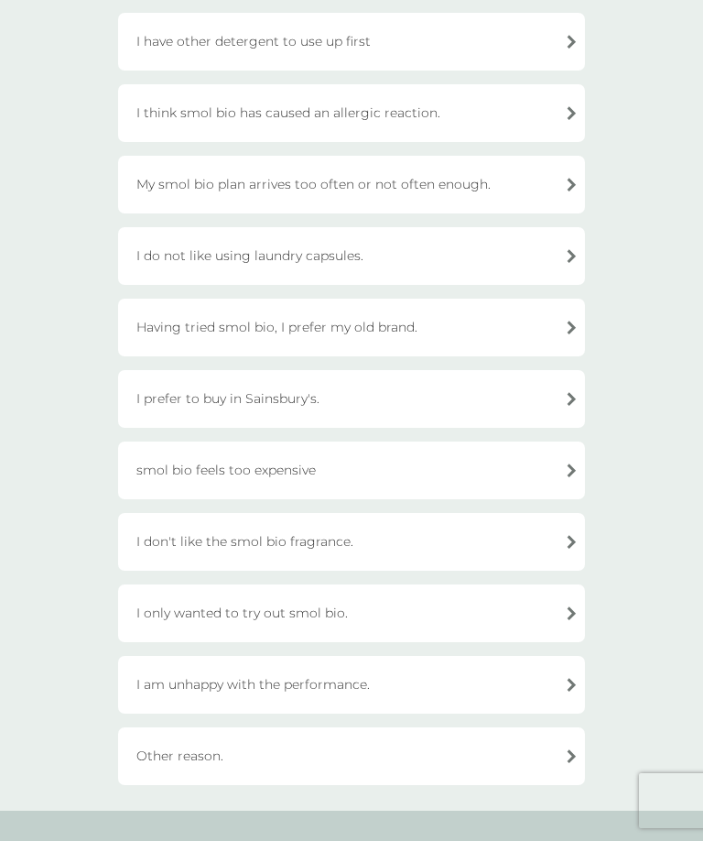
scroll to position [266, 0]
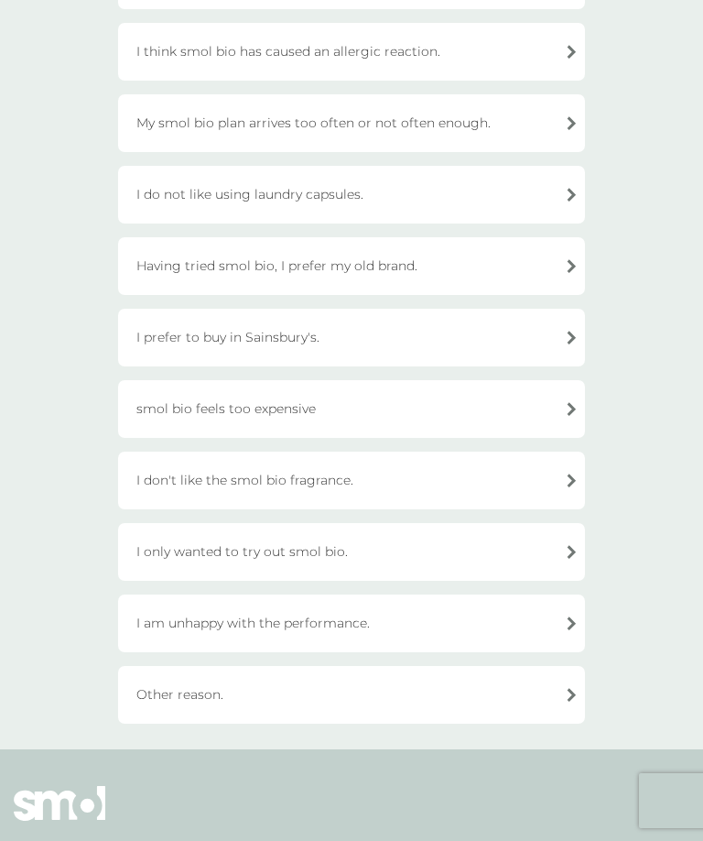
click at [333, 691] on div "Other reason." at bounding box center [351, 695] width 467 height 58
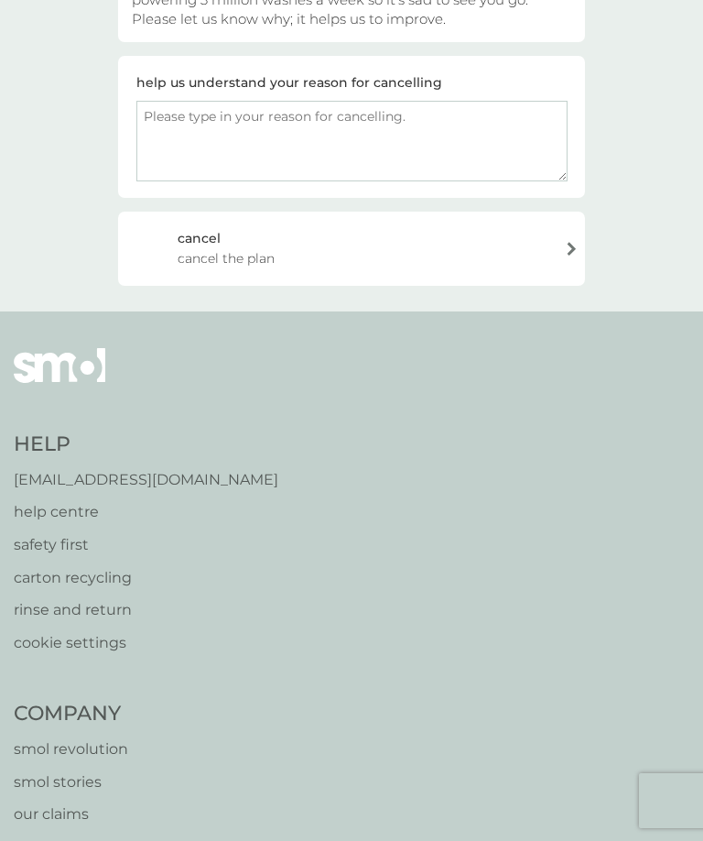
click at [522, 244] on div "cancel cancel the plan" at bounding box center [351, 248] width 467 height 73
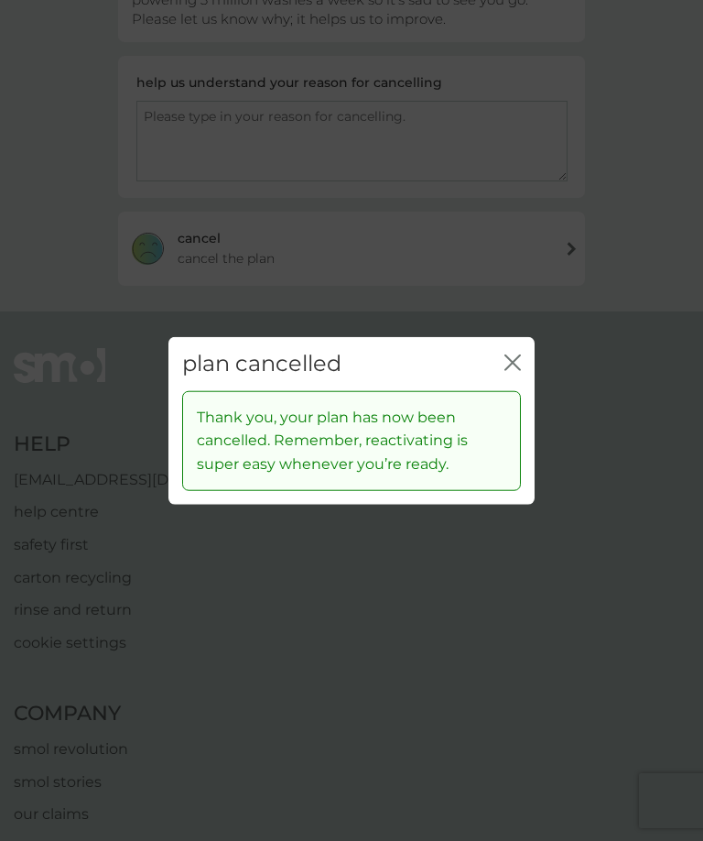
click at [516, 370] on icon "close" at bounding box center [516, 362] width 7 height 15
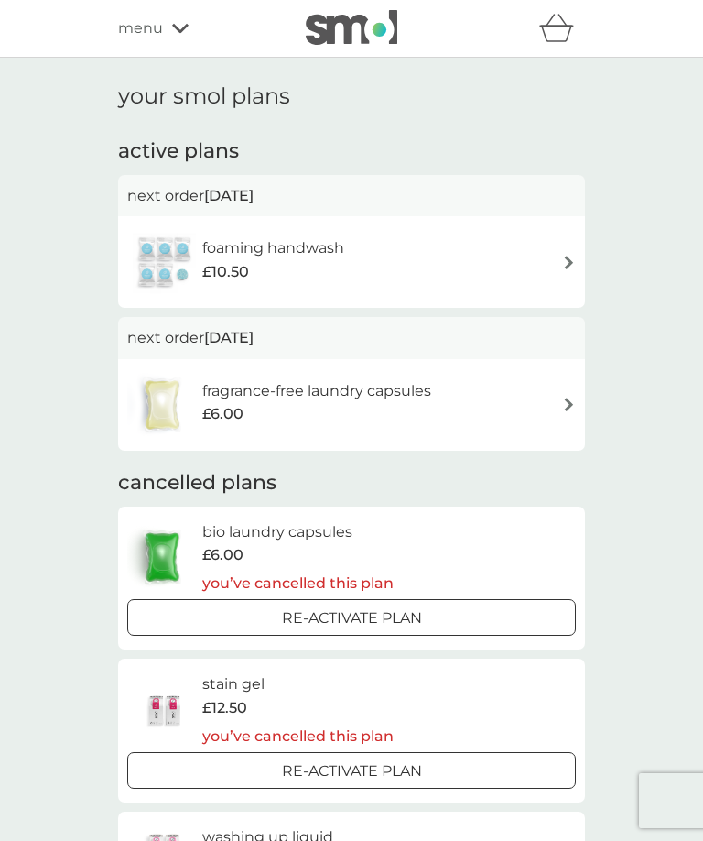
click at [157, 27] on span "menu" at bounding box center [140, 28] width 45 height 24
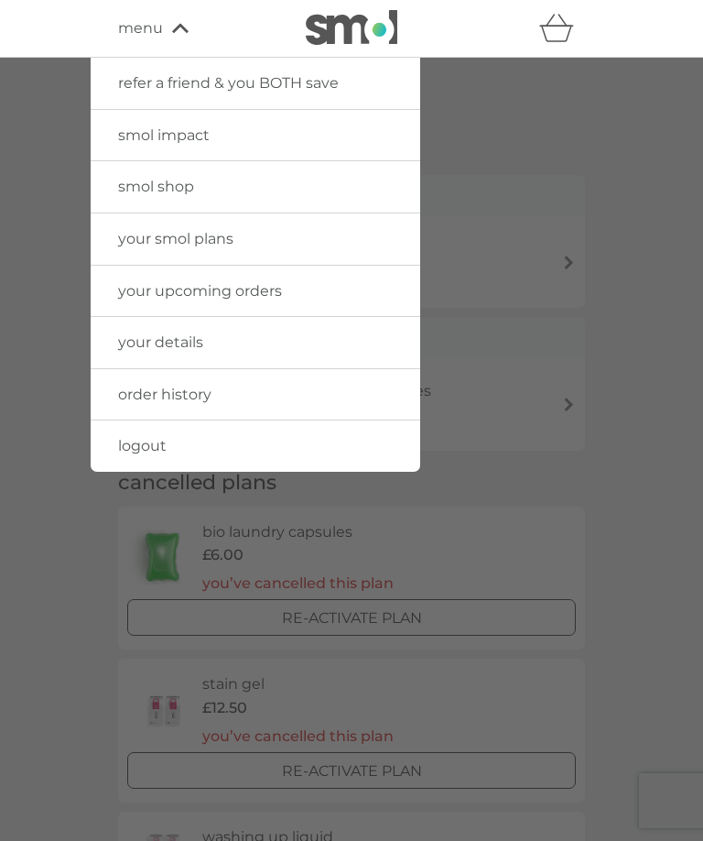
click at [147, 288] on span "your upcoming orders" at bounding box center [200, 290] width 164 height 17
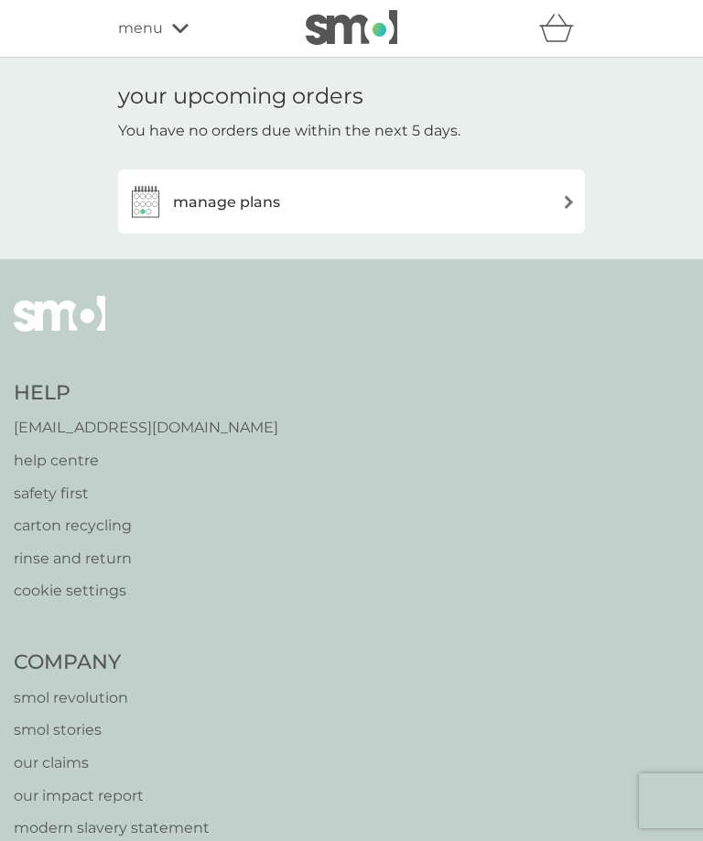
click at [546, 194] on div "manage plans" at bounding box center [351, 201] width 449 height 37
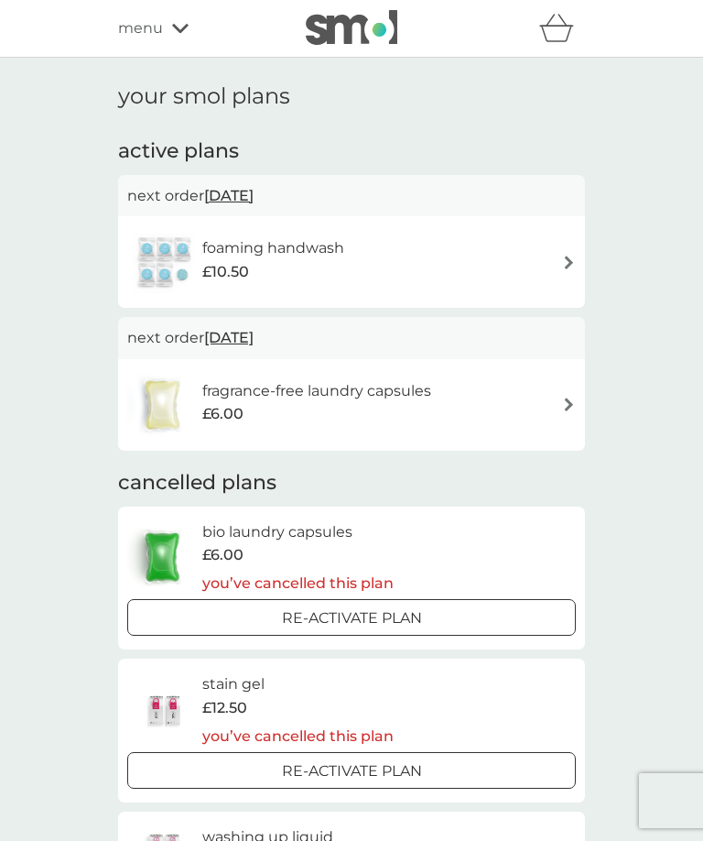
click at [158, 29] on span "menu" at bounding box center [140, 28] width 45 height 24
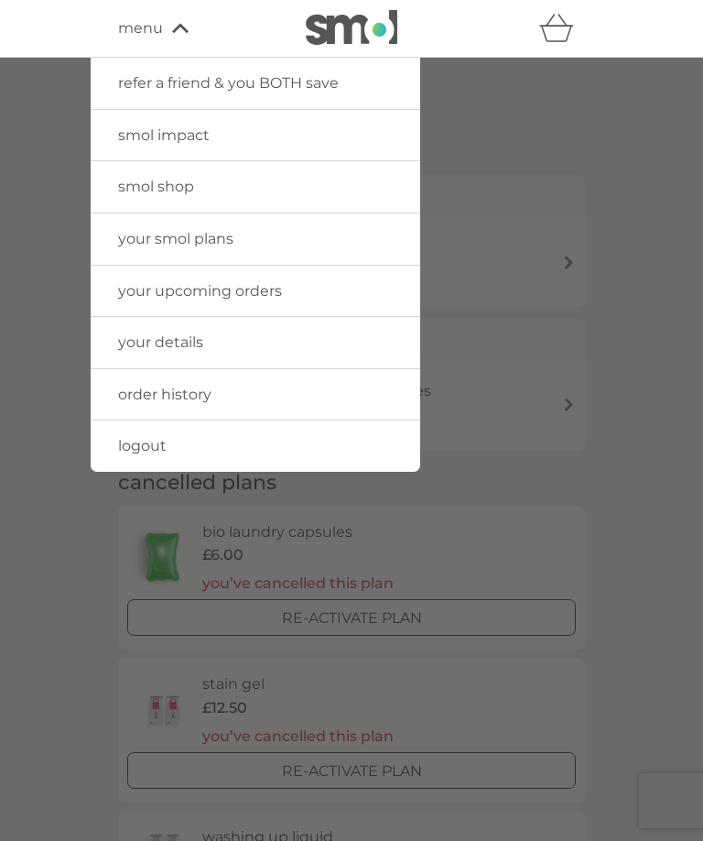
click at [80, 168] on div at bounding box center [351, 478] width 703 height 841
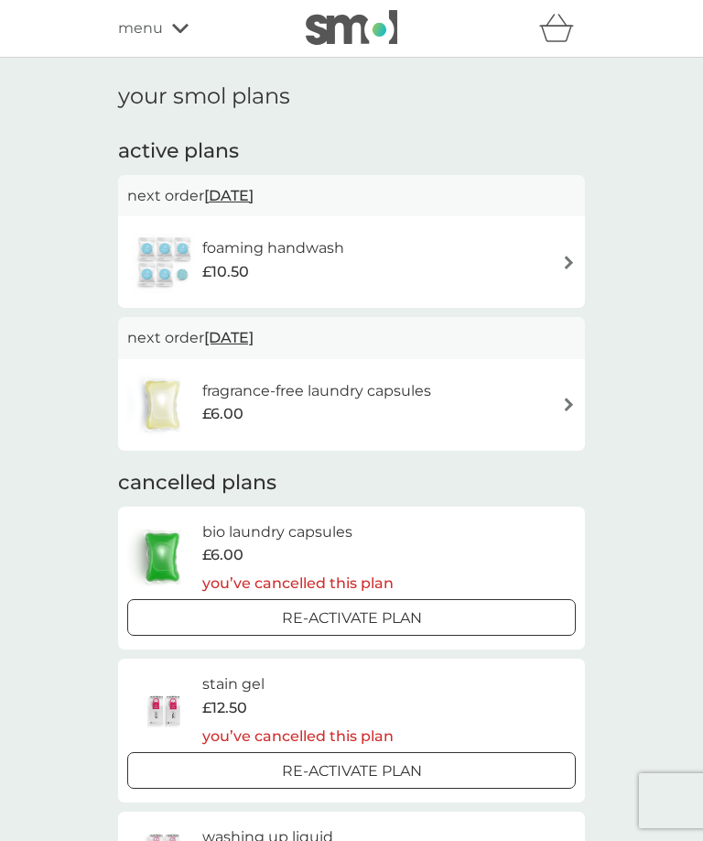
click at [152, 28] on span "menu" at bounding box center [140, 28] width 45 height 24
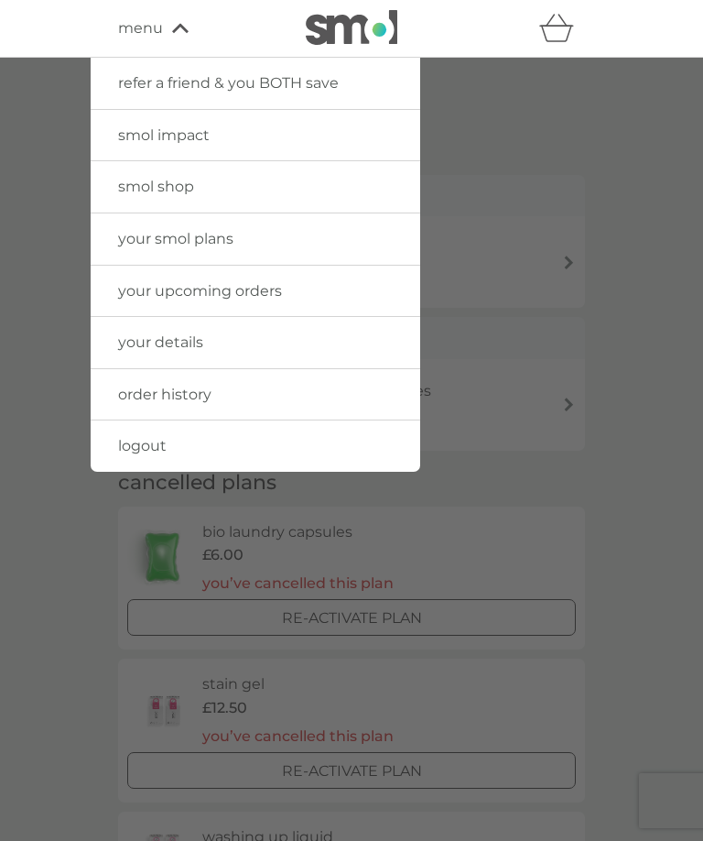
click at [145, 391] on span "order history" at bounding box center [164, 394] width 93 height 17
